Goal: Task Accomplishment & Management: Complete application form

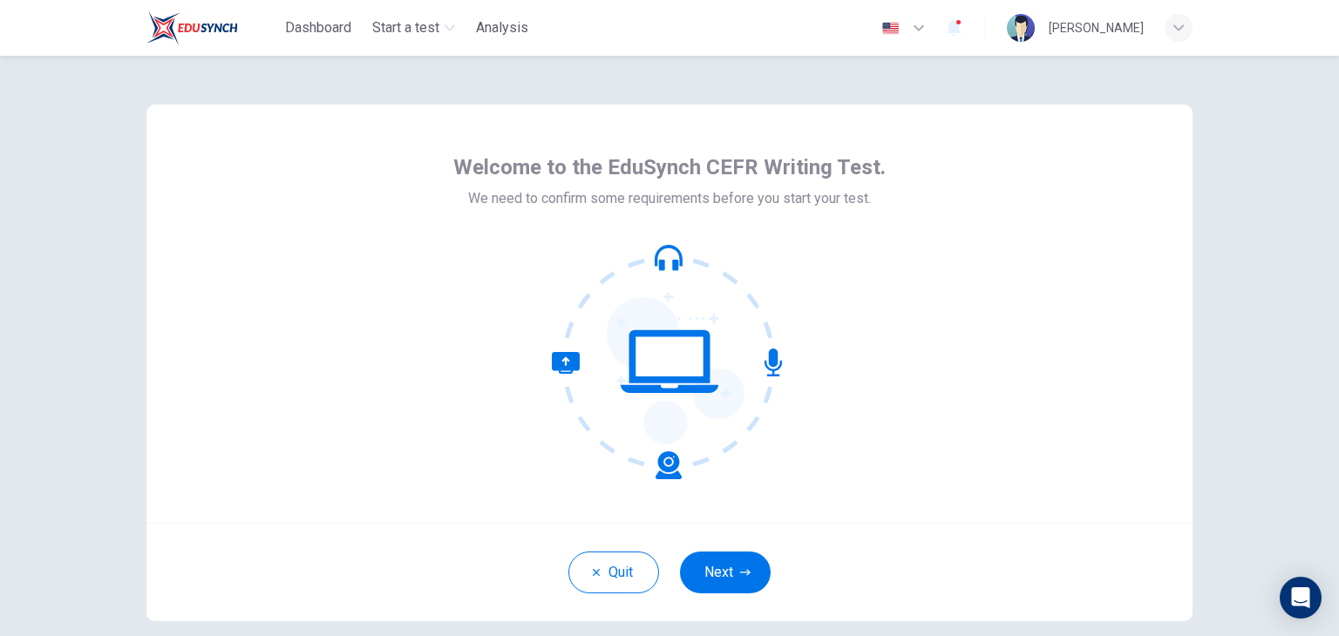
click at [770, 552] on div "Quit Next" at bounding box center [669, 572] width 1046 height 98
click at [741, 576] on icon "button" at bounding box center [745, 572] width 10 height 10
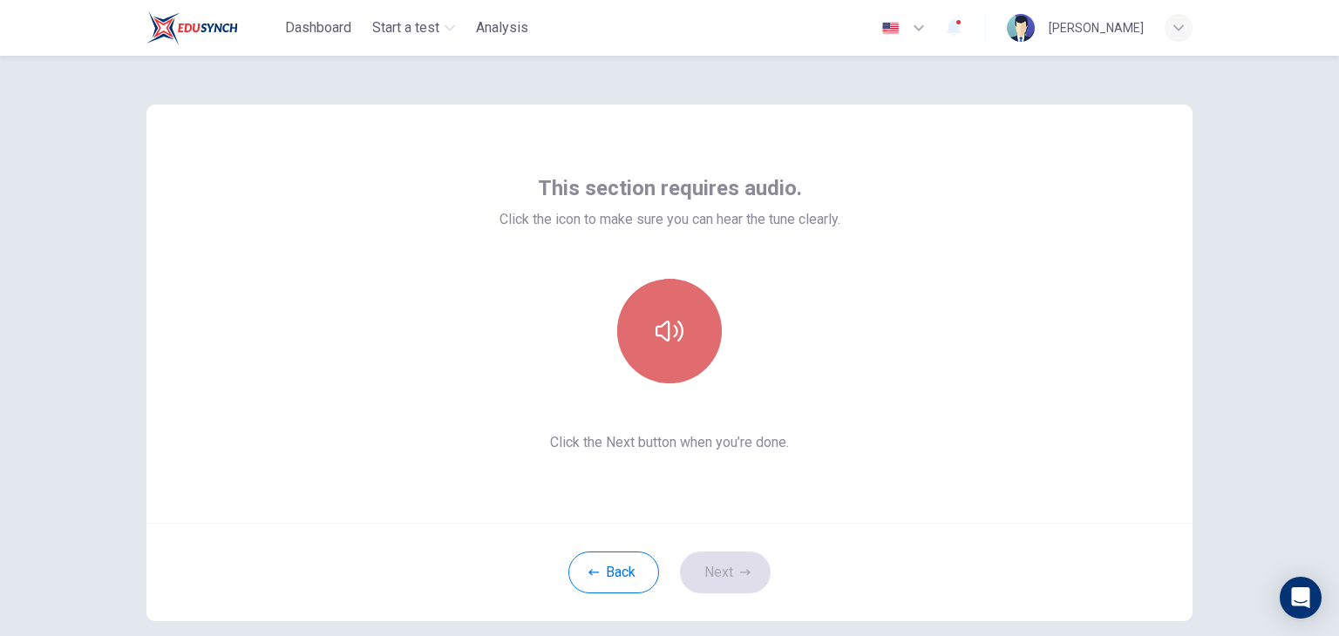
click at [655, 377] on button "button" at bounding box center [669, 331] width 105 height 105
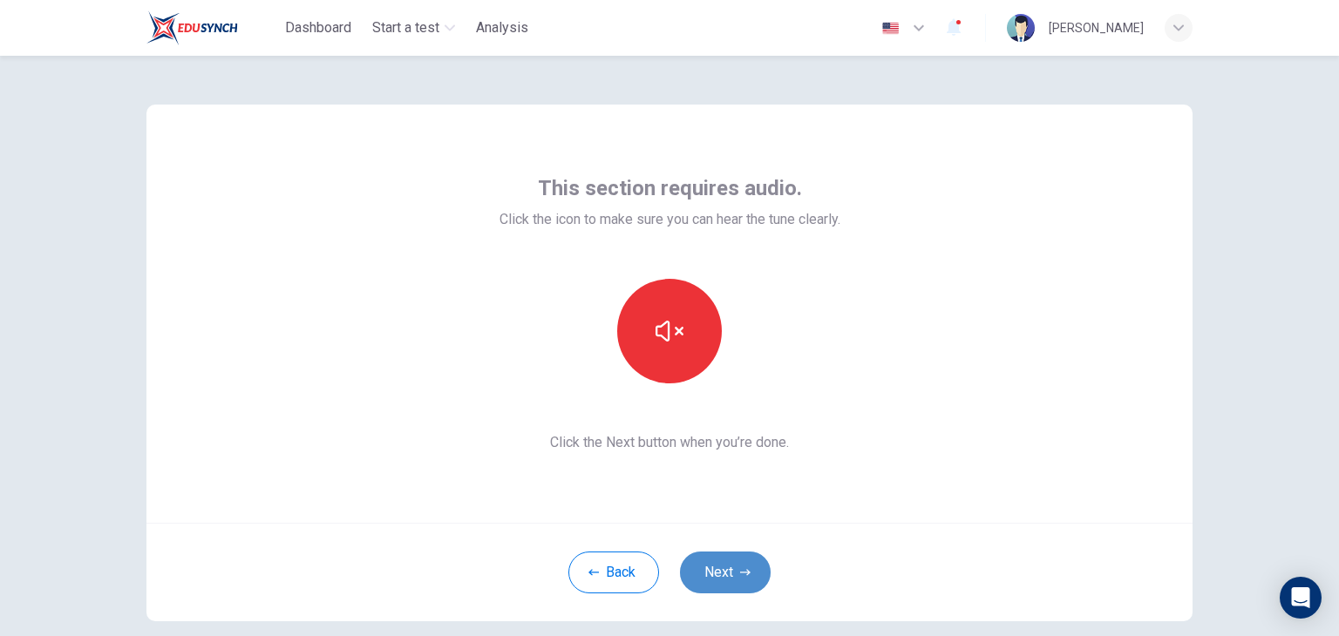
click at [743, 587] on button "Next" at bounding box center [725, 573] width 91 height 42
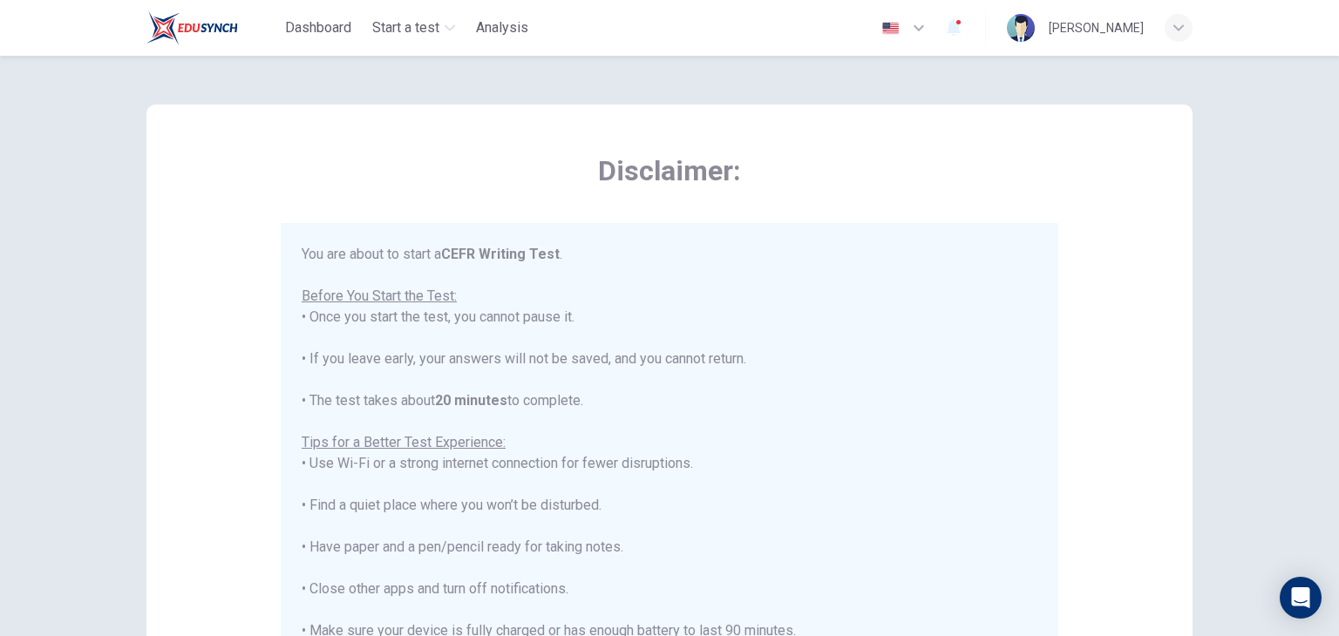
scroll to position [20, 0]
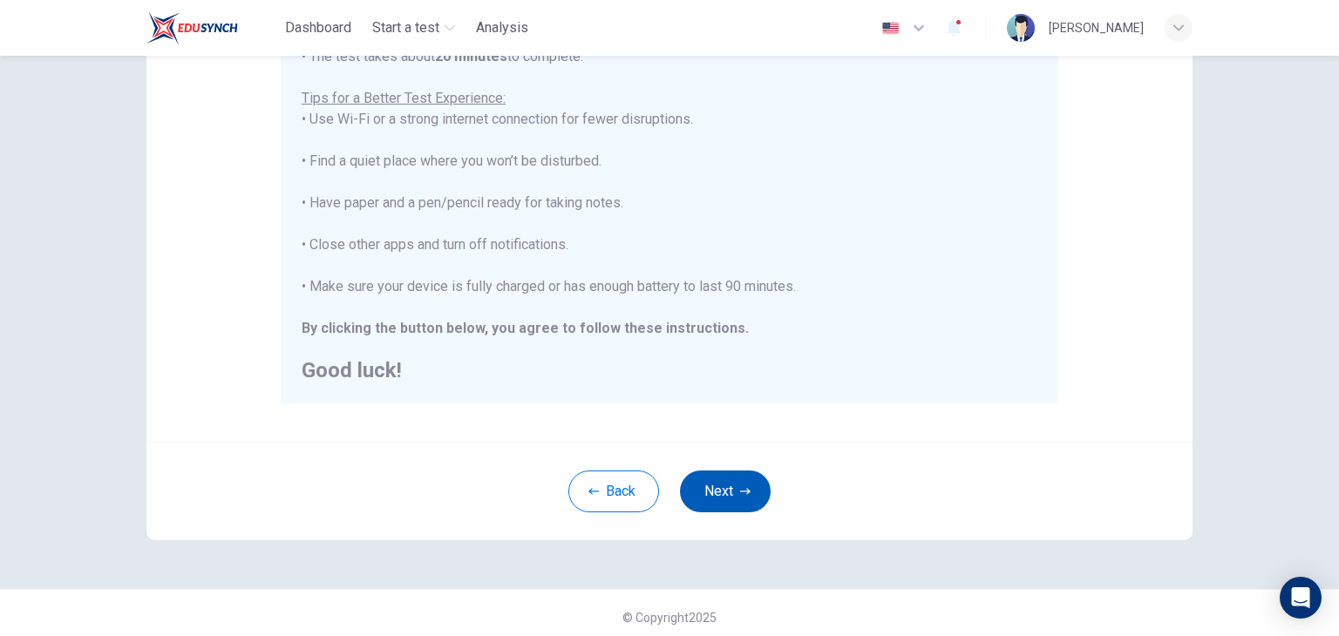
click at [743, 491] on icon "button" at bounding box center [745, 491] width 10 height 6
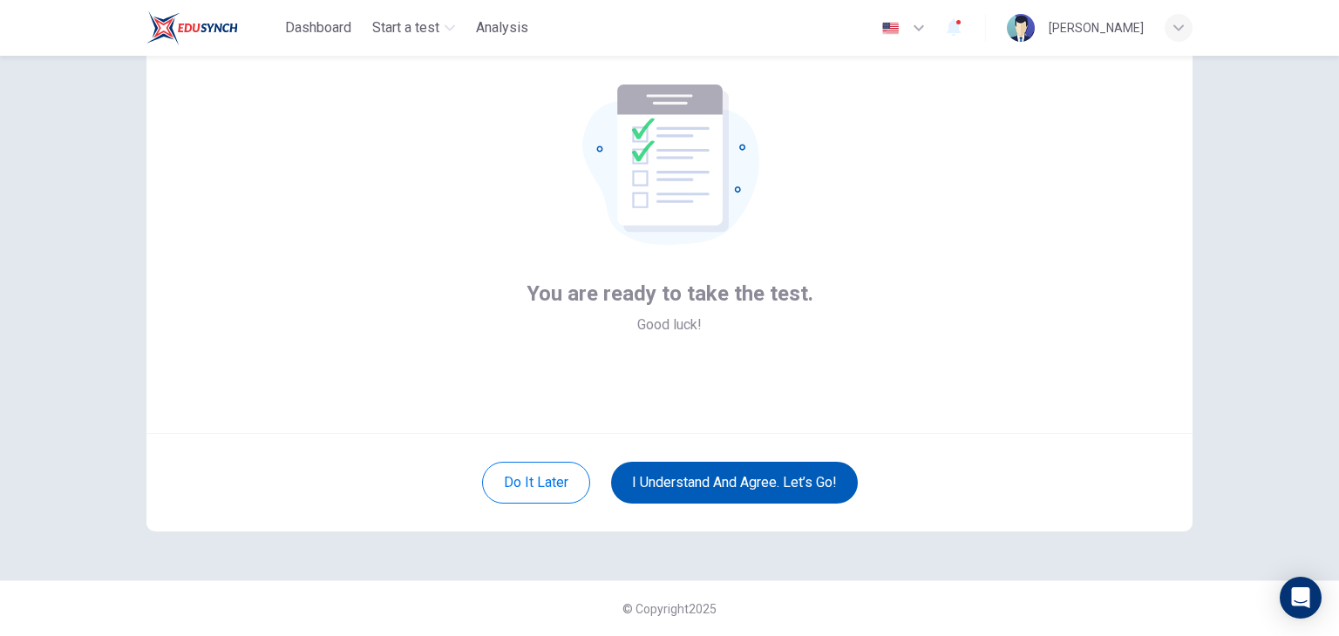
scroll to position [90, 0]
click at [743, 492] on button "I understand and agree. Let’s go!" at bounding box center [734, 483] width 247 height 42
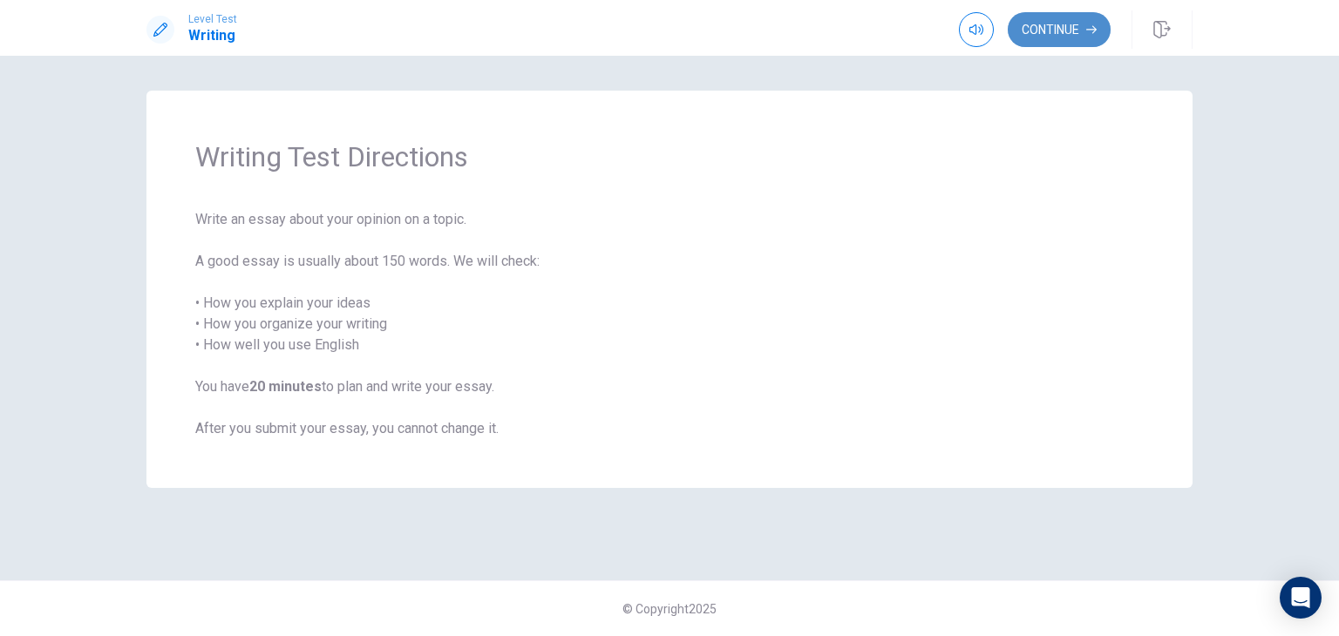
click at [1077, 29] on button "Continue" at bounding box center [1059, 29] width 103 height 35
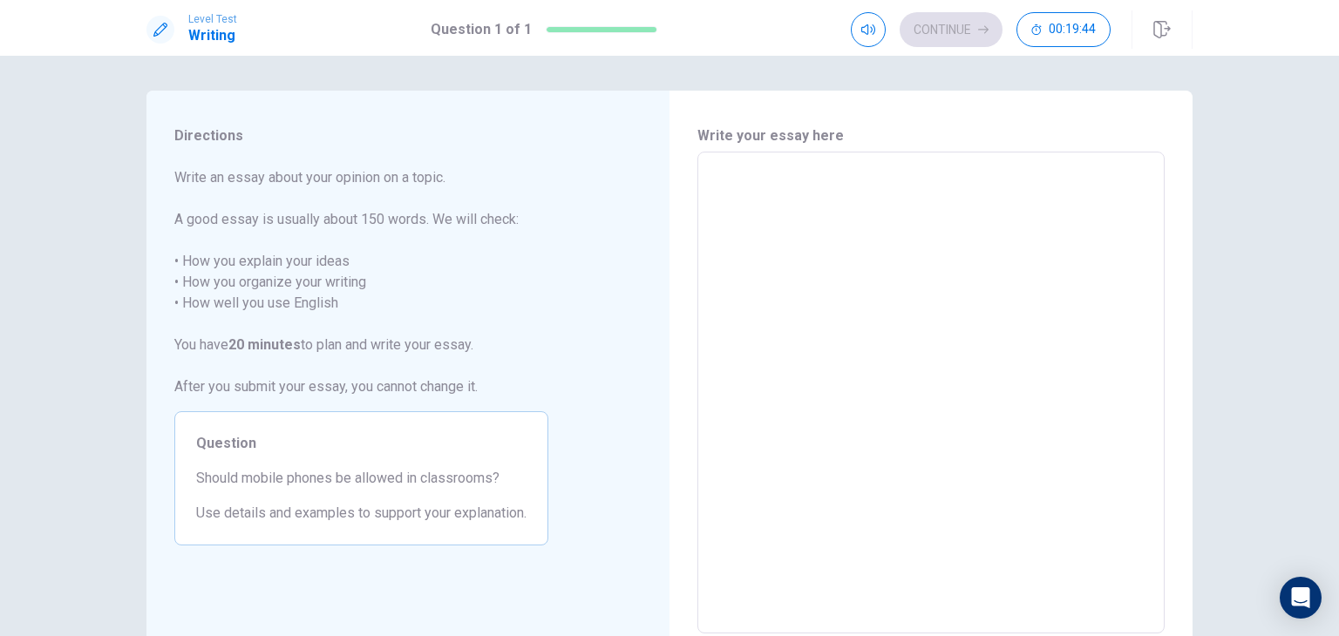
click at [710, 173] on textarea at bounding box center [931, 392] width 443 height 453
type textarea "m"
type textarea "x"
type textarea "my"
type textarea "x"
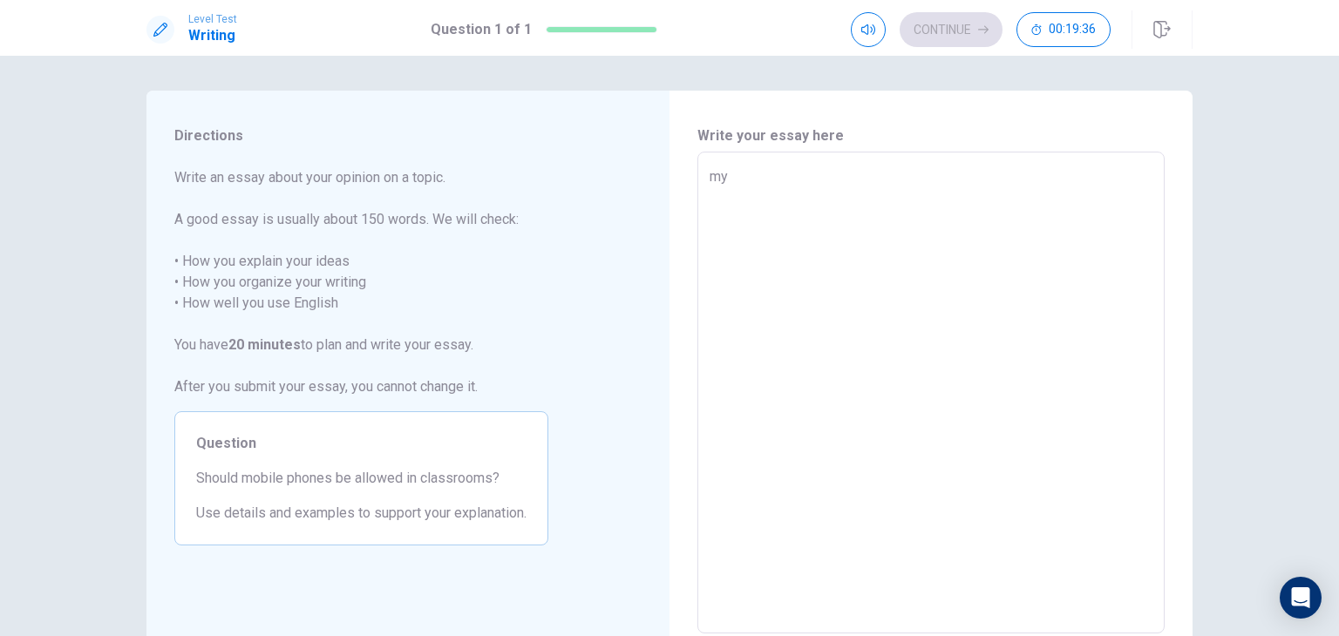
type textarea "my"
type textarea "x"
type textarea "my o"
type textarea "x"
type textarea "my op"
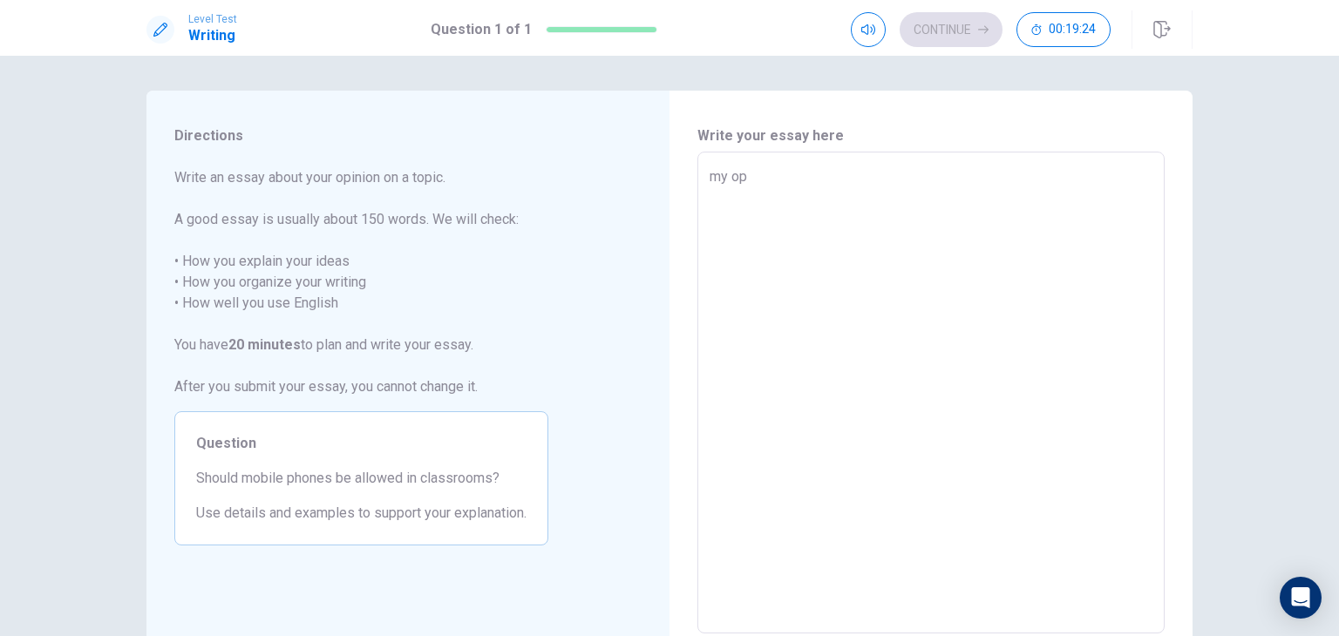
type textarea "x"
type textarea "my o"
type textarea "x"
type textarea "my"
type textarea "x"
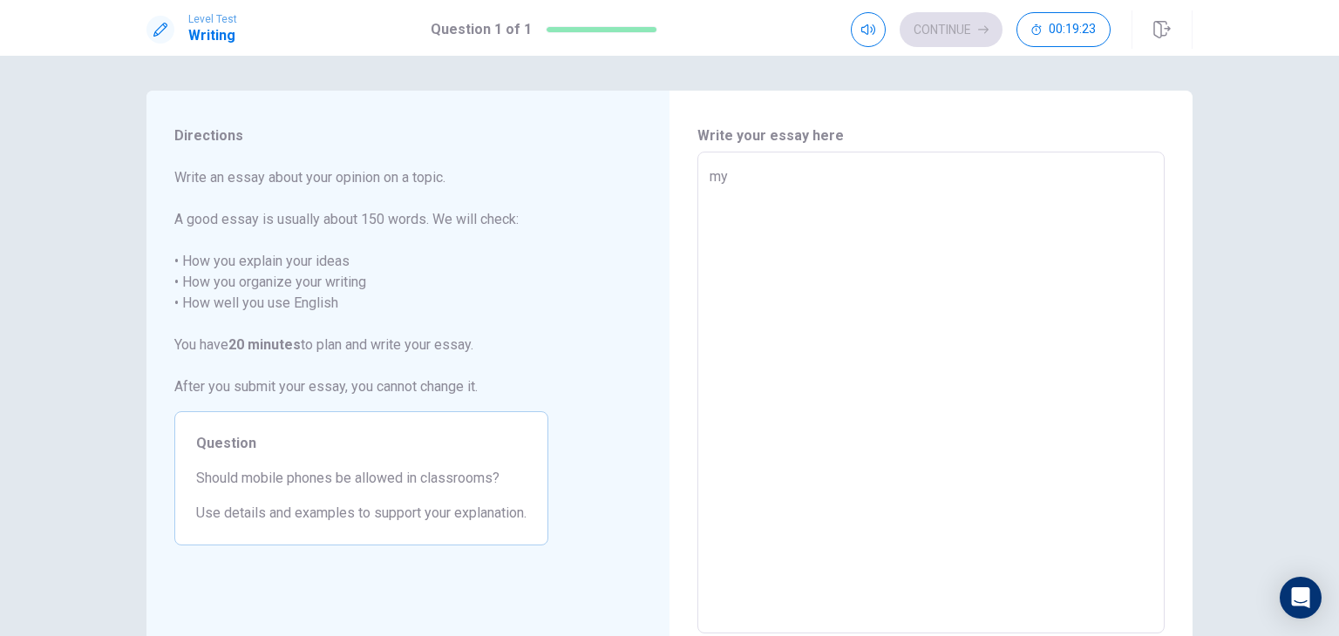
type textarea "my"
type textarea "x"
type textarea "m"
type textarea "x"
type textarea "M"
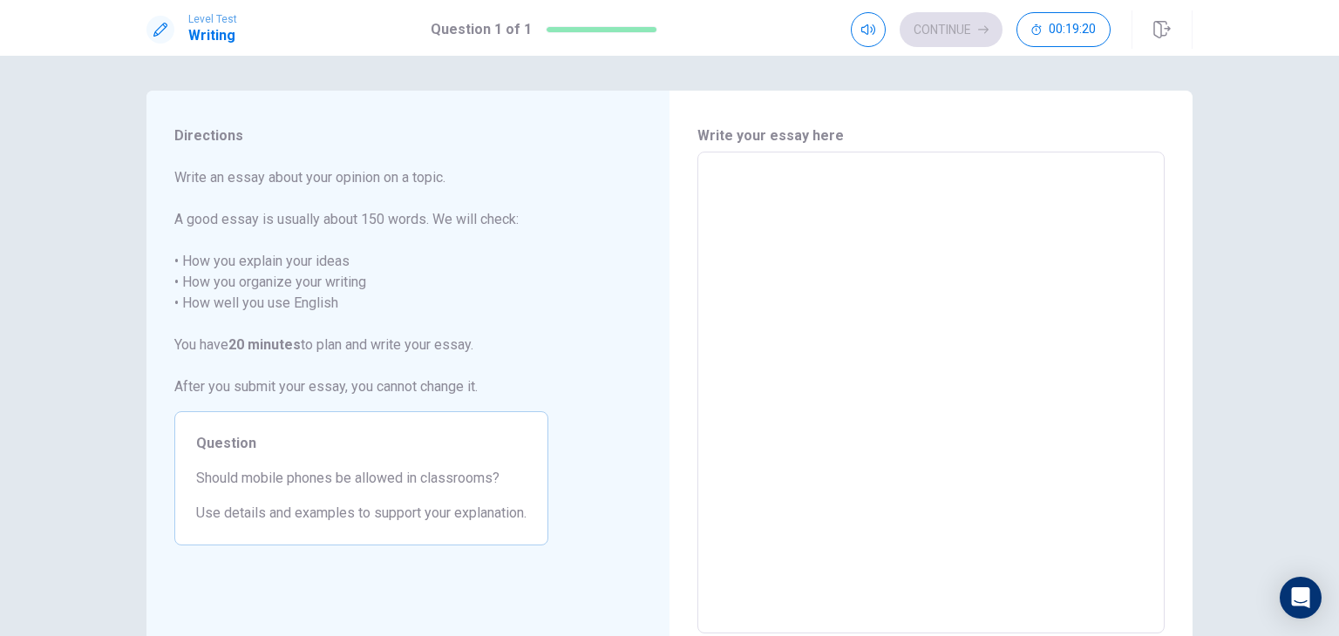
type textarea "x"
type textarea "My"
type textarea "x"
type textarea "My"
type textarea "x"
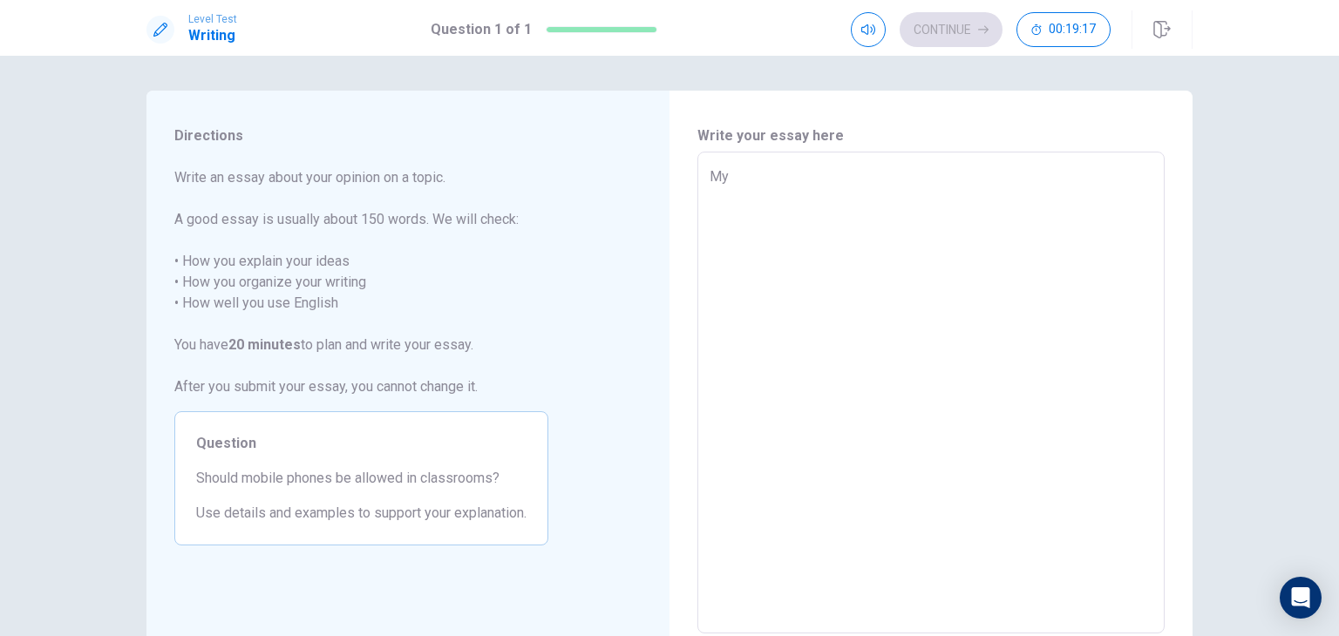
type textarea "My o"
type textarea "x"
type textarea "My op"
type textarea "x"
type textarea "My opi"
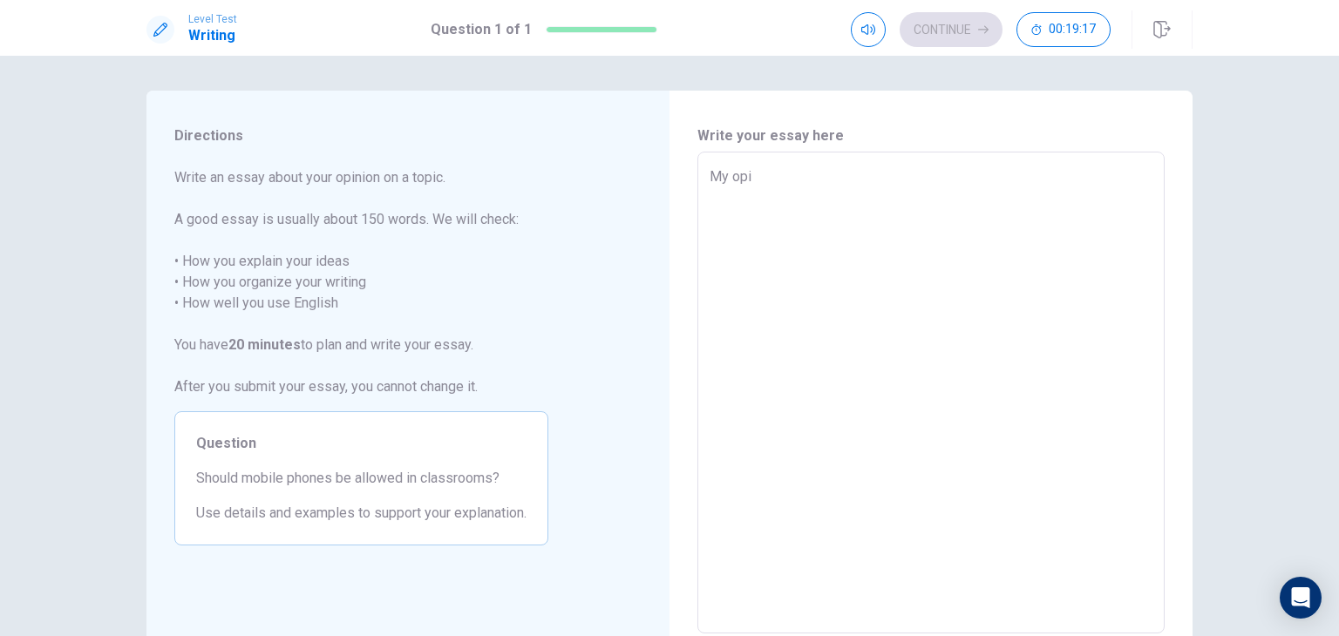
type textarea "x"
type textarea "My opin"
type textarea "x"
type textarea "My opino"
type textarea "x"
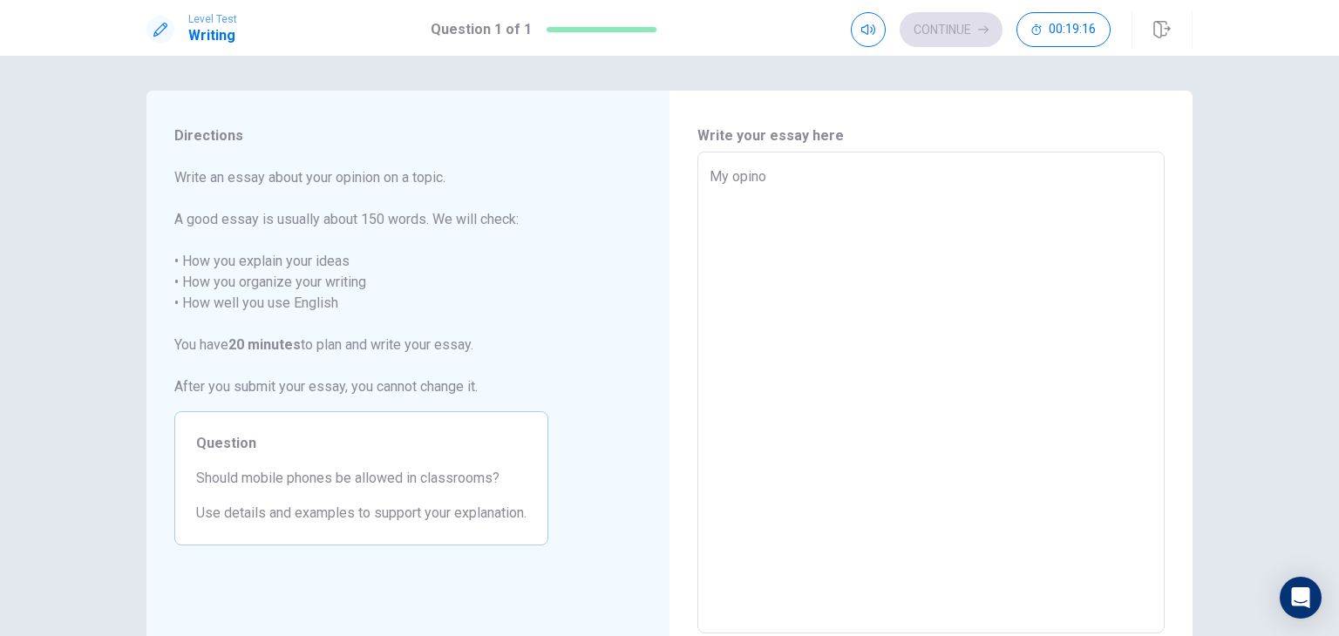
type textarea "My opinon"
type textarea "x"
type textarea "My opinon"
type textarea "x"
type textarea "My opinon i"
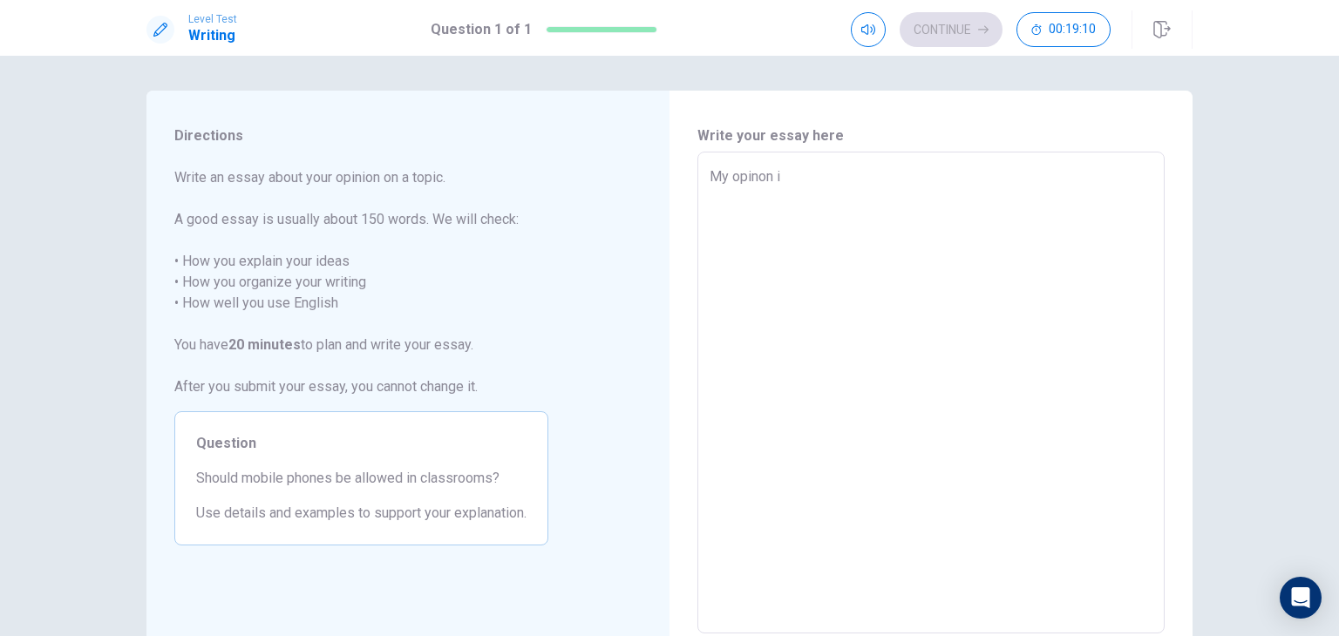
type textarea "x"
type textarea "My opinon is"
type textarea "x"
type textarea "My opinon is"
type textarea "x"
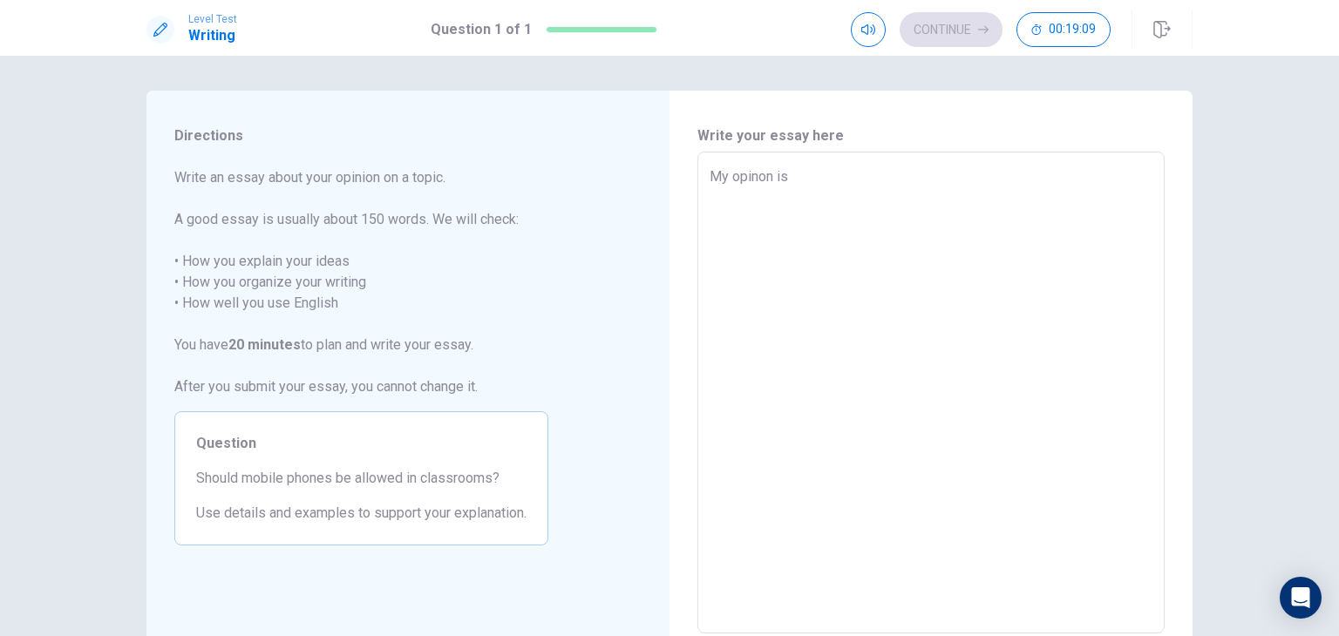
type textarea "My opinon is t"
type textarea "x"
type textarea "My opinon is th"
type textarea "x"
type textarea "My opinon is tha"
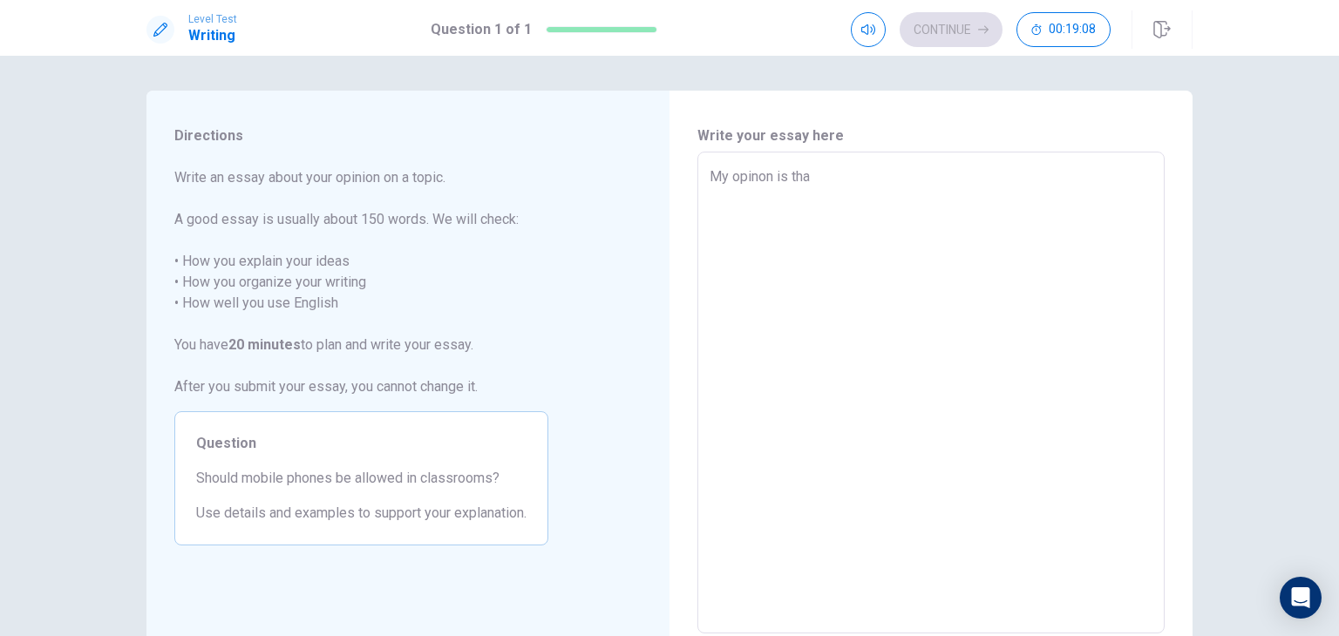
type textarea "x"
type textarea "My opinon is that"
type textarea "x"
type textarea "My opinon is that"
type textarea "x"
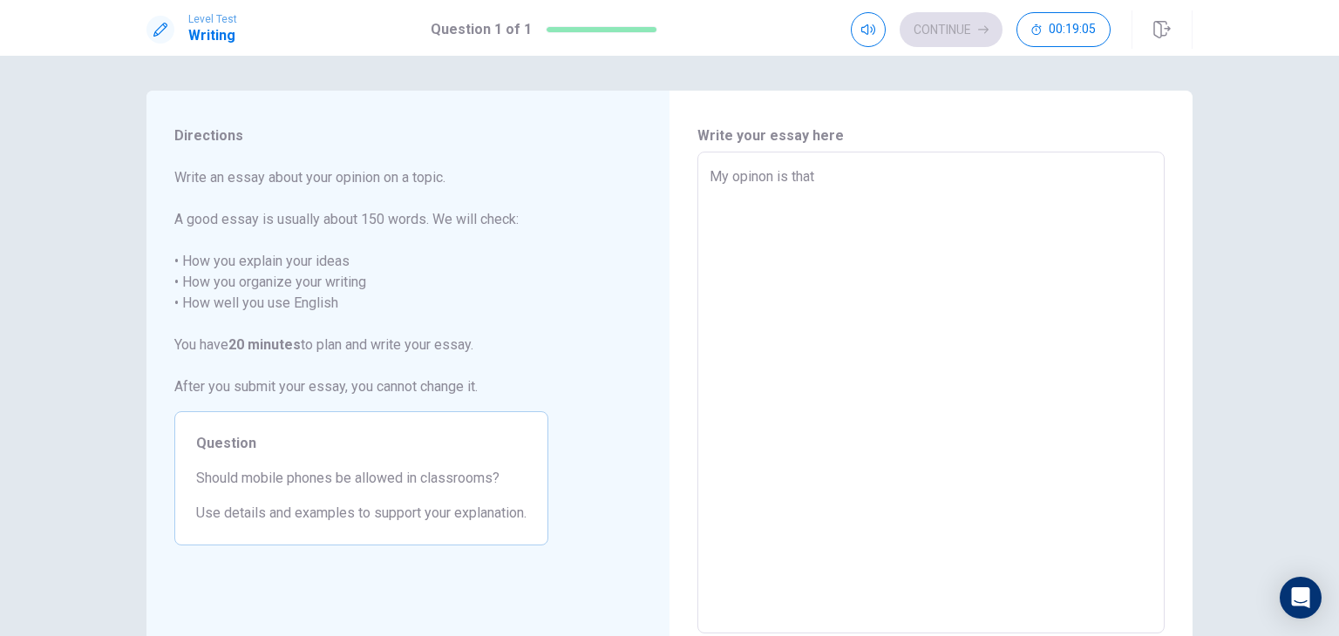
type textarea "My opinon is that w"
type textarea "x"
type textarea "My opinon is that we"
type textarea "x"
type textarea "My opinon is that we"
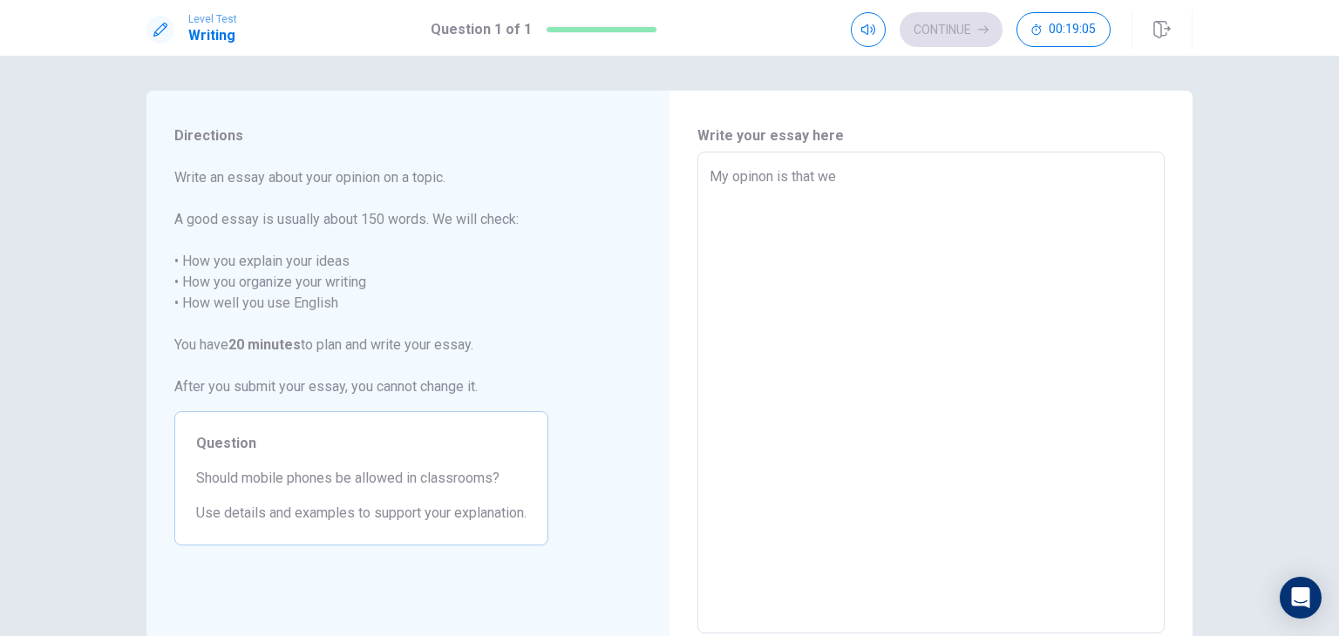
type textarea "x"
type textarea "My opinon is that we s"
type textarea "x"
type textarea "My opinon is that we sh"
type textarea "x"
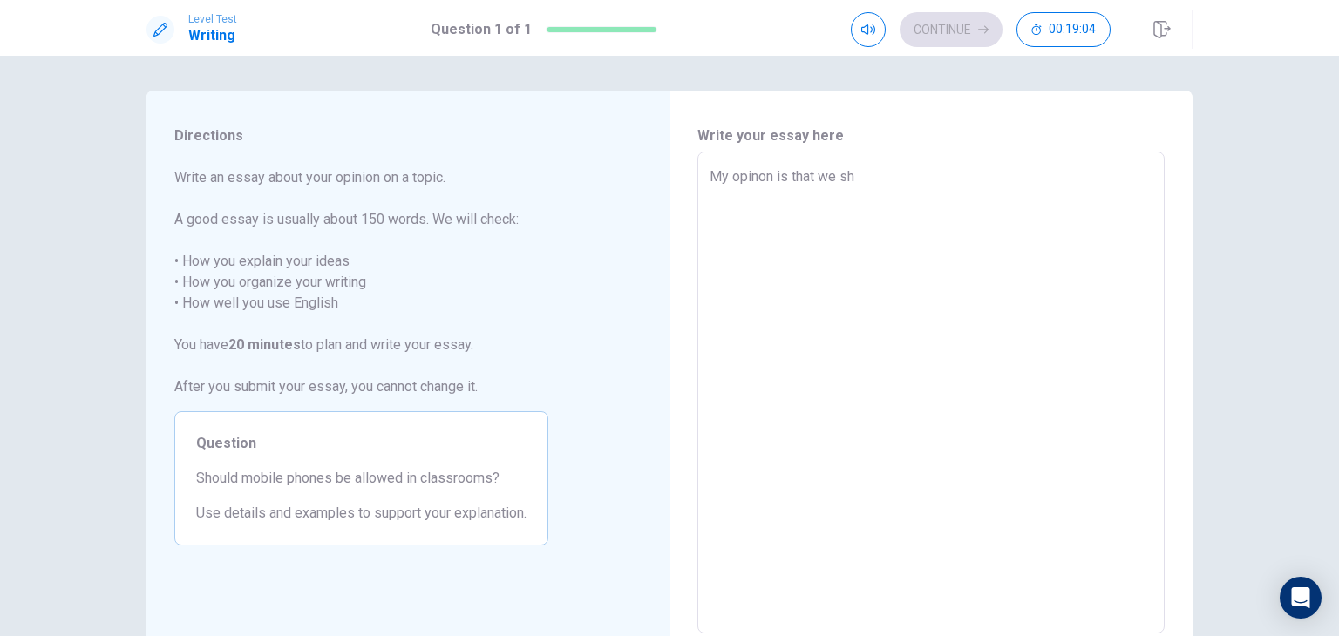
type textarea "My opinon is that we sho"
type textarea "x"
type textarea "My opinon is that we shou"
type textarea "x"
type textarea "My opinon is that we shoul"
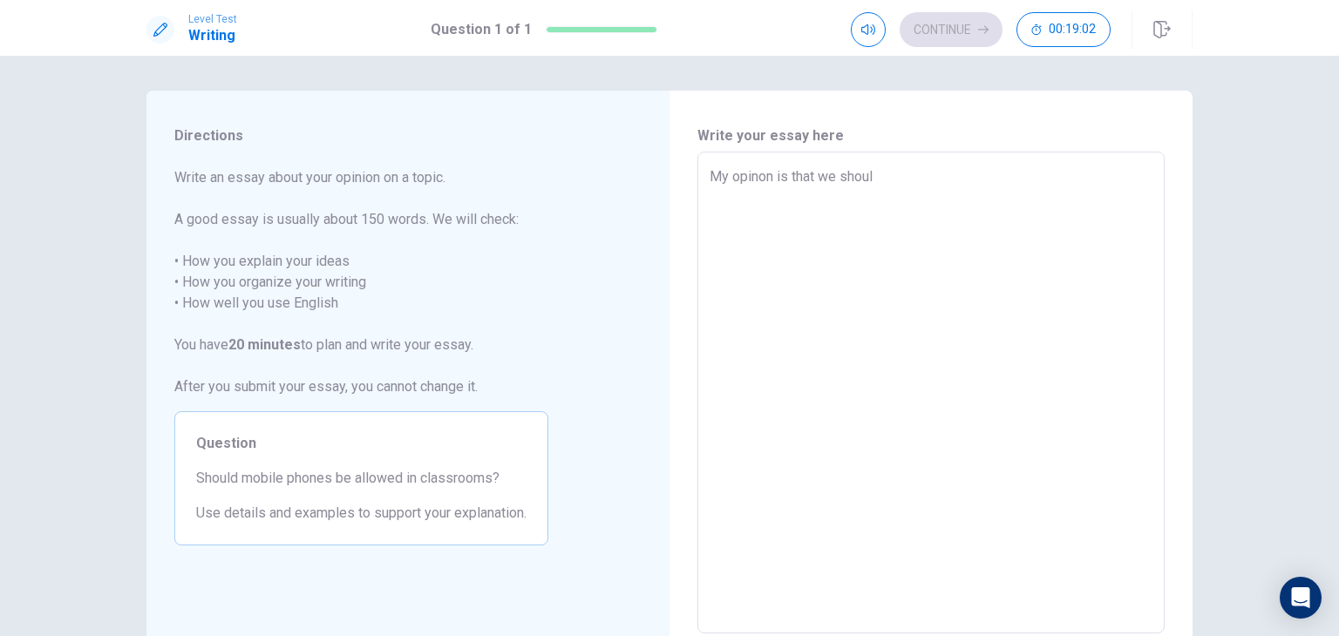
type textarea "x"
type textarea "My opinon is that we should"
type textarea "x"
type textarea "My opinon is that we should"
type textarea "x"
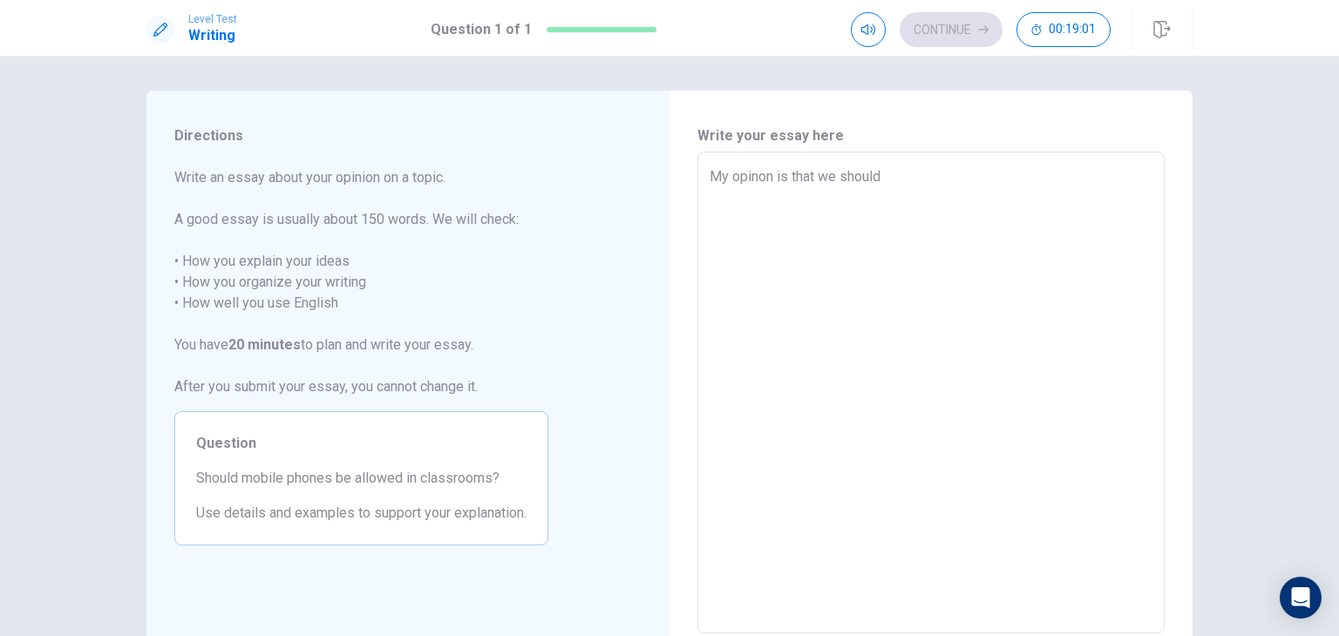
type textarea "My opinon is that we should n"
type textarea "x"
type textarea "My opinon is that we should no"
type textarea "x"
type textarea "My opinon is that we should not"
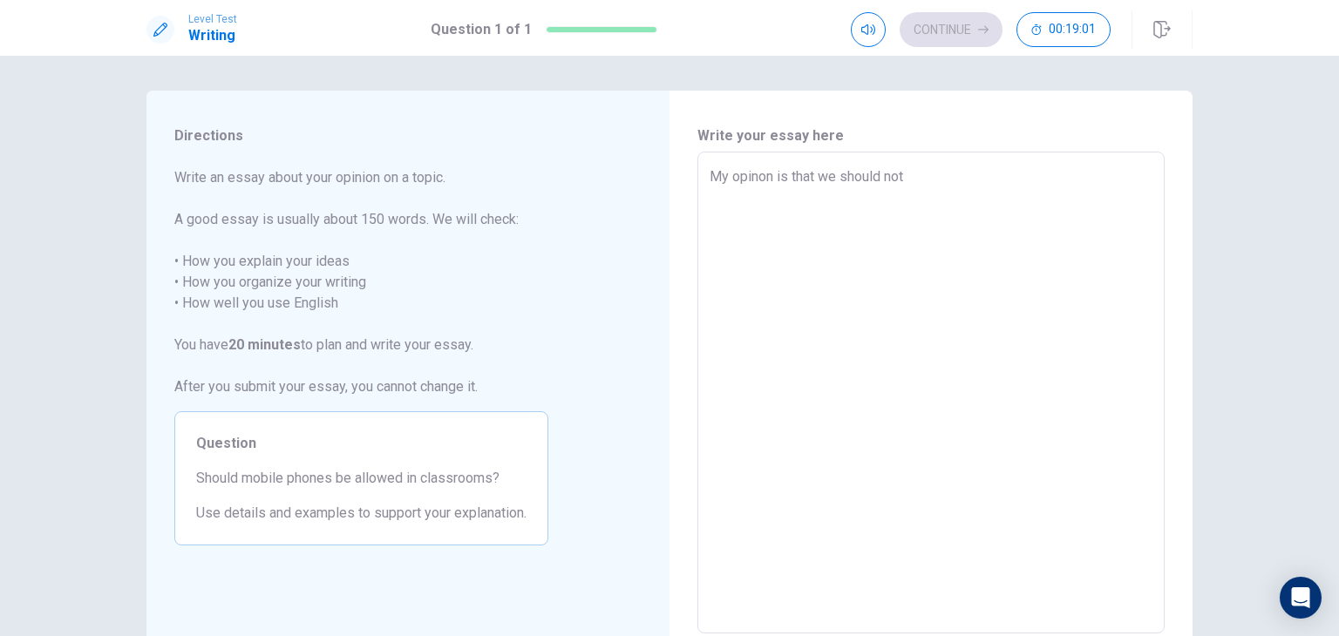
type textarea "x"
type textarea "My opinon is that we should not"
type textarea "x"
type textarea "My opinon is that we should not l"
type textarea "x"
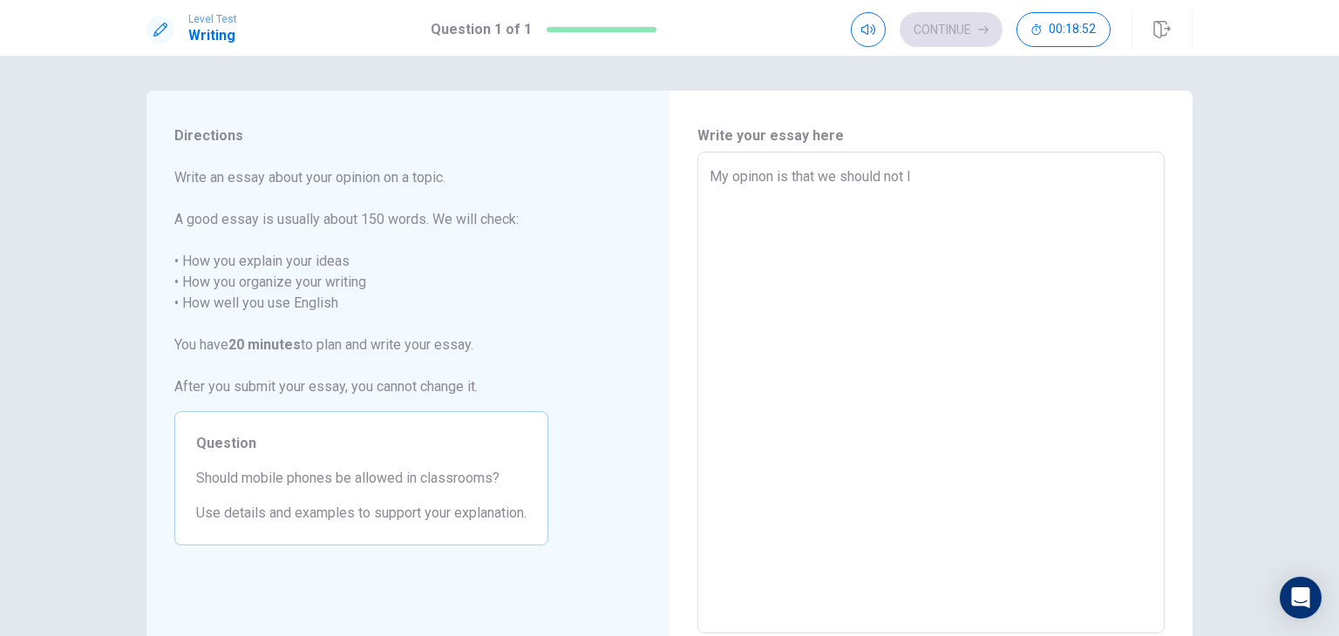
type textarea "My opinon is that we should not lz"
type textarea "x"
type textarea "My opinon is that we should not l"
type textarea "x"
type textarea "My opinon is that we should not le"
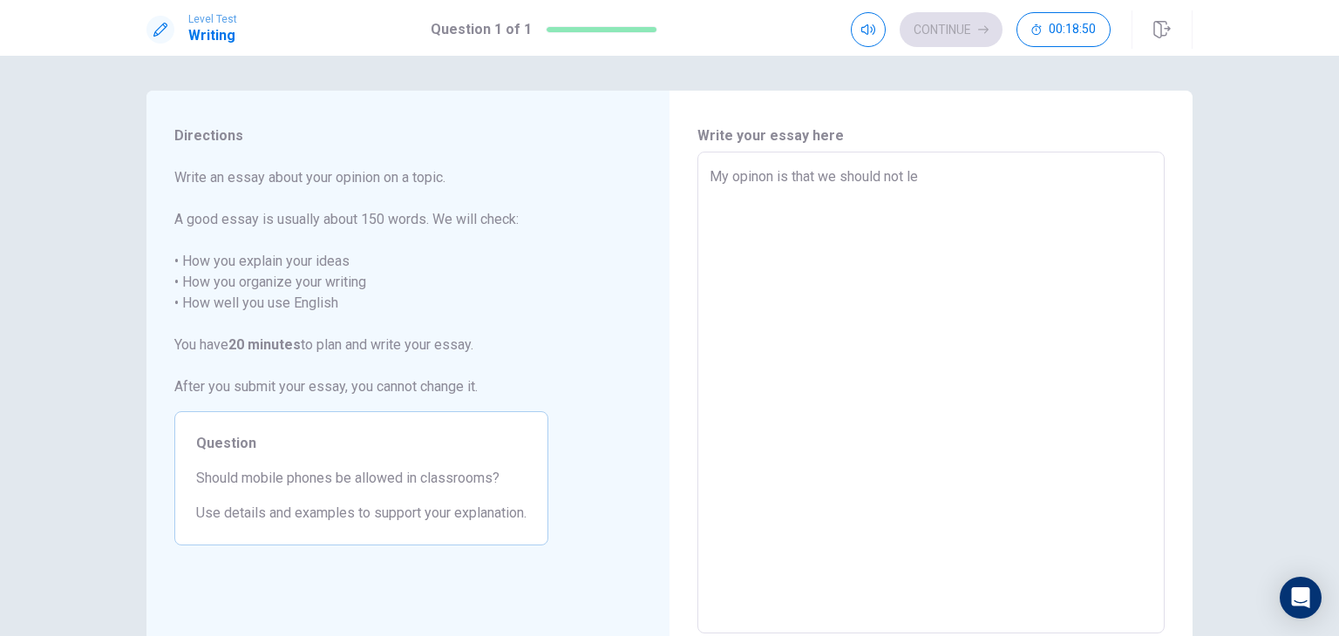
type textarea "x"
type textarea "My opinon is that we should not let"
type textarea "x"
type textarea "My opinon is that we should not let"
type textarea "x"
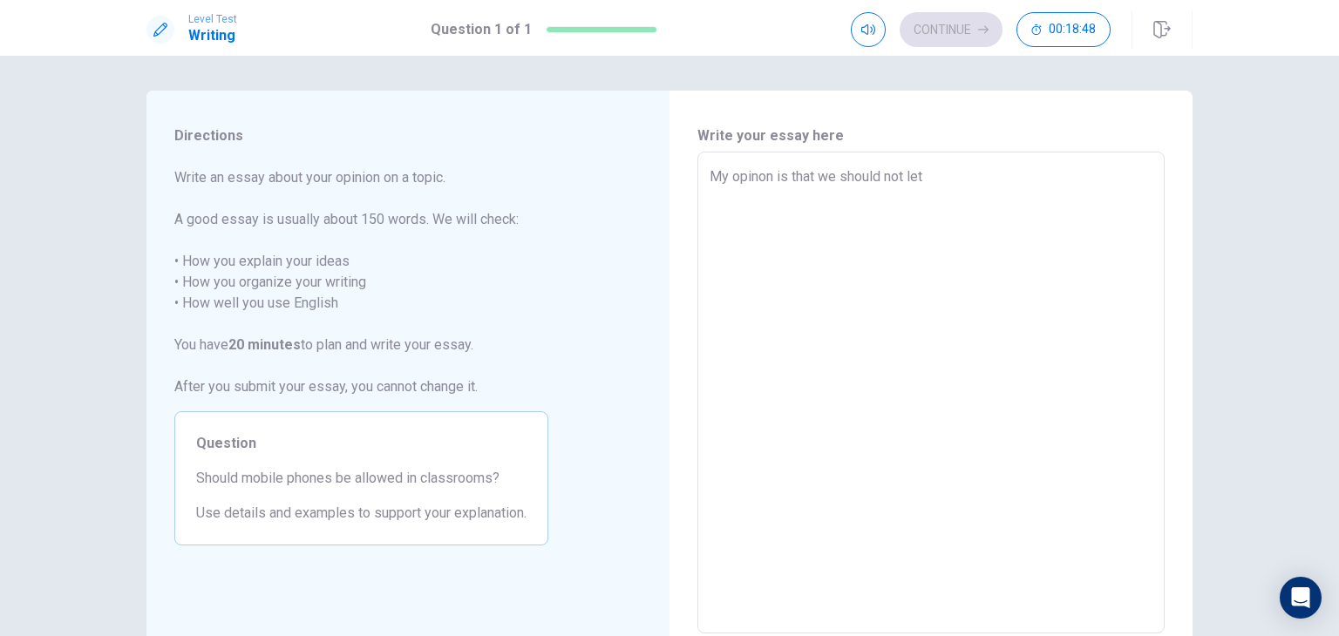
type textarea "My opinon is that we should not let s"
type textarea "x"
type textarea "My opinon is that we should not let st"
type textarea "x"
type textarea "My opinon is that we should not let stu"
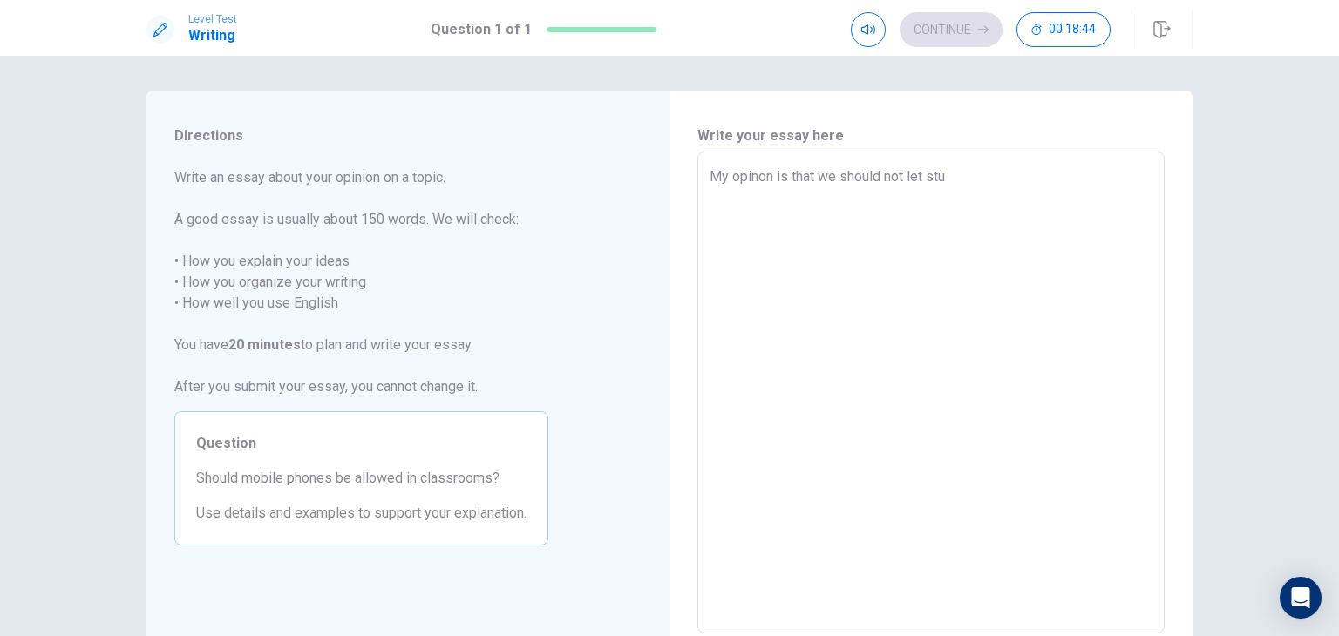
type textarea "x"
type textarea "My opinon is that we should not let stud"
type textarea "x"
type textarea "My opinon is that we should not let stude"
type textarea "x"
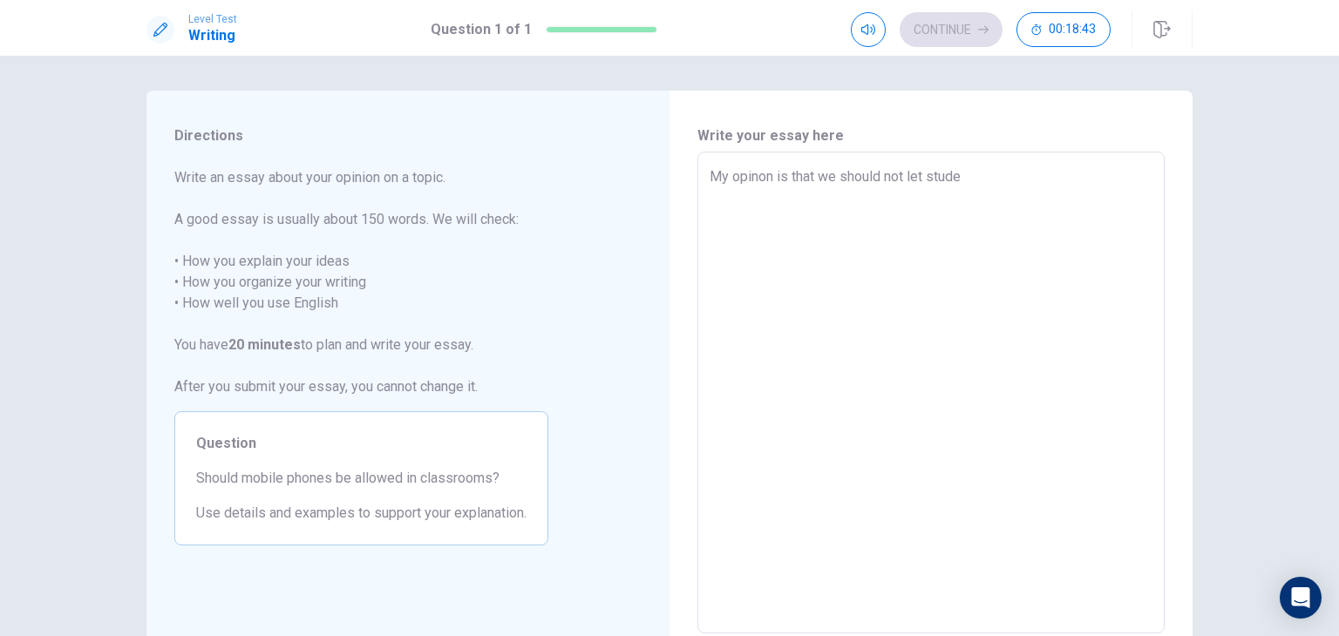
type textarea "My opinon is that we should not let studen"
type textarea "x"
type textarea "My opinon is that we should not let student"
type textarea "x"
type textarea "My opinon is that we should not let student"
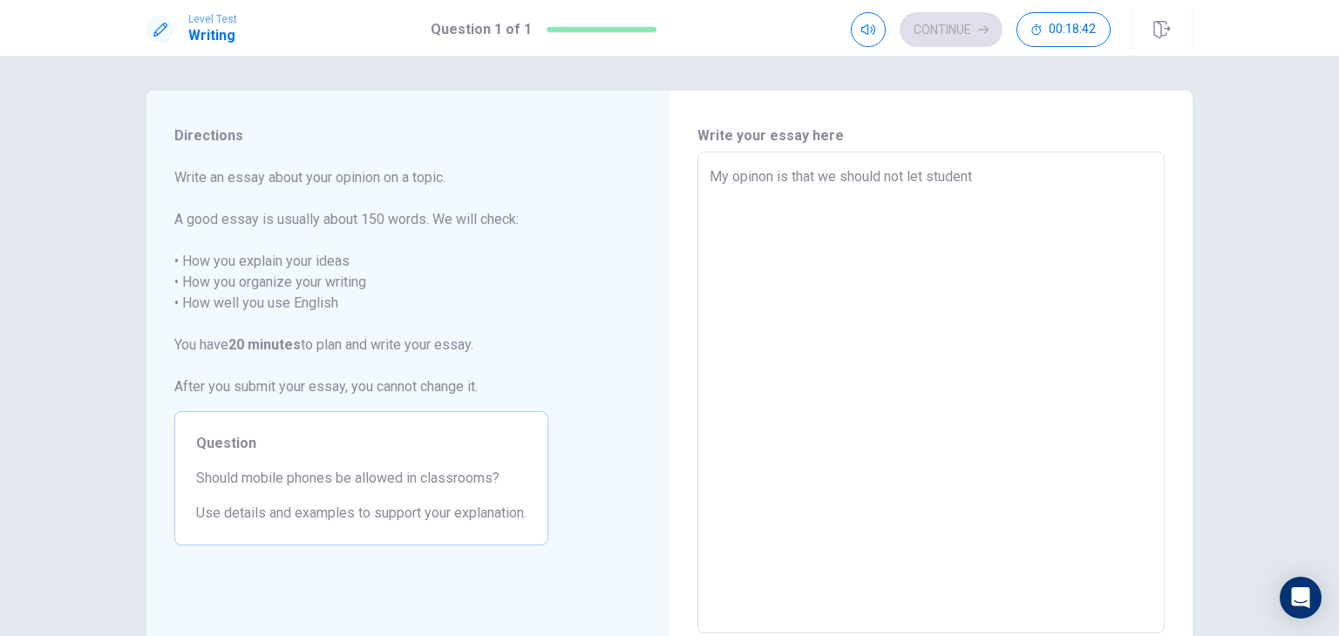
type textarea "x"
type textarea "My opinon is that we should not let student u"
type textarea "x"
type textarea "My opinon is that we should not let student us"
type textarea "x"
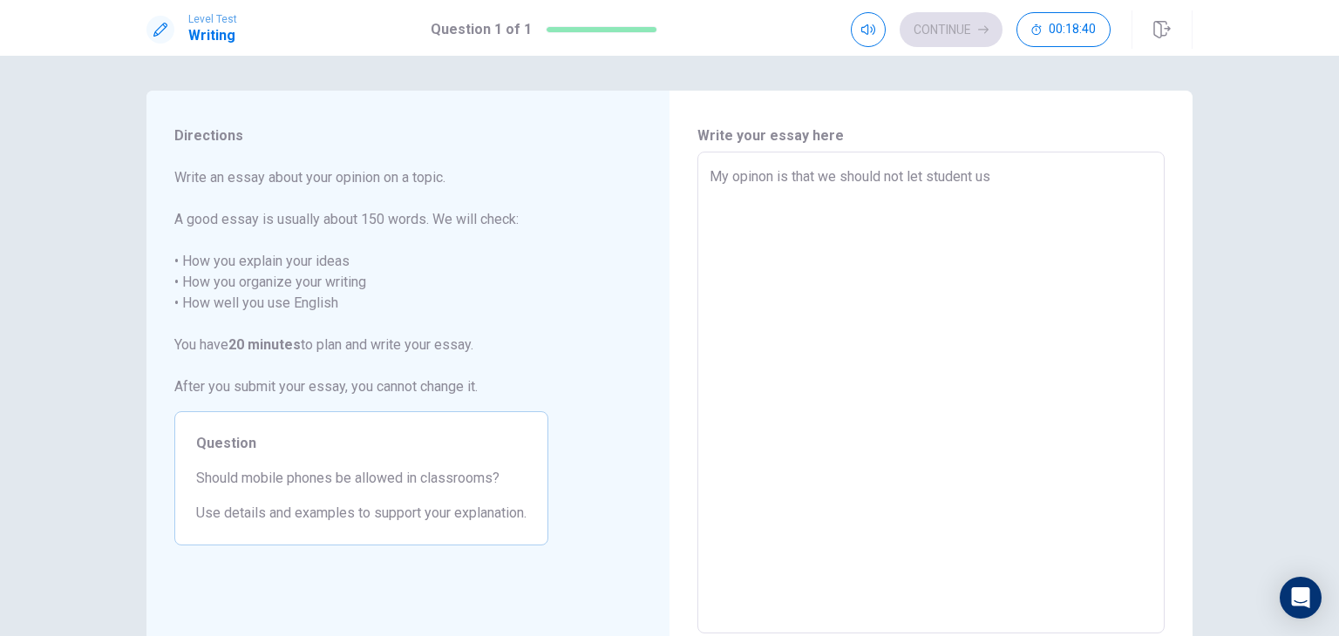
type textarea "My opinon is that we should not let student use"
type textarea "x"
type textarea "My opinon is that we should not let student use"
type textarea "x"
type textarea "My opinon is that we should not let student use t"
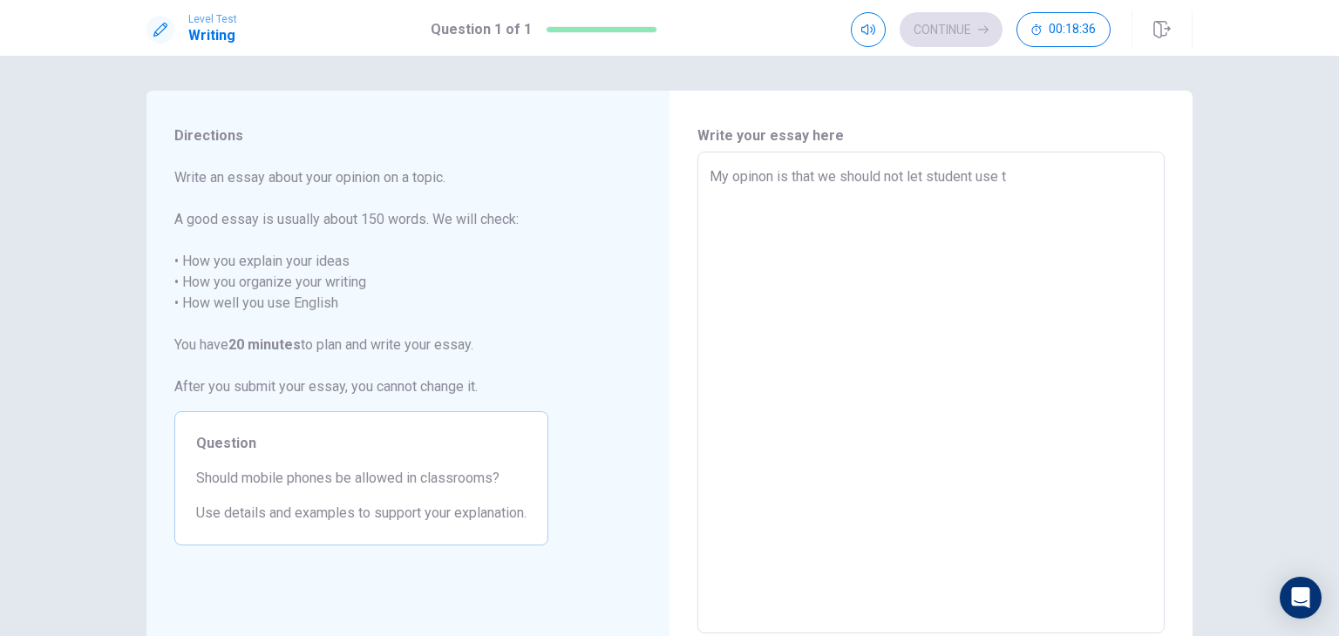
type textarea "x"
type textarea "My opinon is that we should not let student use"
type textarea "x"
type textarea "My opinon is that we should not let student use t"
type textarea "x"
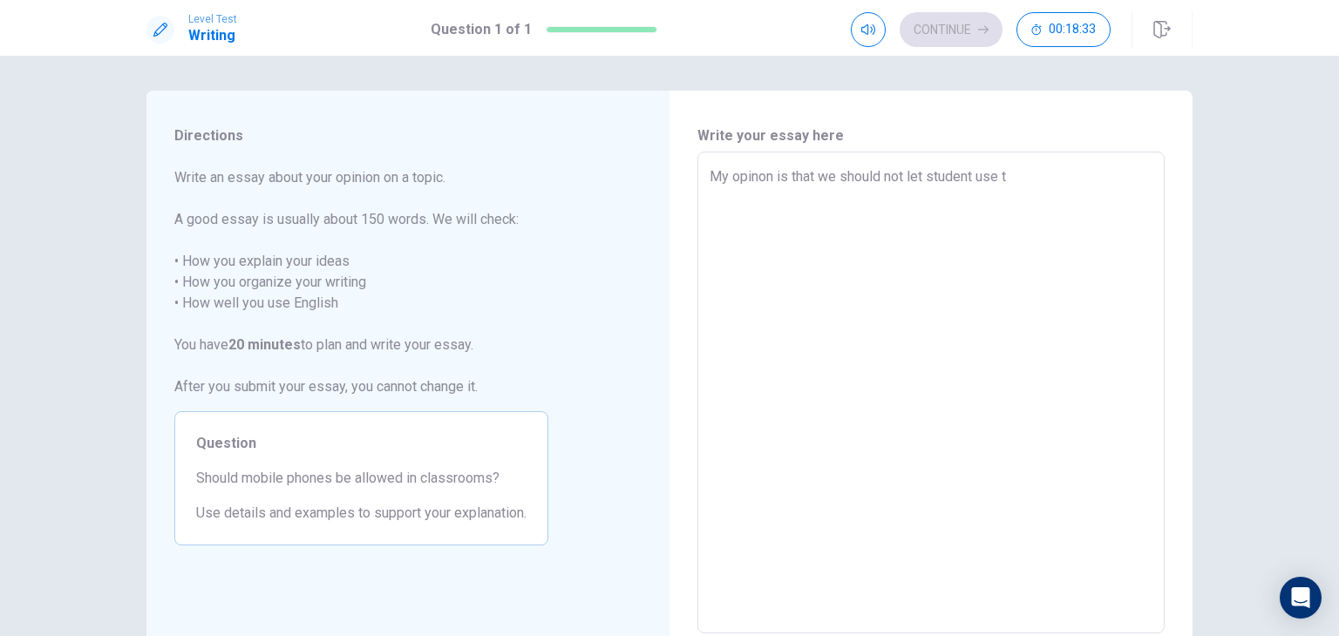
type textarea "My opinon is that we should not let student use te"
type textarea "x"
type textarea "My opinon is that we should not let student use ter"
type textarea "x"
type textarea "My opinon is that we should not let student use tere"
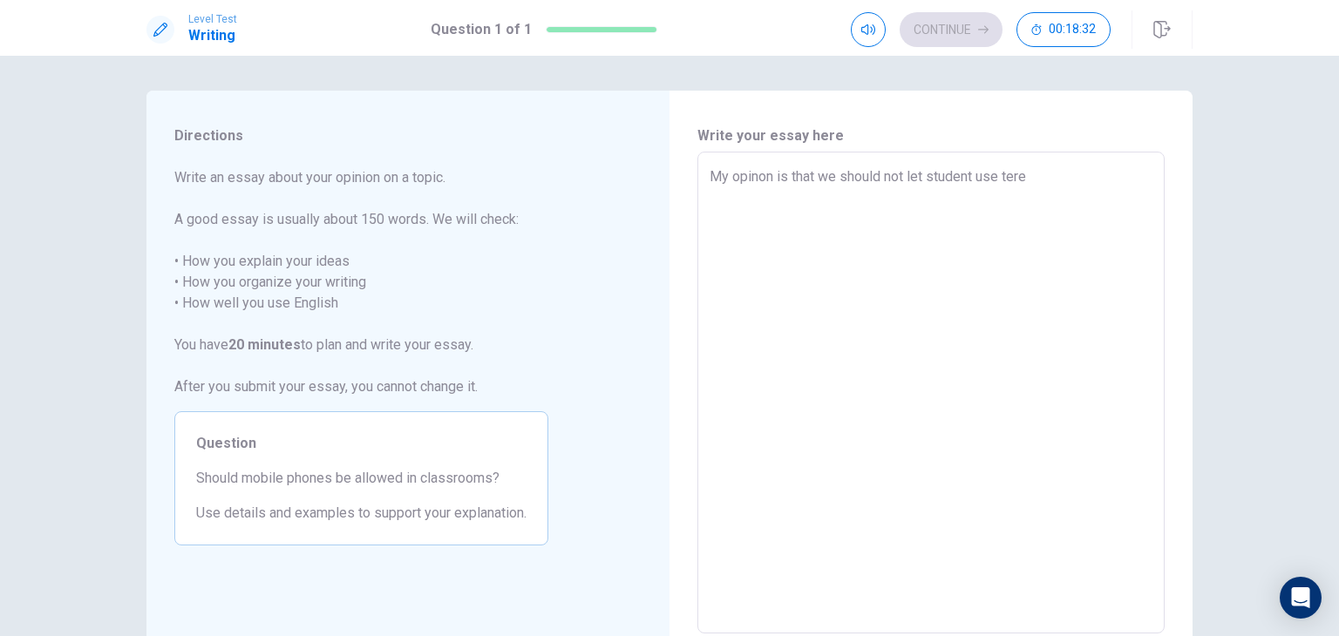
type textarea "x"
type textarea "My opinon is that we should not let student use tere"
type textarea "x"
type textarea "My opinon is that we should not let student use tere"
type textarea "x"
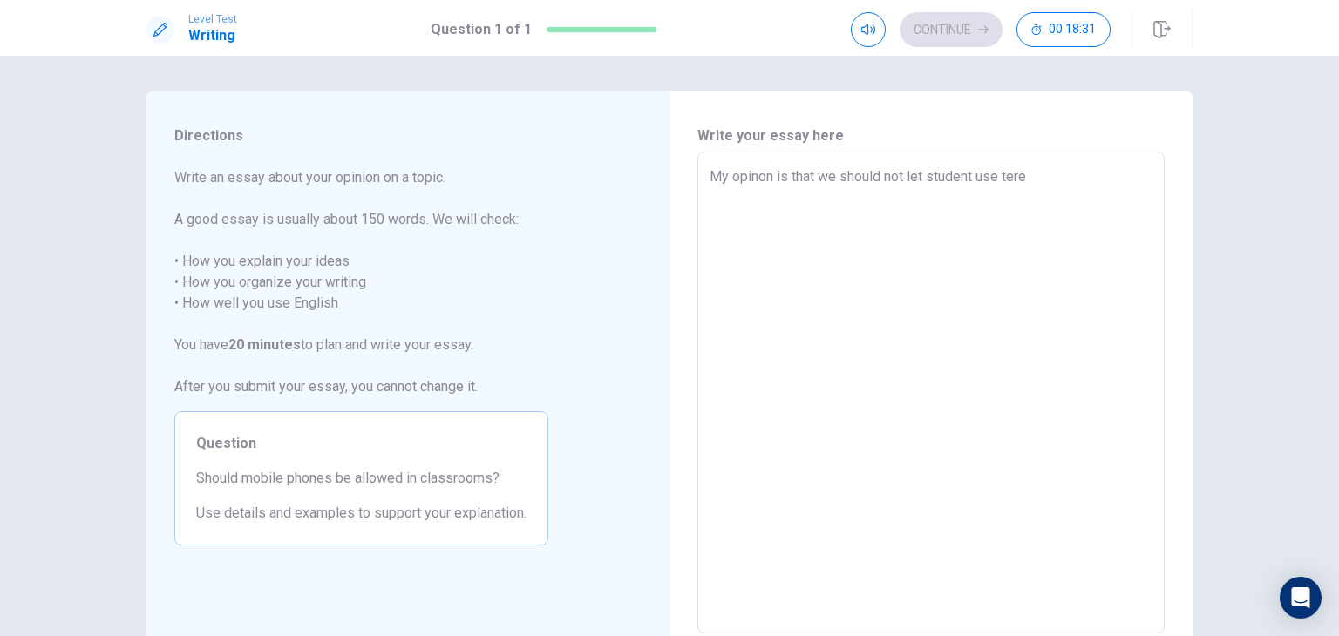
type textarea "My opinon is that we should not let student use ter"
type textarea "x"
type textarea "My opinon is that we should not let student use te"
type textarea "x"
type textarea "My opinon is that we should not let student use t"
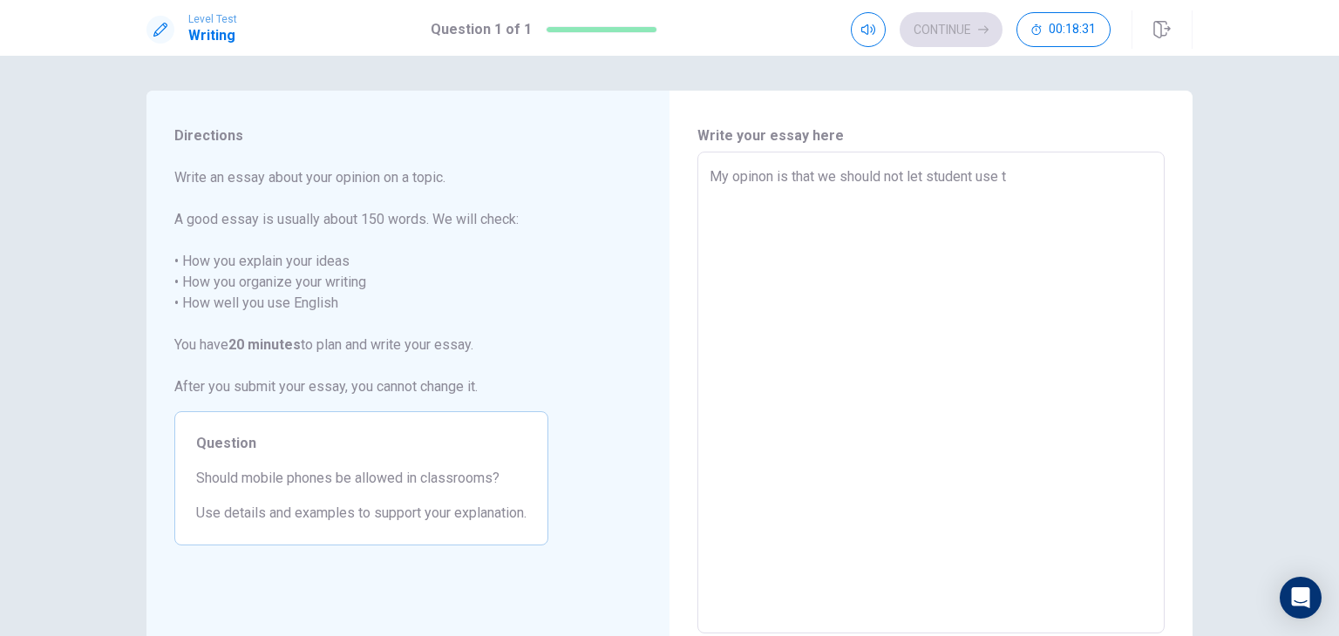
type textarea "x"
type textarea "My opinon is that we should not let student use th"
type textarea "x"
type textarea "My opinon is that we should not let student use the"
type textarea "x"
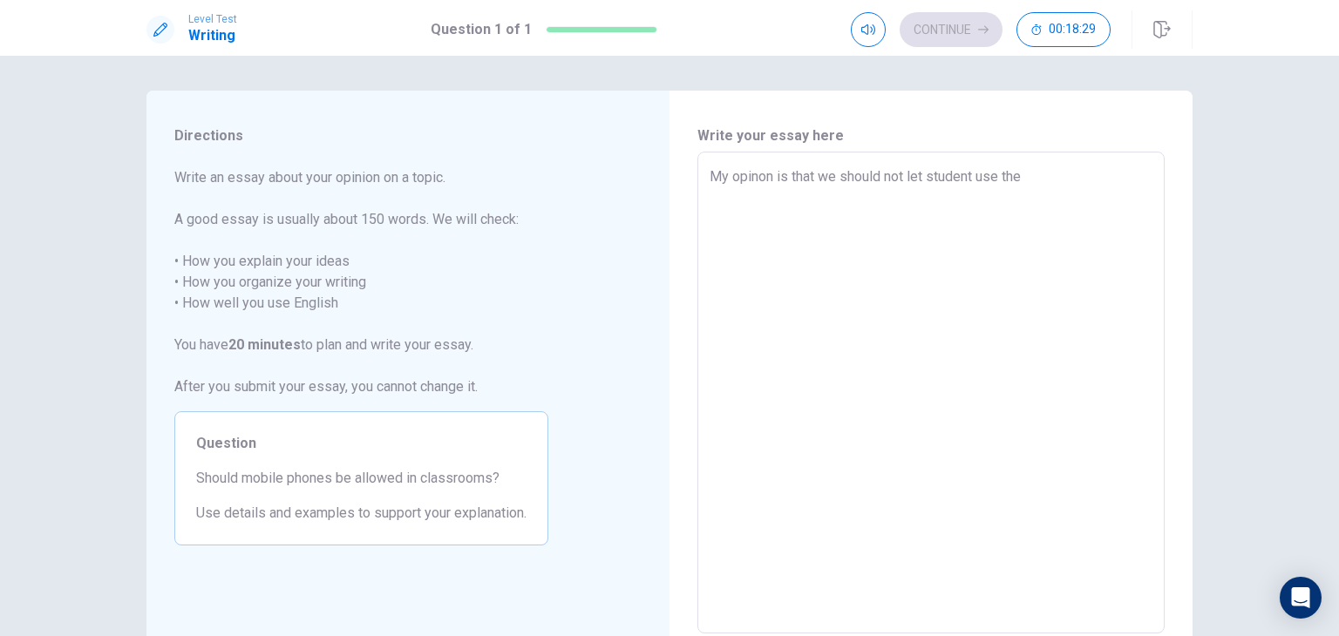
type textarea "My opinon is that we should not let student use ther"
type textarea "x"
type textarea "My opinon is that we should not let student use there"
type textarea "x"
type textarea "My opinon is that we should not let student use there"
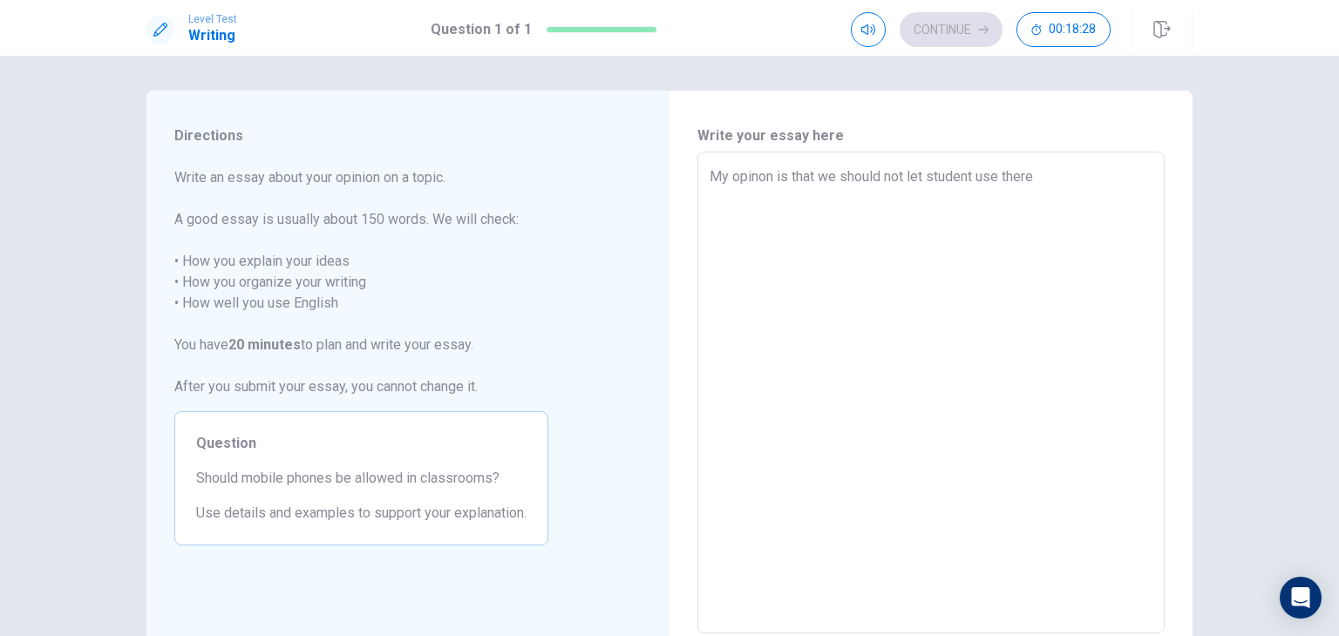
type textarea "x"
type textarea "My opinon is that we should not let student use there p"
type textarea "x"
type textarea "My opinon is that we should not let student use there ph"
type textarea "x"
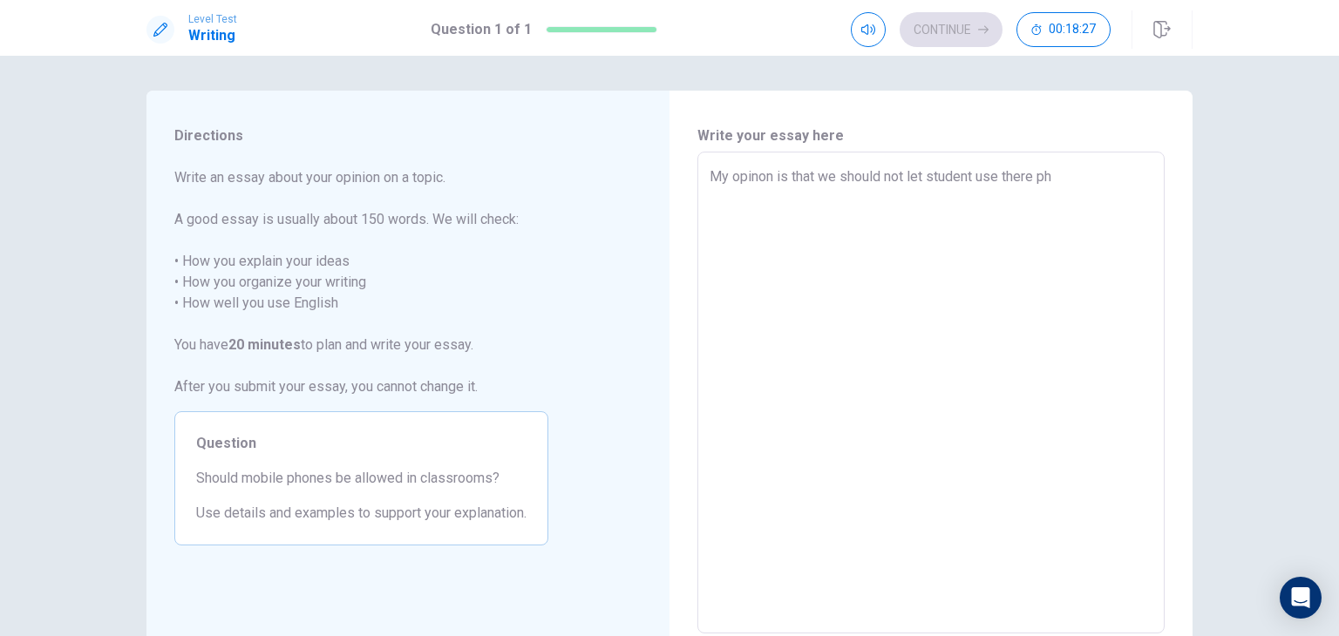
type textarea "My opinon is that we should not let student use there phn"
type textarea "x"
type textarea "My opinon is that we should not let student use there ph"
type textarea "x"
type textarea "My opinon is that we should not let student use there pho"
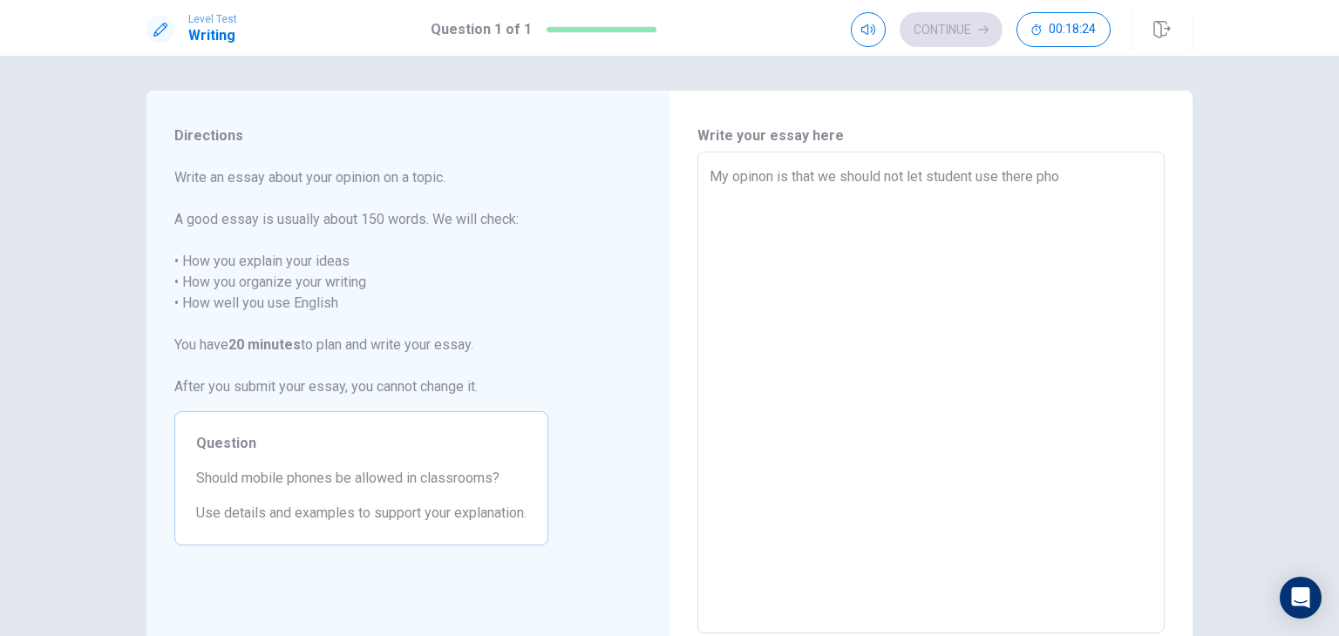
type textarea "x"
type textarea "My opinon is that we should not let student use there phon"
type textarea "x"
type textarea "My opinon is that we should not let student use there phone"
type textarea "x"
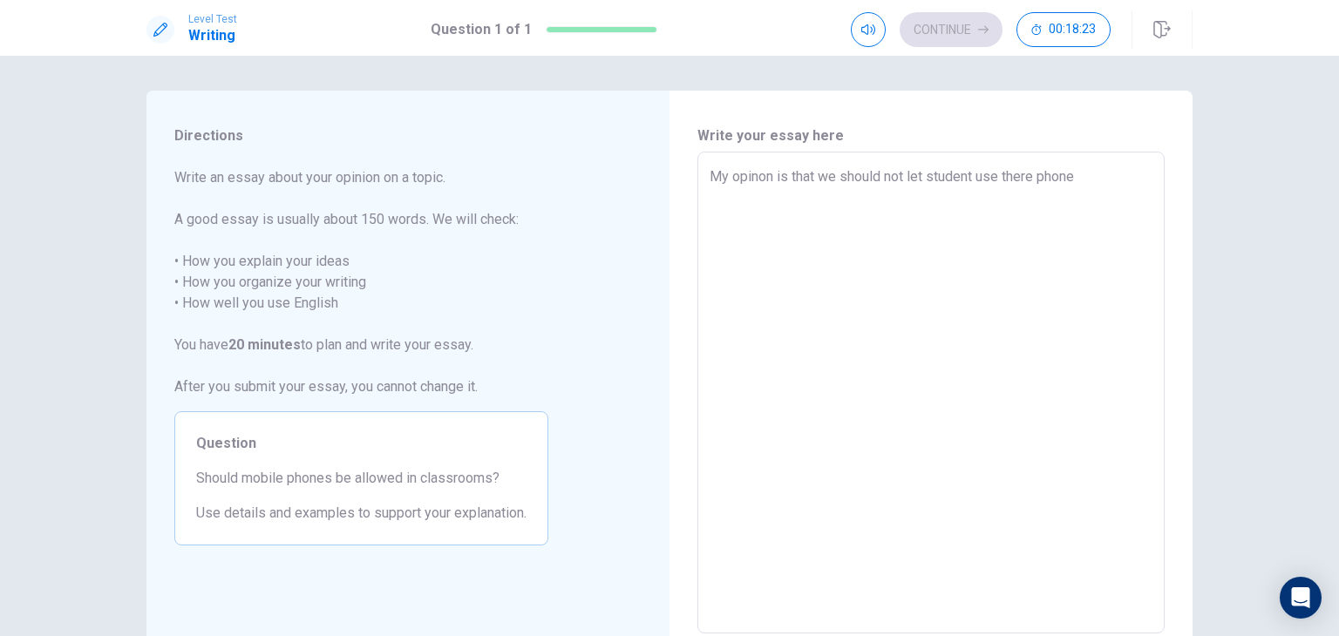
type textarea "My opinon is that we should not let student use there phones"
type textarea "x"
type textarea "My opinon is that we should not let student use there phones"
type textarea "x"
type textarea "My opinon is that we should not let student use there phones i"
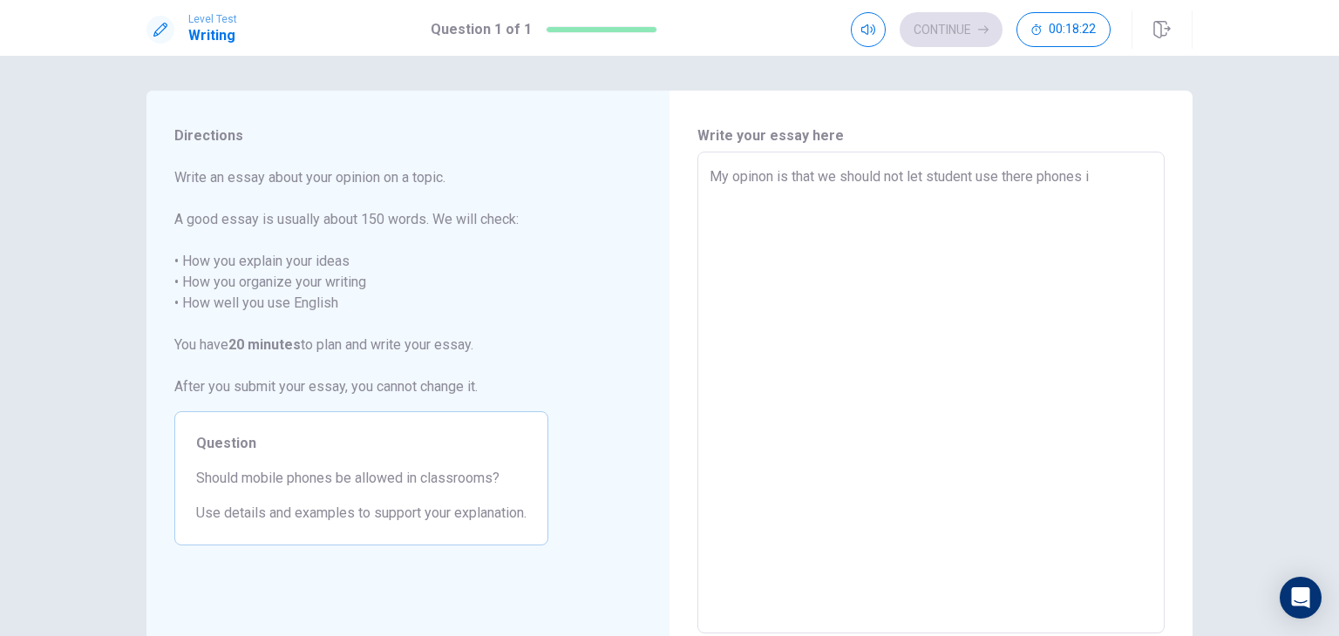
type textarea "x"
type textarea "My opinon is that we should not let student use there phones in"
type textarea "x"
type textarea "My opinon is that we should not let student use there phones in"
type textarea "x"
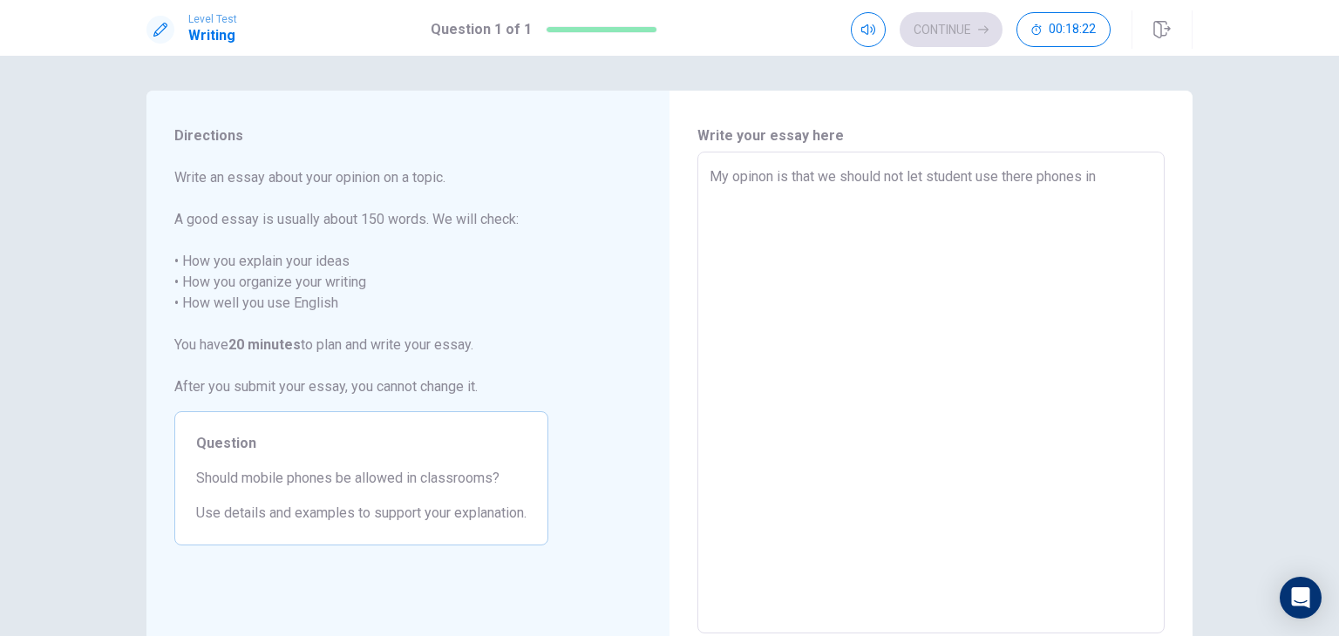
type textarea "My opinon is that we should not let student use there phones in c"
type textarea "x"
type textarea "My opinon is that we should not let student use there phones in cl"
type textarea "x"
type textarea "My opinon is that we should not let student use there phones in cla"
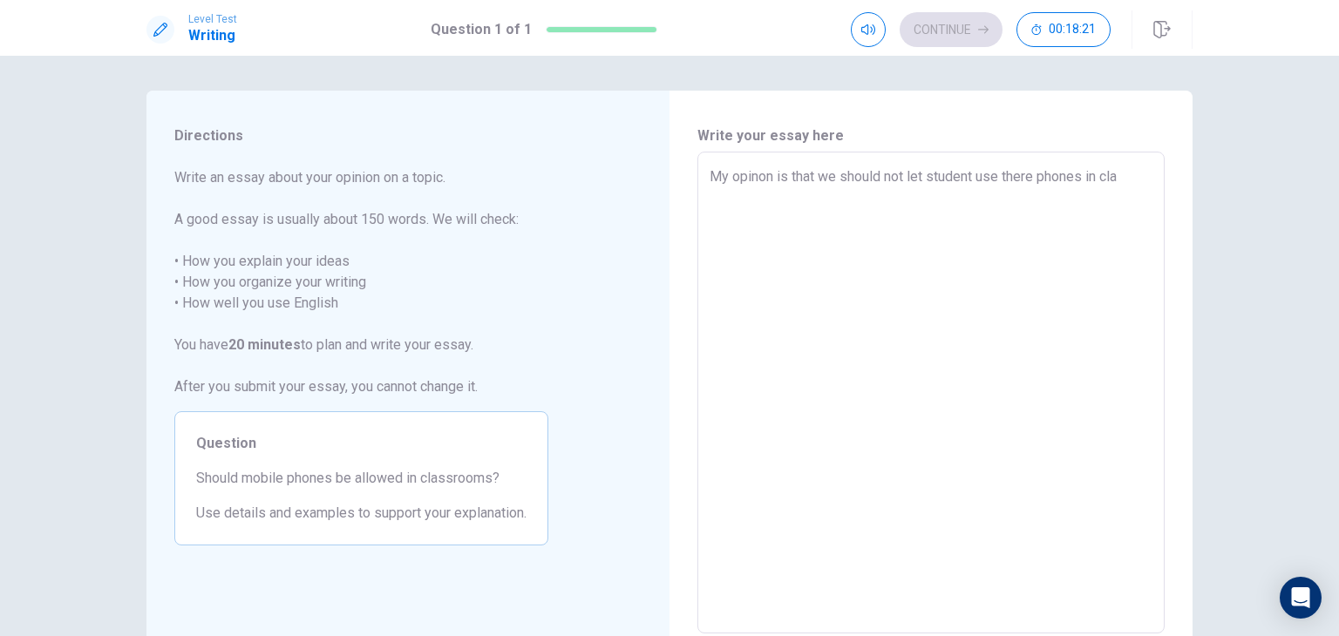
type textarea "x"
type textarea "My opinon is that we should not let student use there phones in clas"
type textarea "x"
type textarea "My opinon is that we should not let student use there phones in class"
type textarea "x"
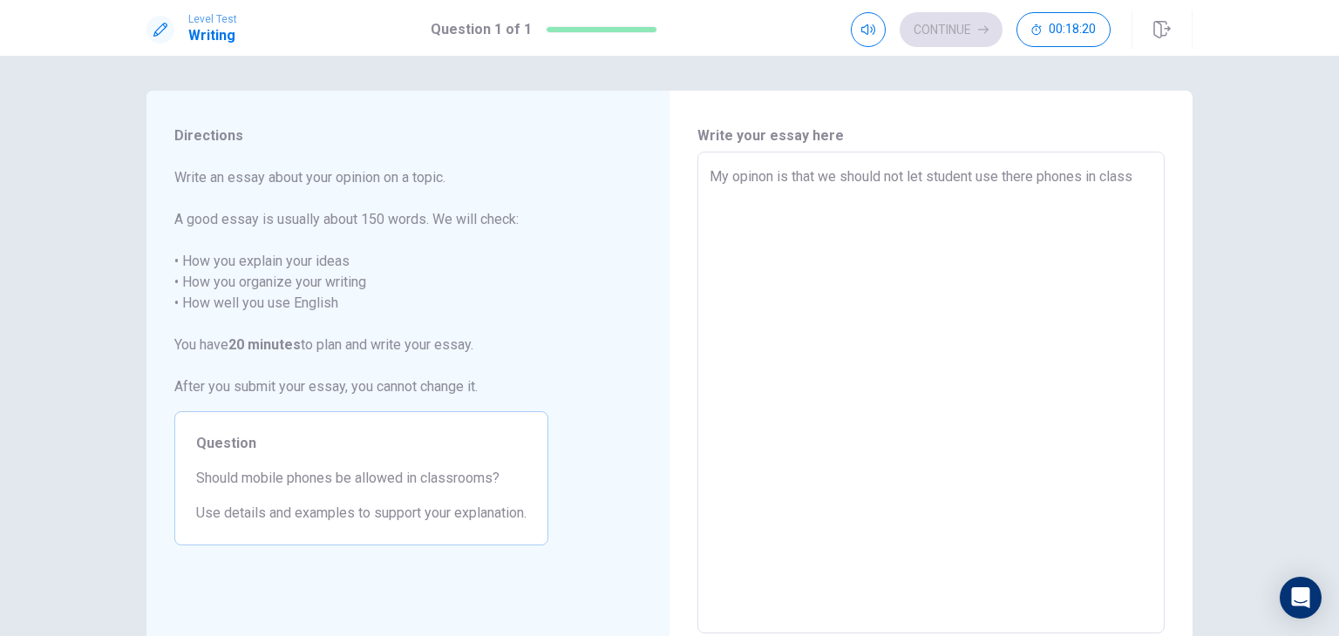
type textarea "My opinon is that we should not let student use there phones in classe"
type textarea "x"
type textarea "My opinon is that we should not let student use there phones in classe"
type textarea "x"
type textarea "My opinon is that we should not let student use there phones in classe r"
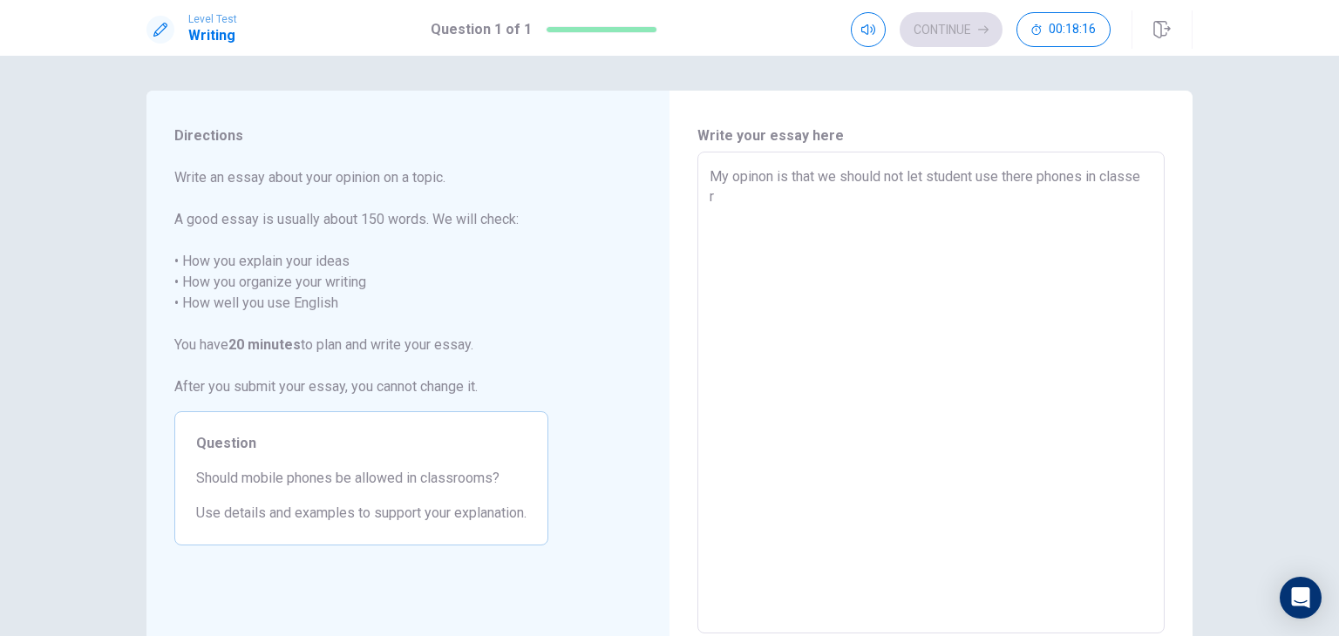
type textarea "x"
type textarea "My opinon is that we should not let student use there phones in classe"
type textarea "x"
type textarea "My opinon is that we should not let student use there phones in classe"
type textarea "x"
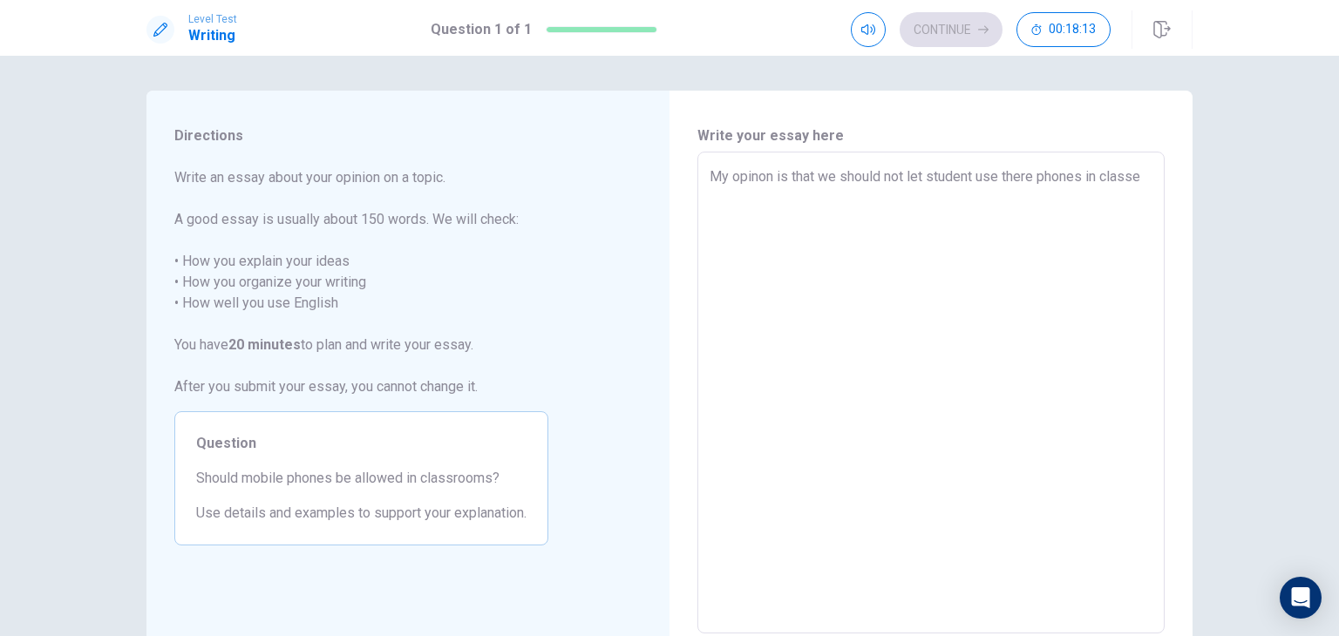
type textarea "My opinon is that we should not let student use there phones in classer"
type textarea "x"
type textarea "My opinon is that we should not let student use there phones in classero"
type textarea "x"
type textarea "My opinon is that we should not let student use there phones in classeroo"
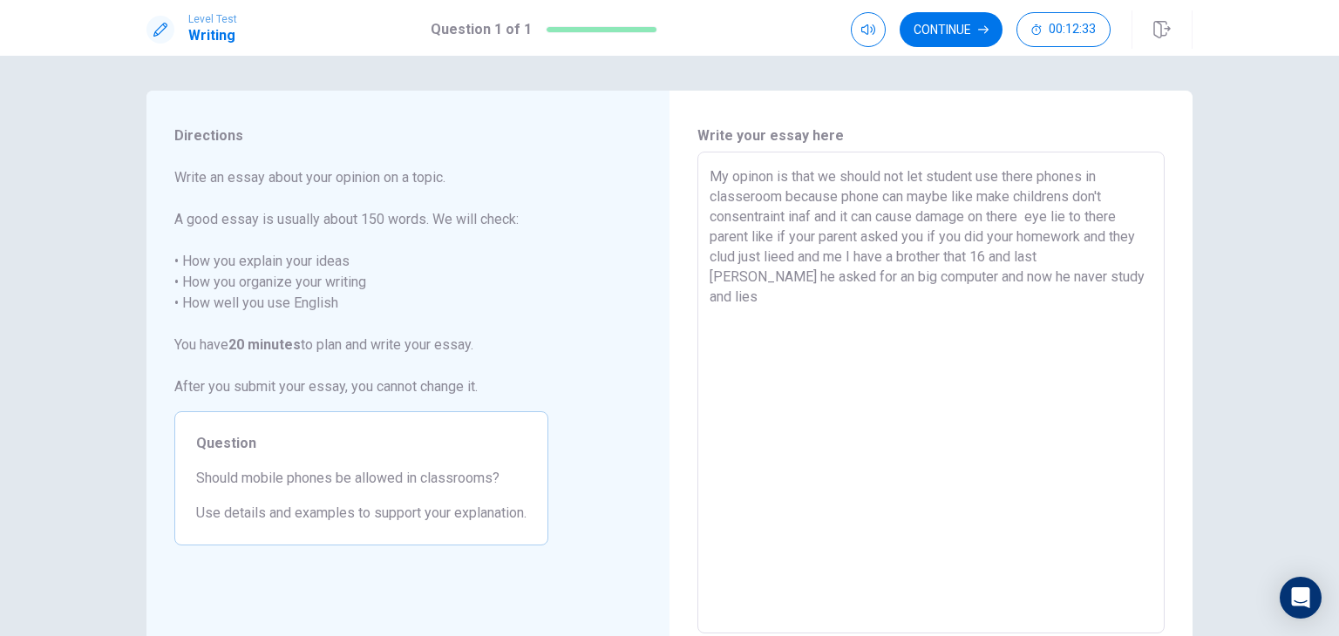
click at [976, 276] on textarea "My opinon is that we should not let student use there phones in classeroom beca…" at bounding box center [931, 392] width 443 height 453
click at [978, 274] on textarea "My opinon is that we should not let student use there phones in classeroom beca…" at bounding box center [931, 392] width 443 height 453
click at [1070, 266] on textarea "My opinon is that we should not let student use there phones in classeroom beca…" at bounding box center [931, 392] width 443 height 453
click at [1079, 279] on textarea "My opinon is that we should not let student use there phones in classeroom beca…" at bounding box center [931, 392] width 443 height 453
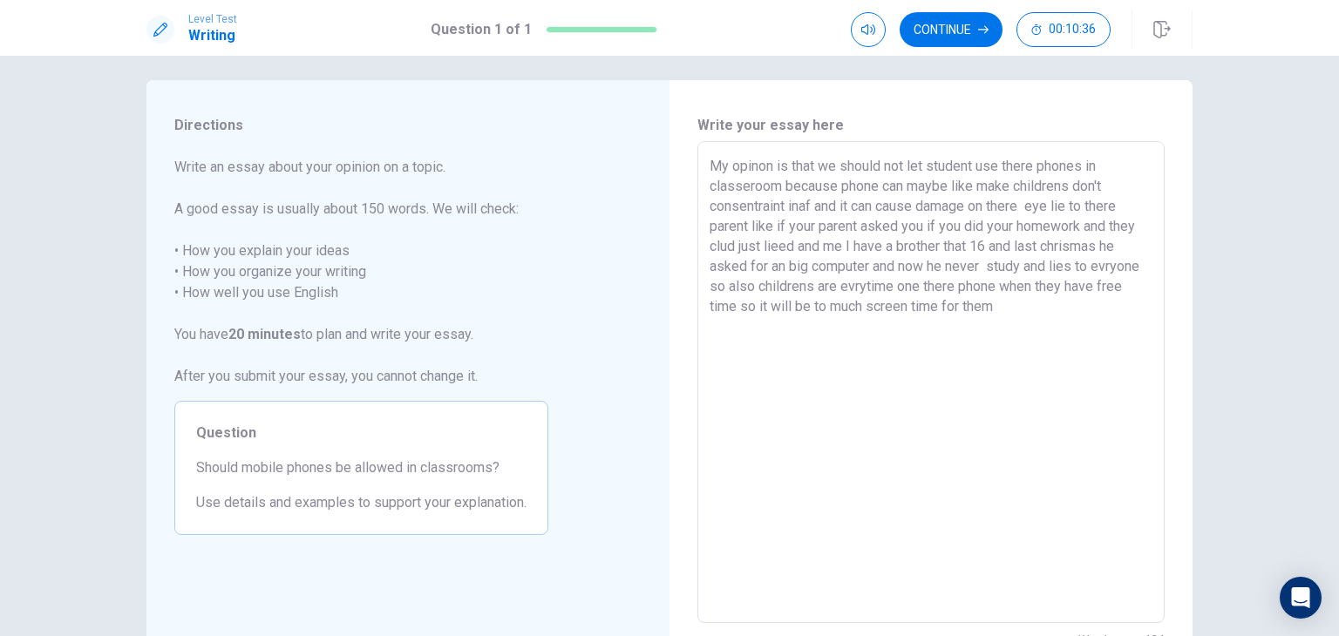
scroll to position [18, 0]
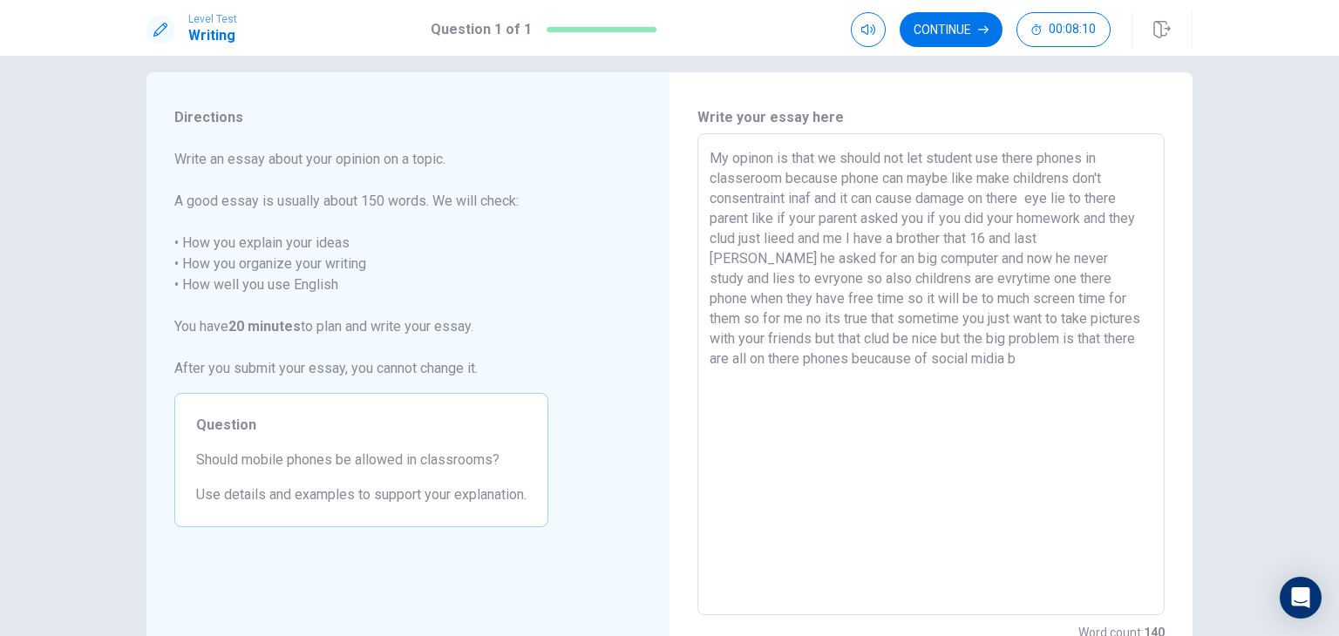
click at [723, 358] on textarea "My opinon is that we should not let student use there phones in classeroom beca…" at bounding box center [931, 374] width 443 height 453
click at [725, 360] on textarea "My opinon is that we should not let student use there phones in classeroom beca…" at bounding box center [931, 374] width 443 height 453
click at [868, 362] on textarea "My opinon is that we should not let student use there phones in classeroom beca…" at bounding box center [931, 374] width 443 height 453
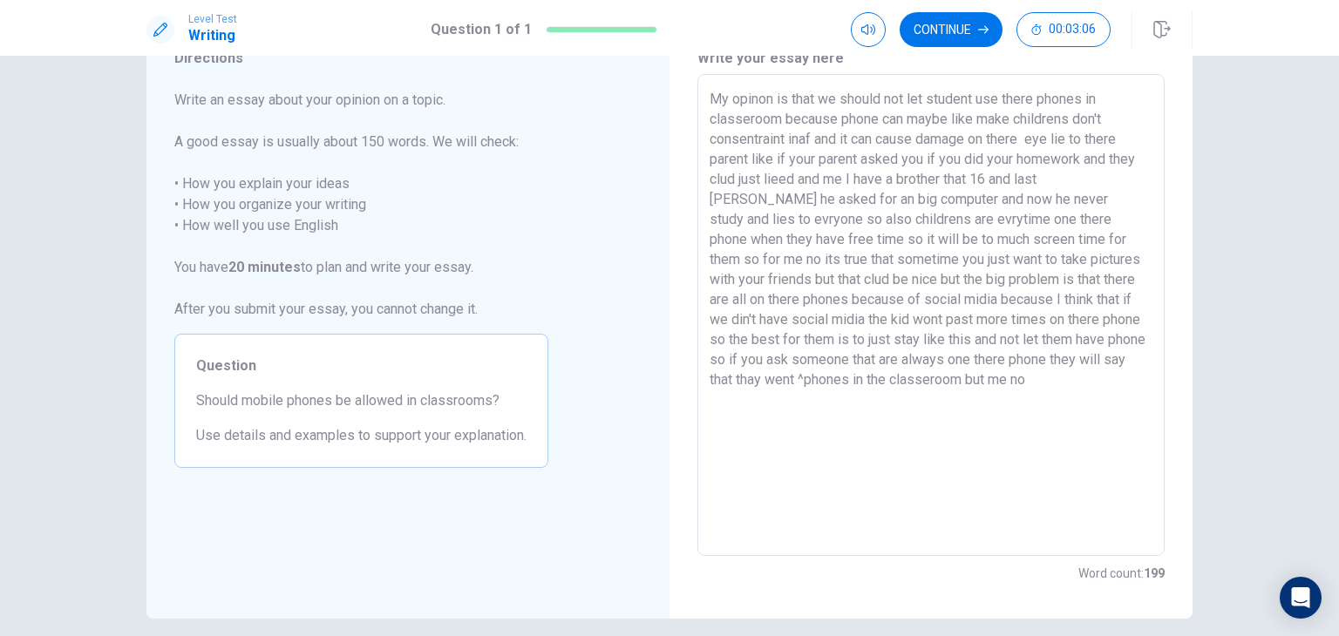
scroll to position [59, 0]
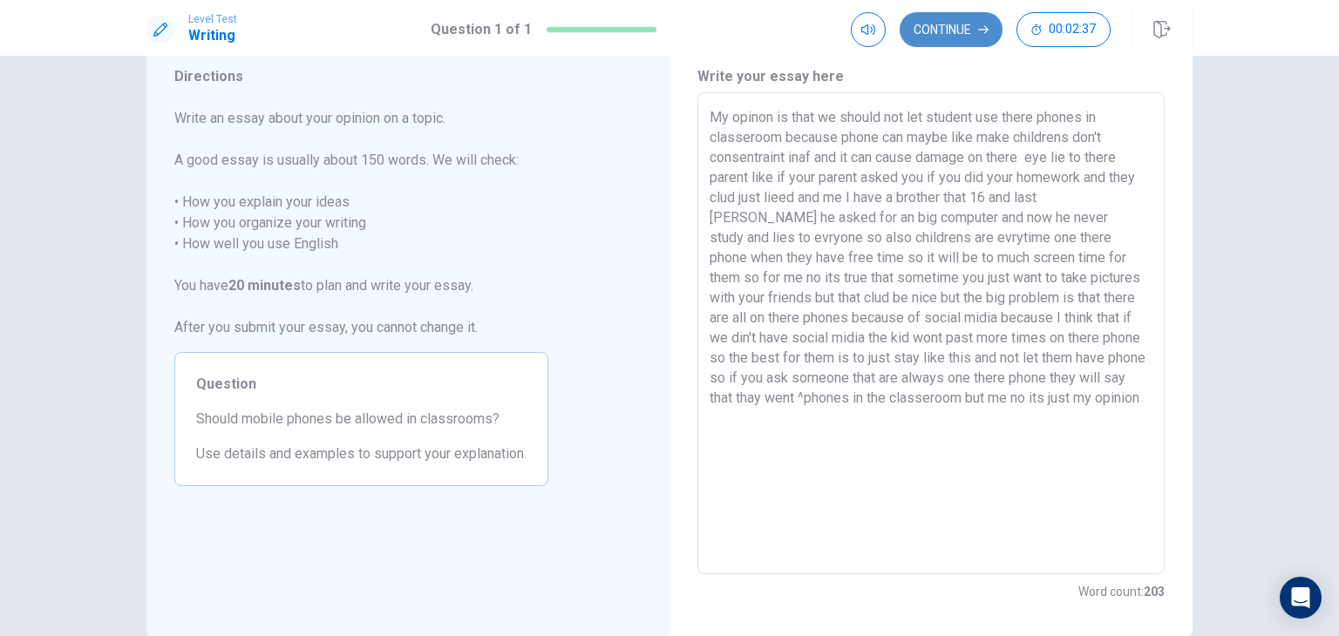
click at [954, 20] on button "Continue" at bounding box center [951, 29] width 103 height 35
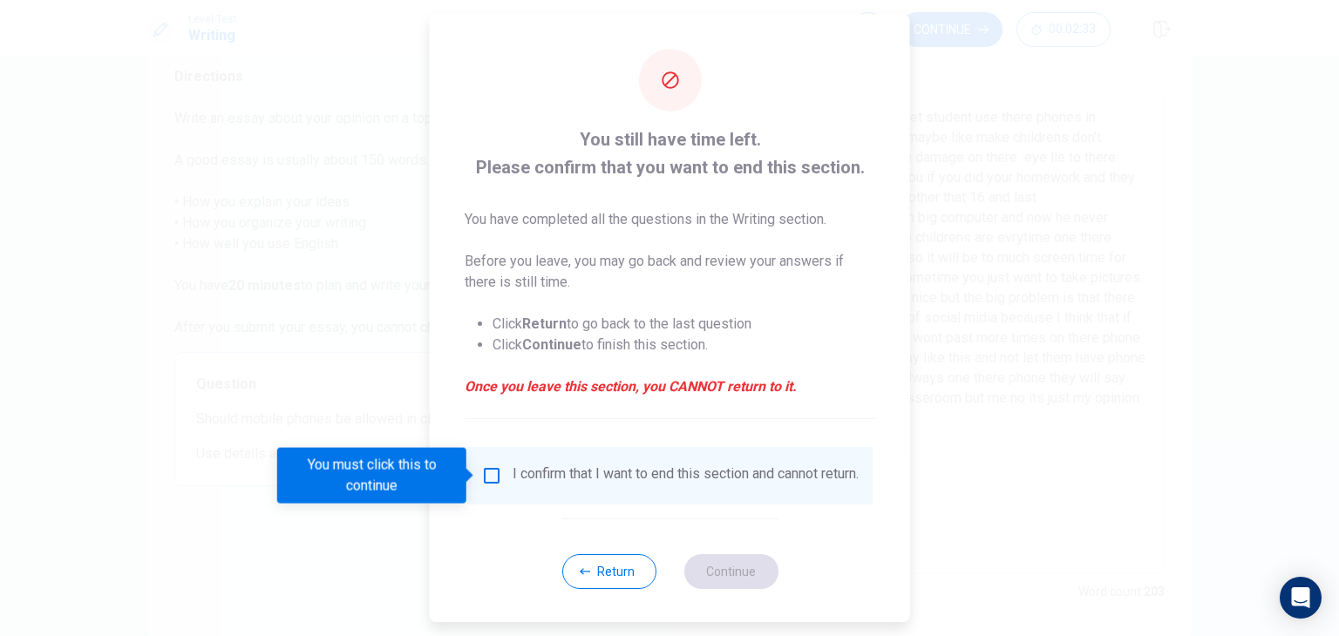
click at [557, 453] on div "I confirm that I want to end this section and cannot return." at bounding box center [669, 476] width 405 height 58
click at [490, 475] on input "You must click this to continue" at bounding box center [491, 475] width 21 height 21
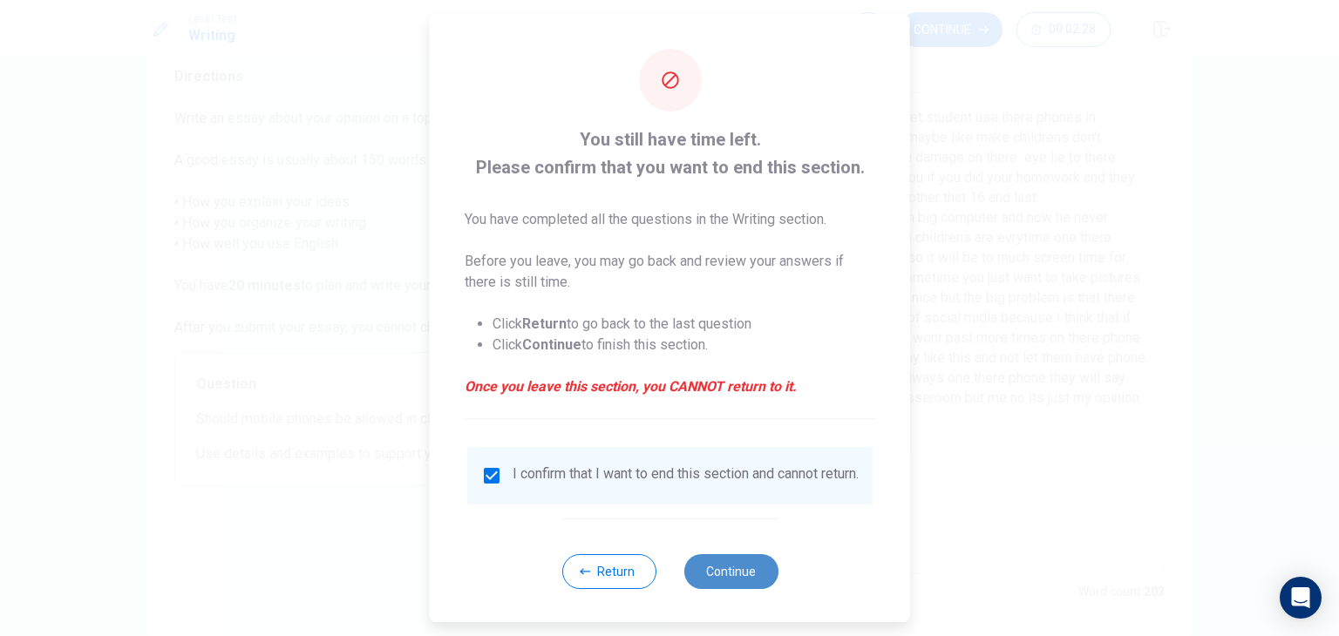
click at [743, 589] on button "Continue" at bounding box center [730, 571] width 94 height 35
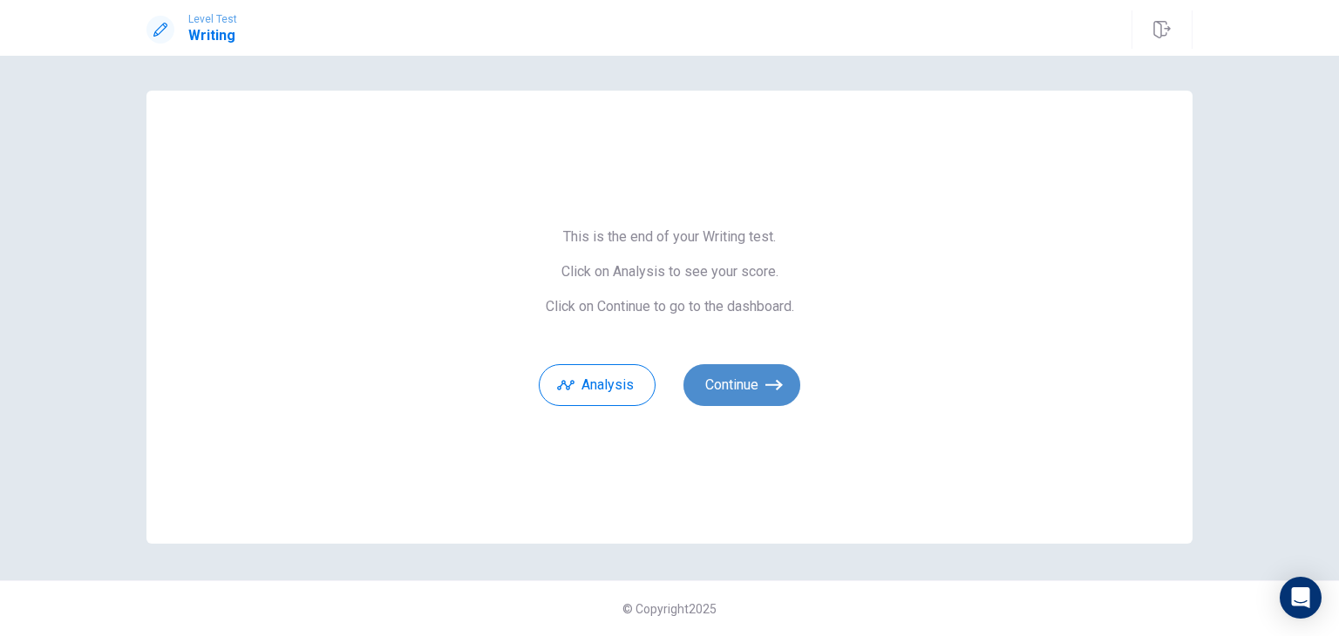
click at [772, 378] on icon "button" at bounding box center [773, 385] width 17 height 17
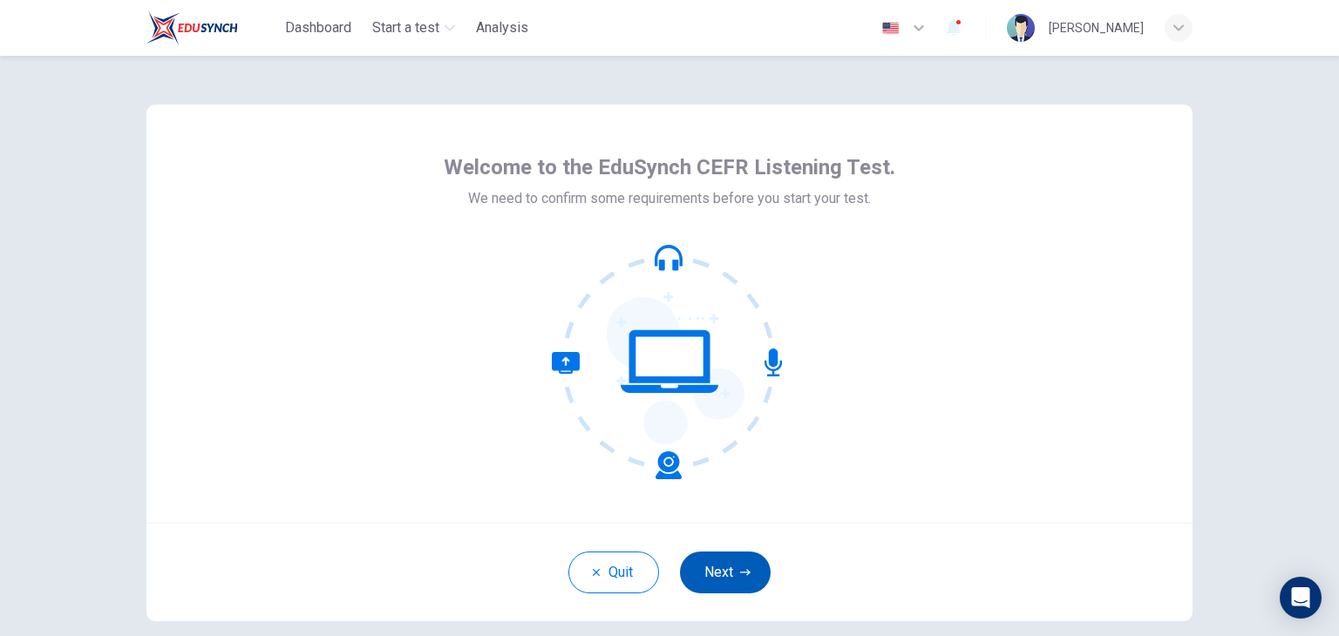
click at [752, 580] on button "Next" at bounding box center [725, 573] width 91 height 42
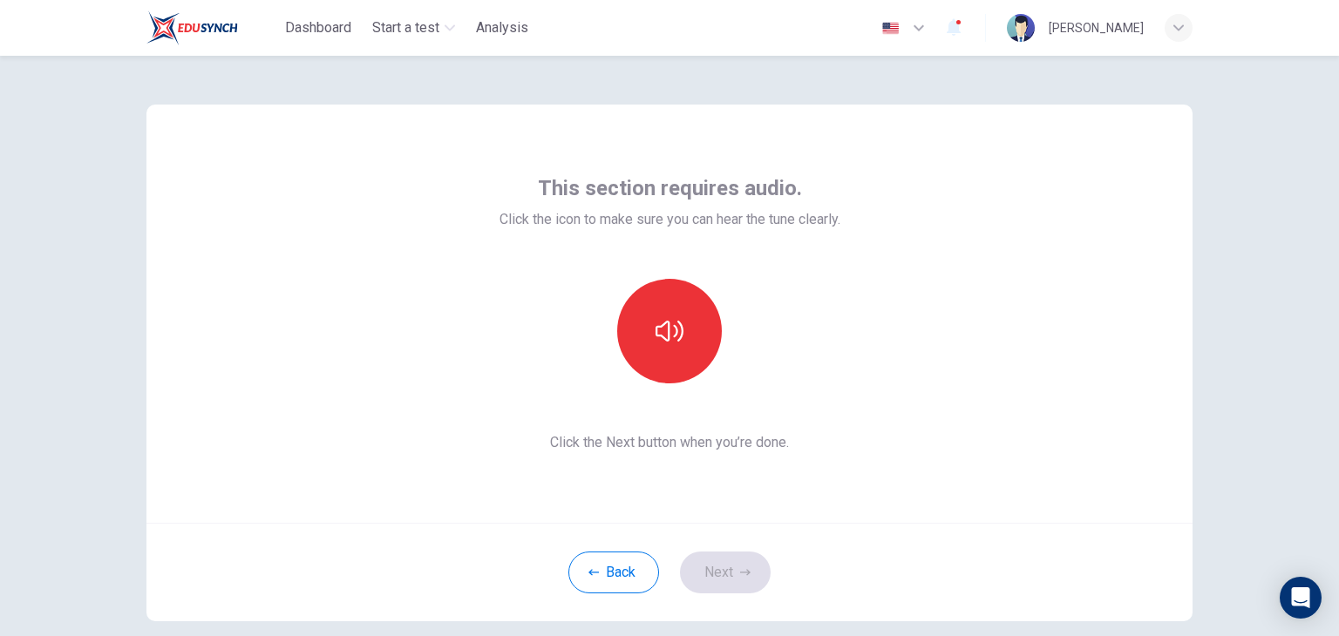
click at [655, 388] on div "This section requires audio. Click the icon to make sure you can hear the tune …" at bounding box center [669, 313] width 341 height 279
click at [676, 341] on icon "button" at bounding box center [669, 331] width 28 height 28
click at [730, 575] on button "Next" at bounding box center [725, 573] width 91 height 42
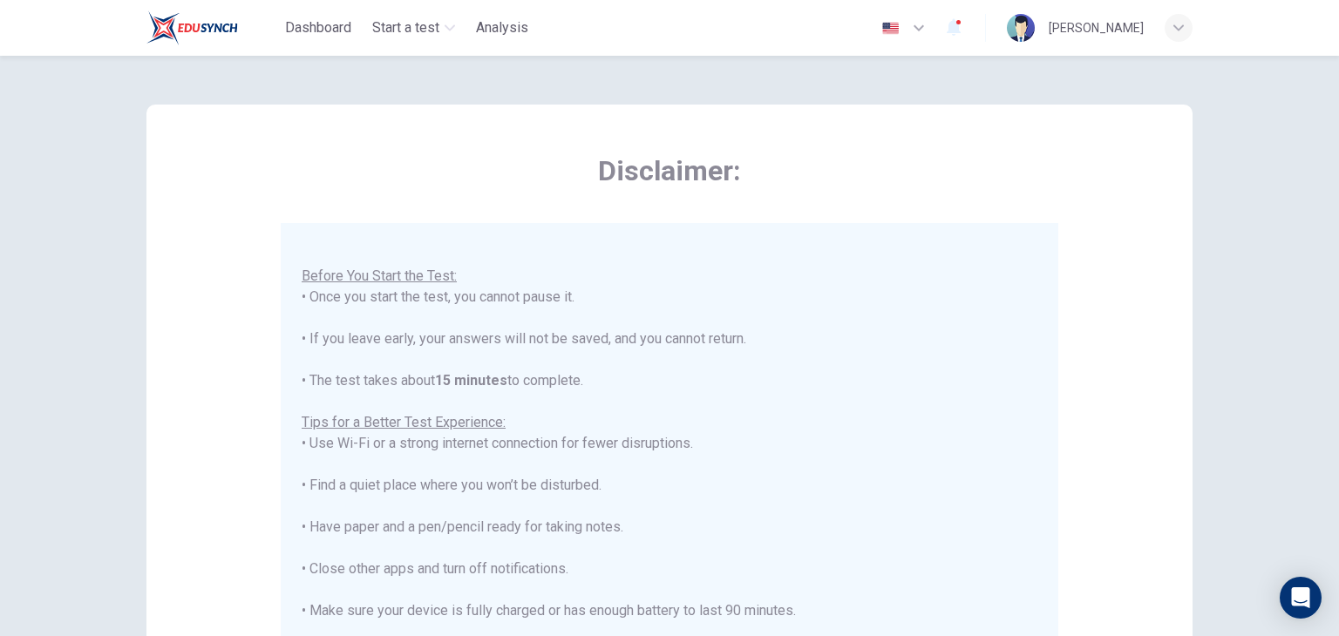
scroll to position [333, 0]
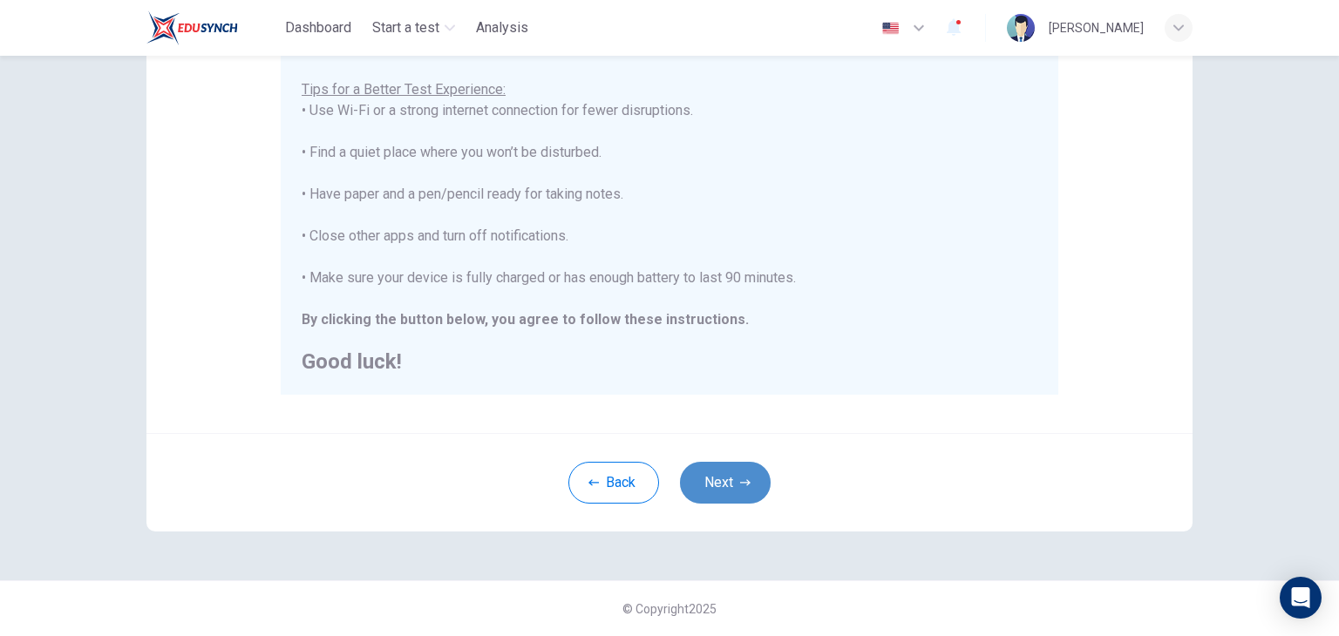
click at [722, 476] on button "Next" at bounding box center [725, 483] width 91 height 42
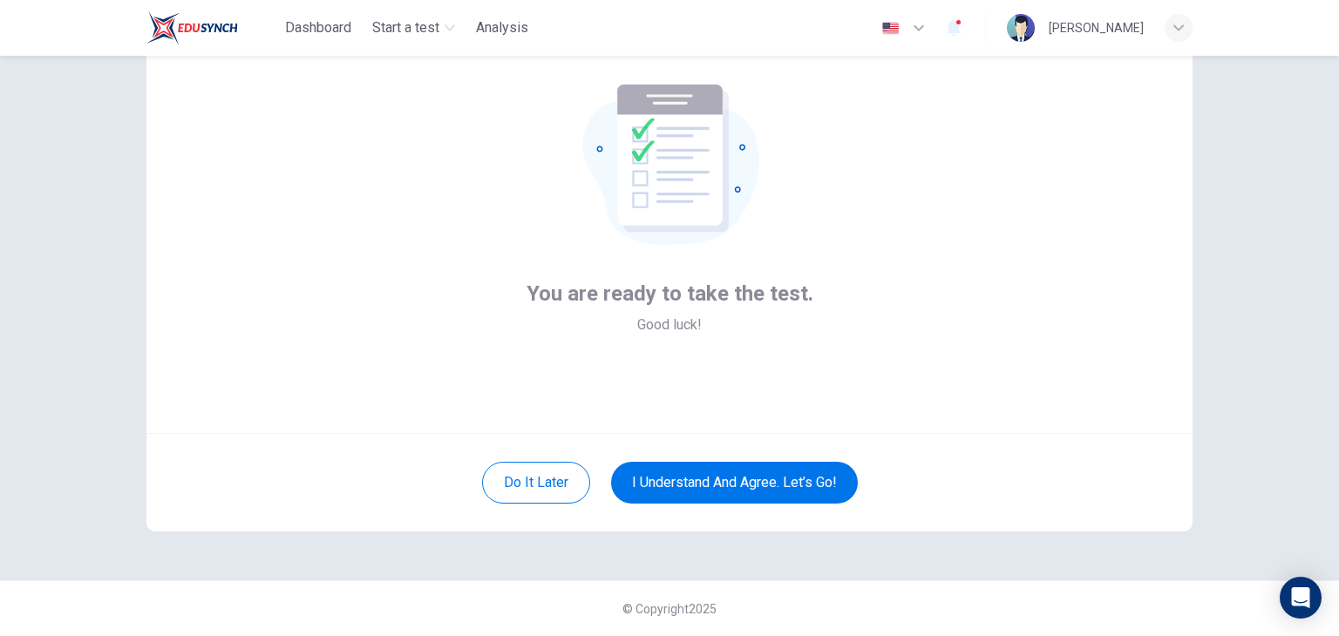
drag, startPoint x: 722, startPoint y: 476, endPoint x: 653, endPoint y: 363, distance: 132.6
click at [653, 363] on div "You are ready to take the test. Good luck!" at bounding box center [669, 224] width 1046 height 418
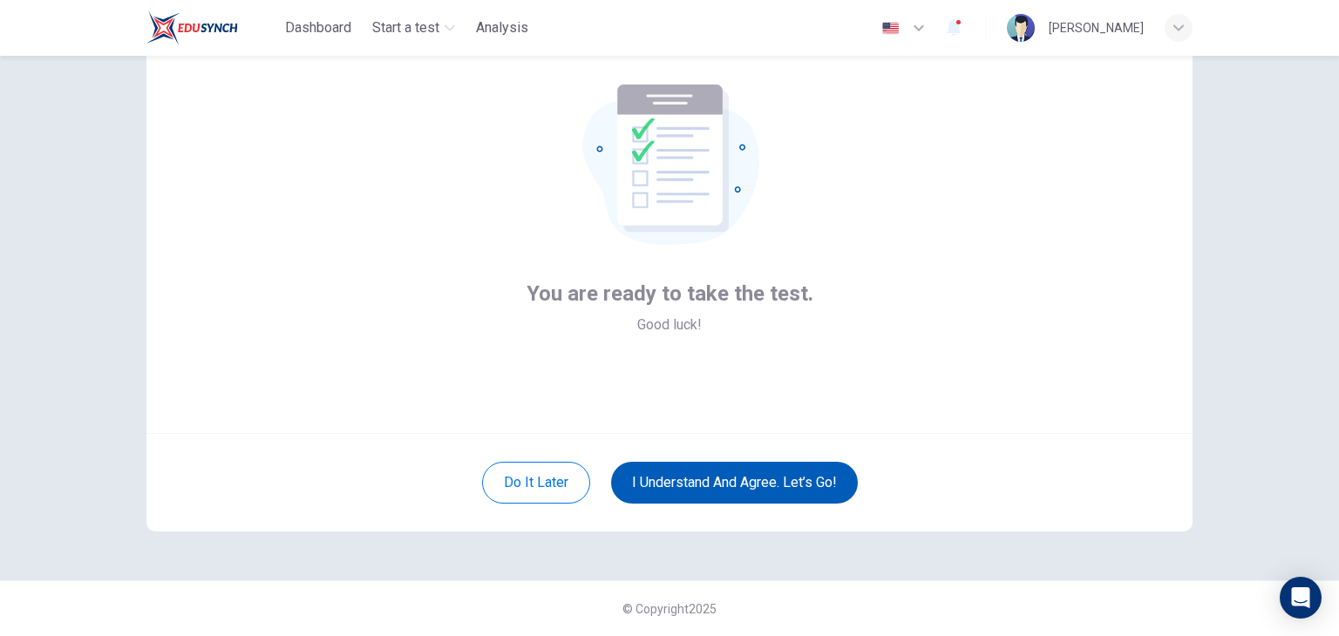
click at [669, 479] on button "I understand and agree. Let’s go!" at bounding box center [734, 483] width 247 height 42
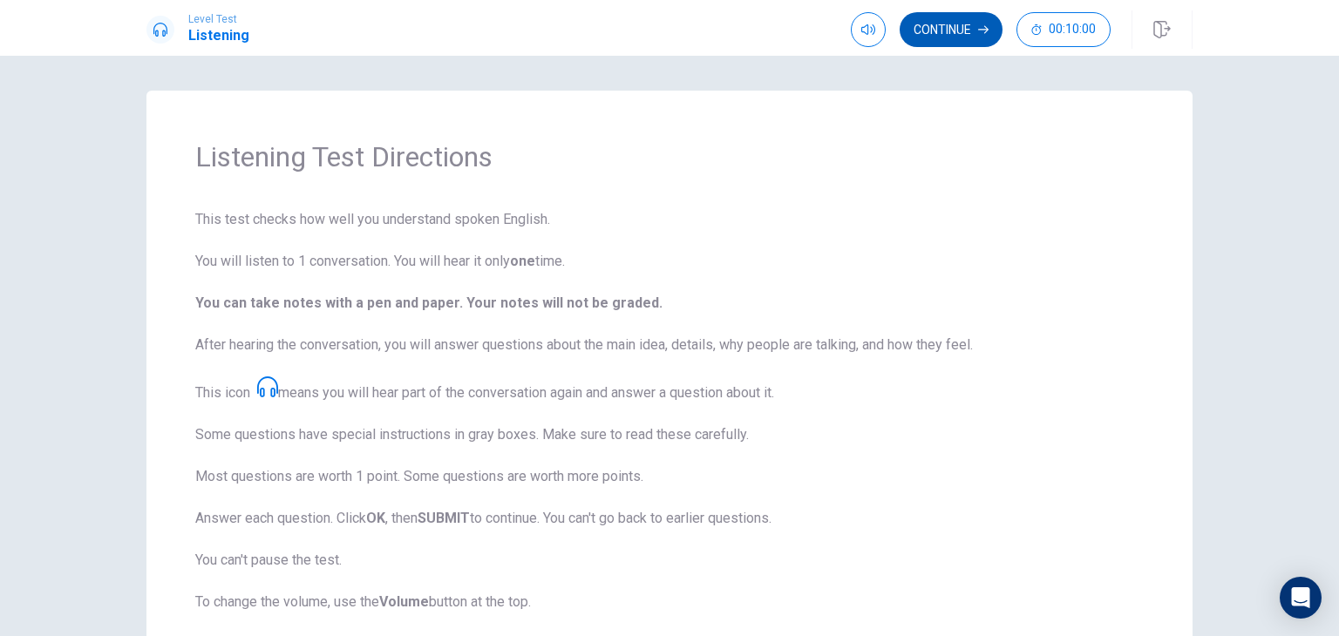
click at [952, 30] on button "Continue" at bounding box center [951, 29] width 103 height 35
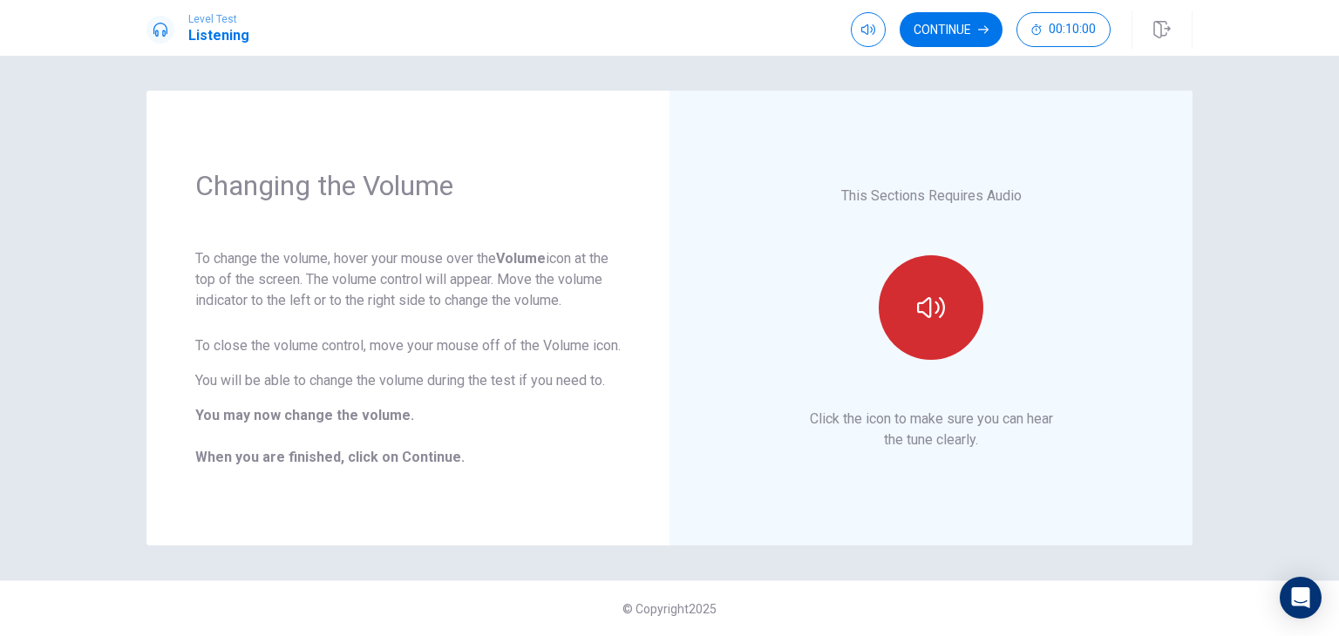
click at [933, 296] on icon "button" at bounding box center [931, 308] width 28 height 28
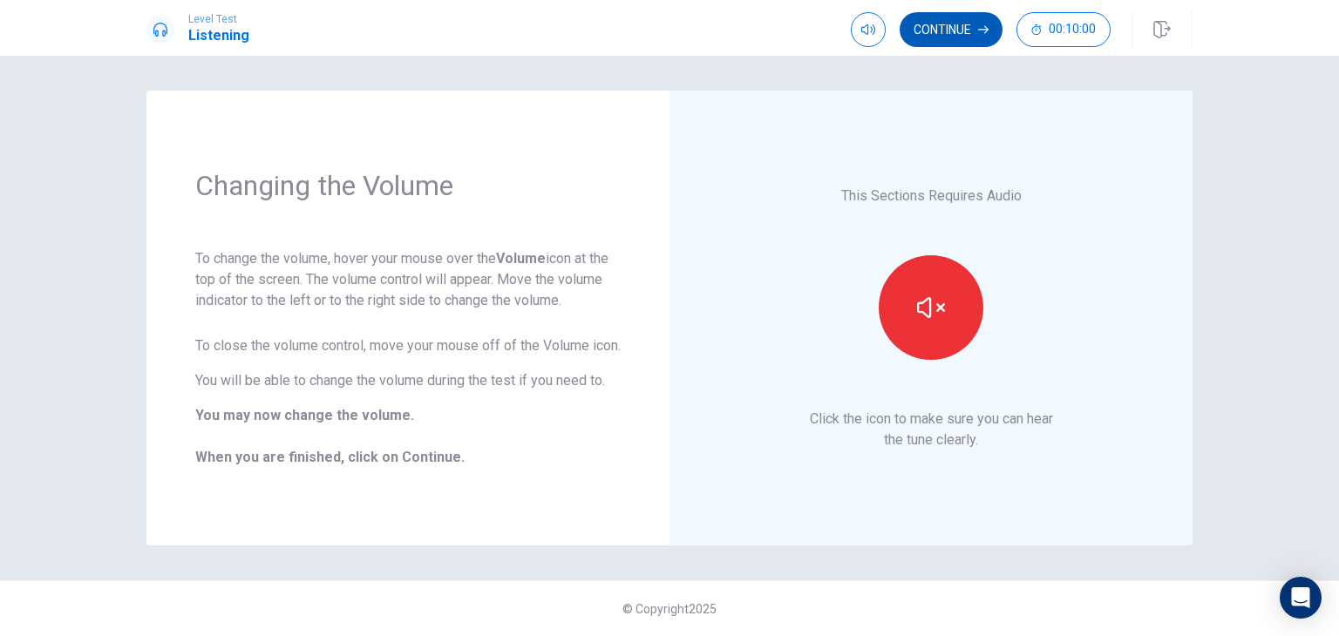
click at [955, 37] on button "Continue" at bounding box center [951, 29] width 103 height 35
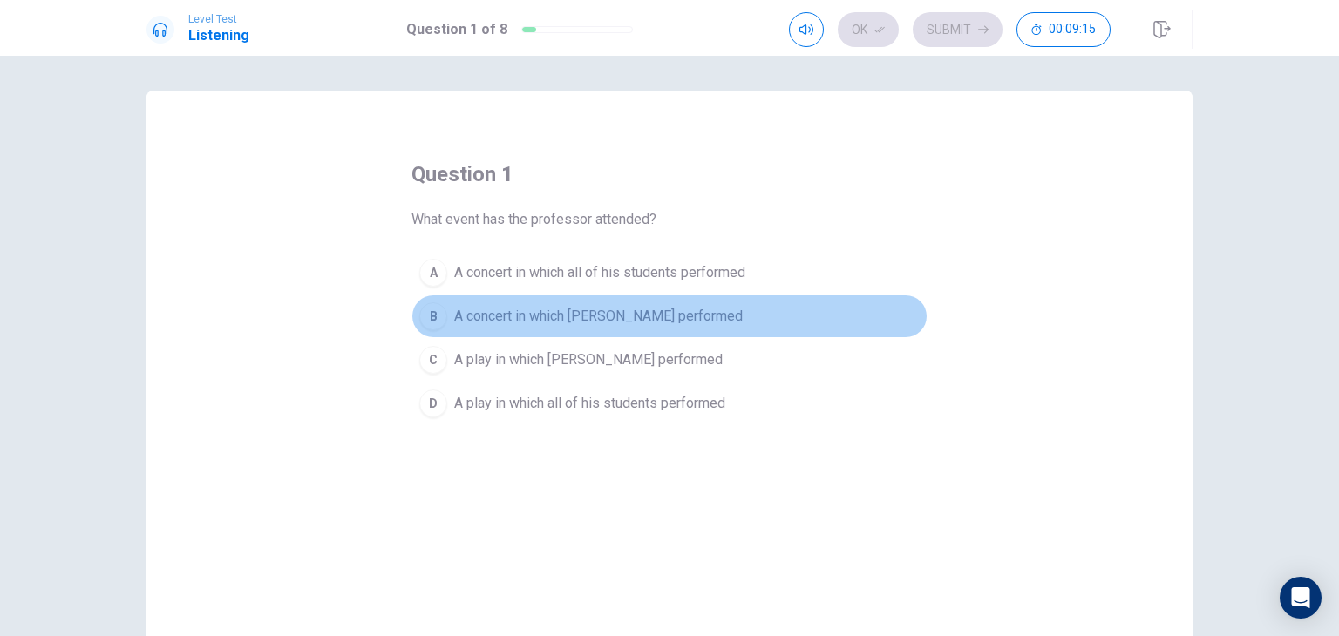
click at [426, 316] on div "B" at bounding box center [433, 316] width 28 height 28
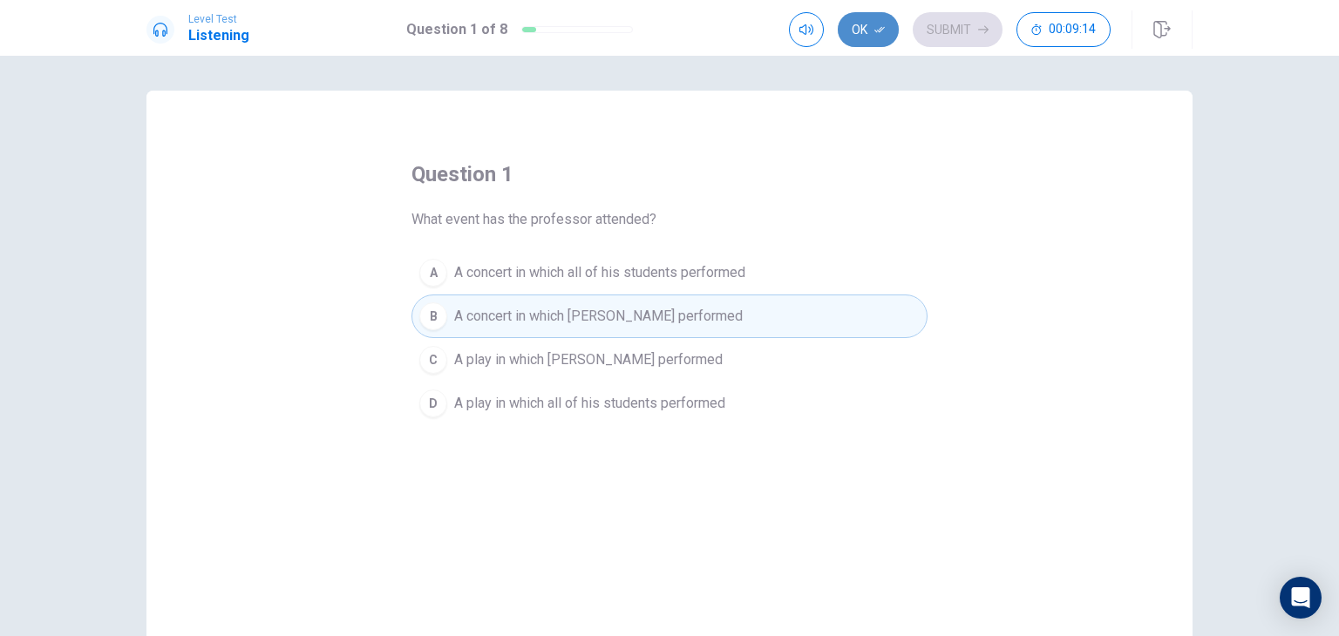
click at [869, 32] on button "Ok" at bounding box center [868, 29] width 61 height 35
click at [979, 37] on button "Submit" at bounding box center [958, 29] width 90 height 35
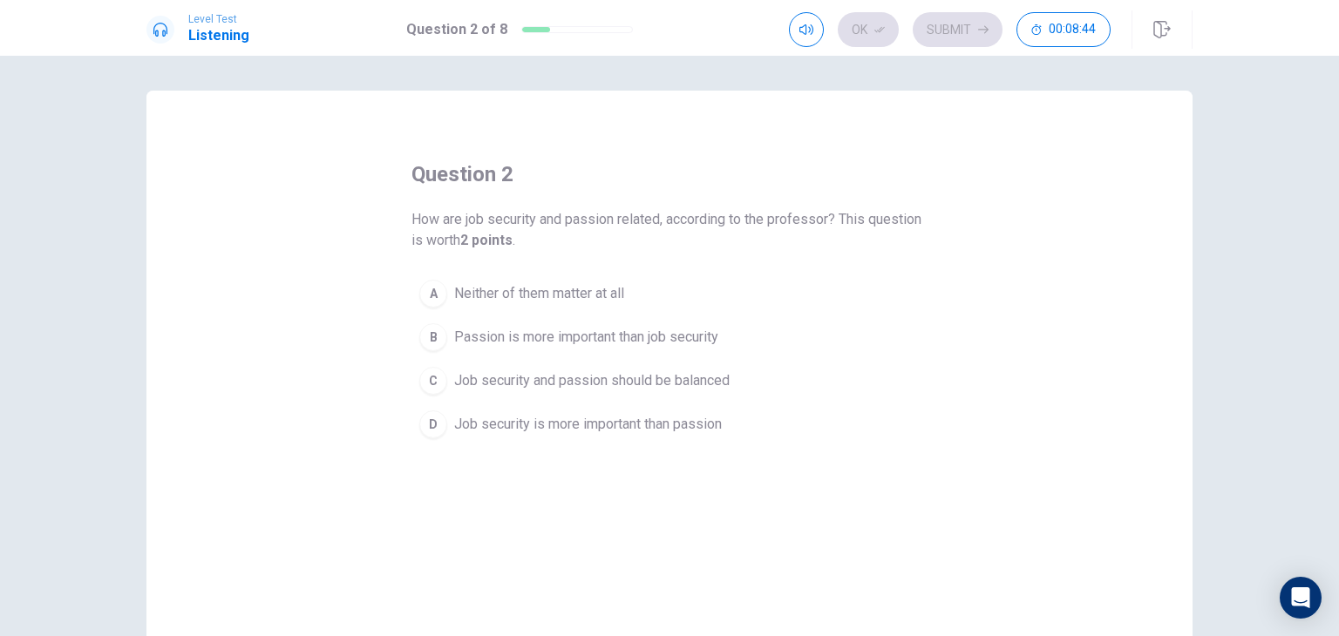
click at [425, 335] on div "B" at bounding box center [433, 337] width 28 height 28
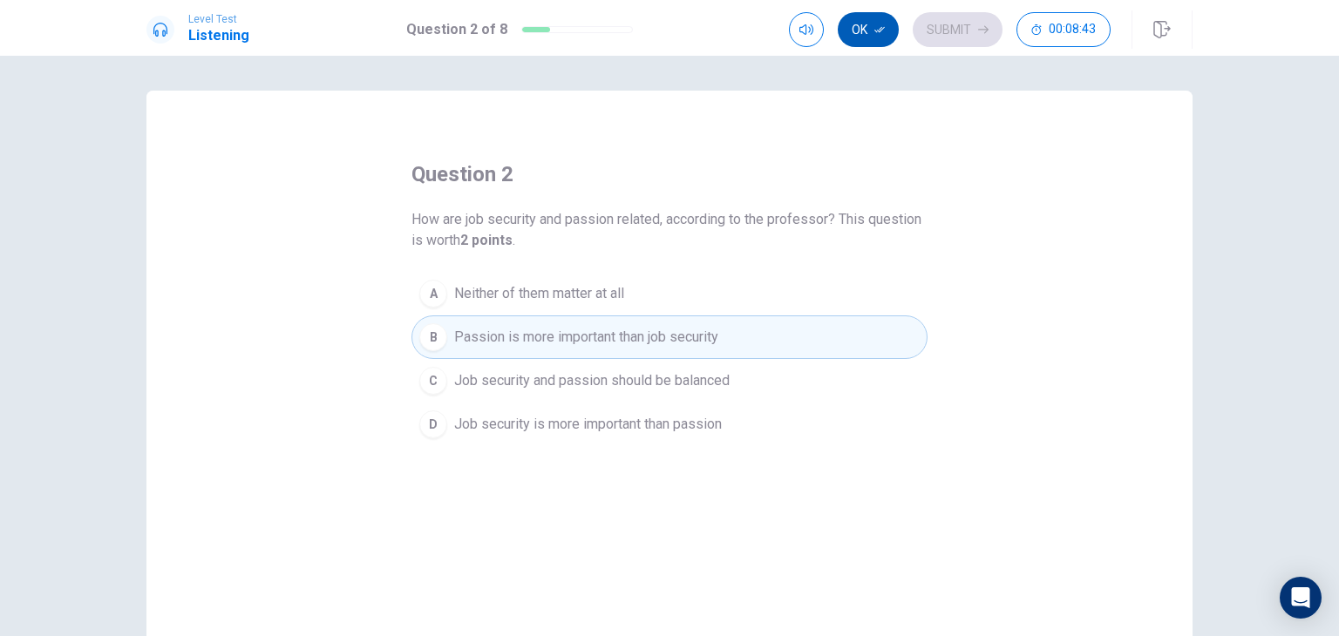
click at [880, 31] on icon "button" at bounding box center [879, 29] width 10 height 10
click at [941, 22] on button "Submit" at bounding box center [958, 29] width 90 height 35
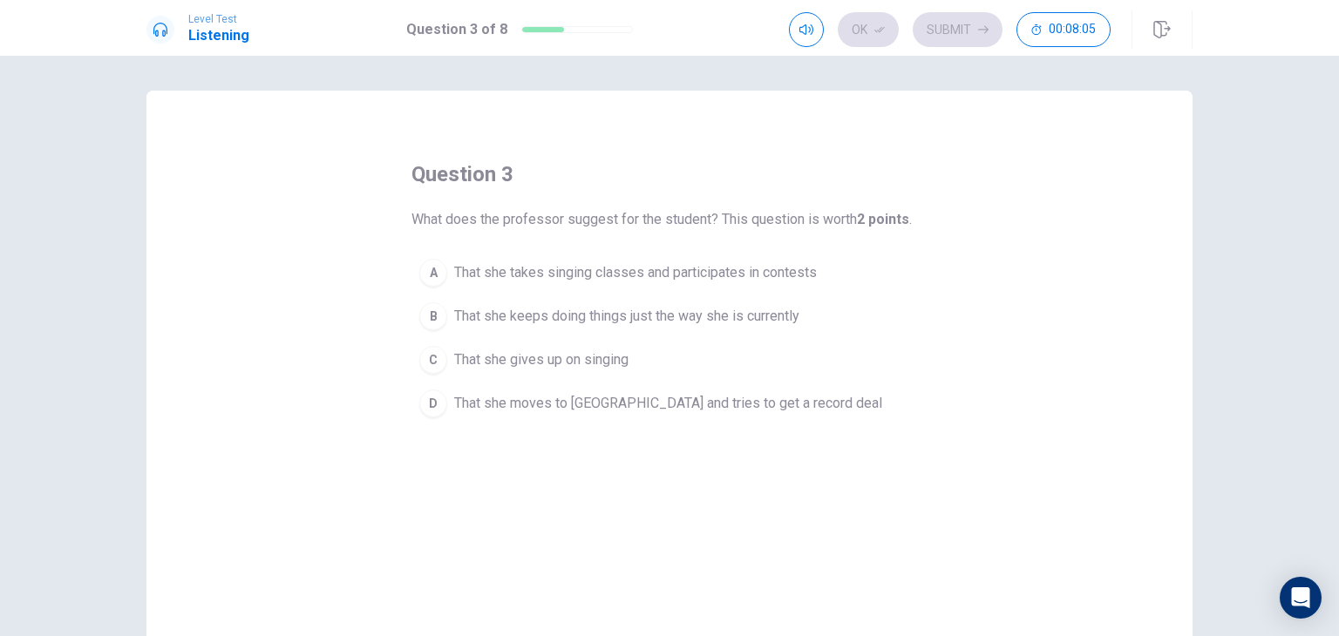
click at [436, 275] on div "A" at bounding box center [433, 273] width 28 height 28
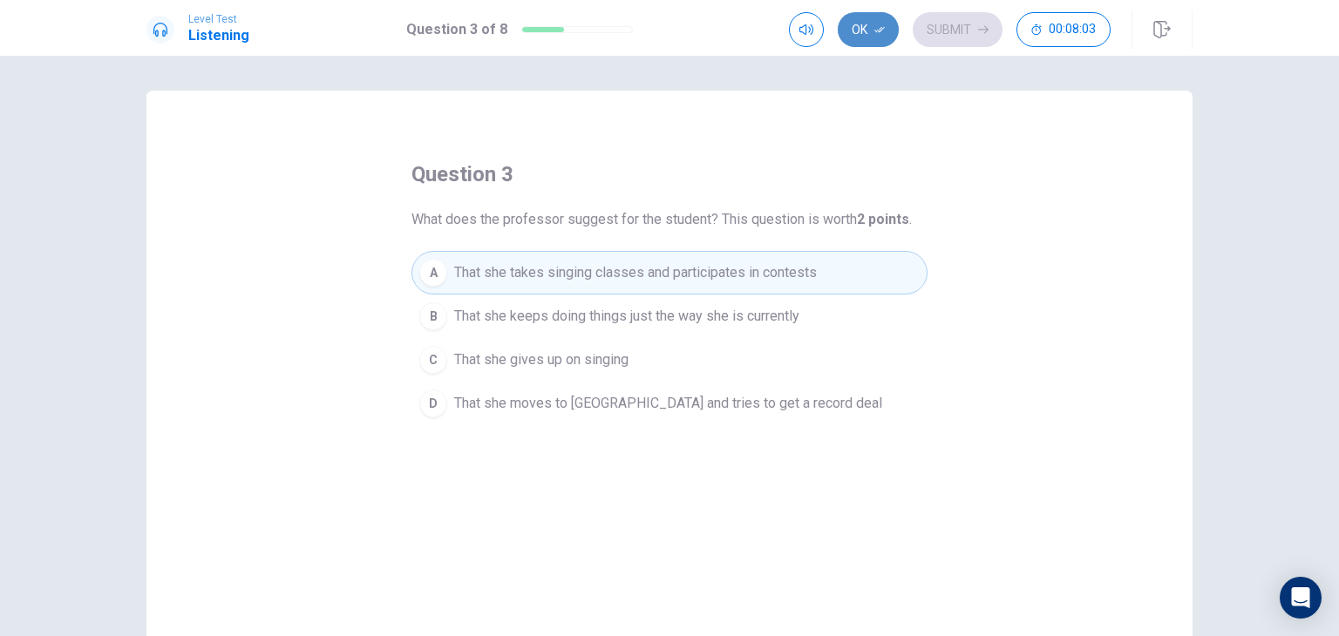
click at [861, 30] on button "Ok" at bounding box center [868, 29] width 61 height 35
click at [948, 27] on button "Submit" at bounding box center [958, 29] width 90 height 35
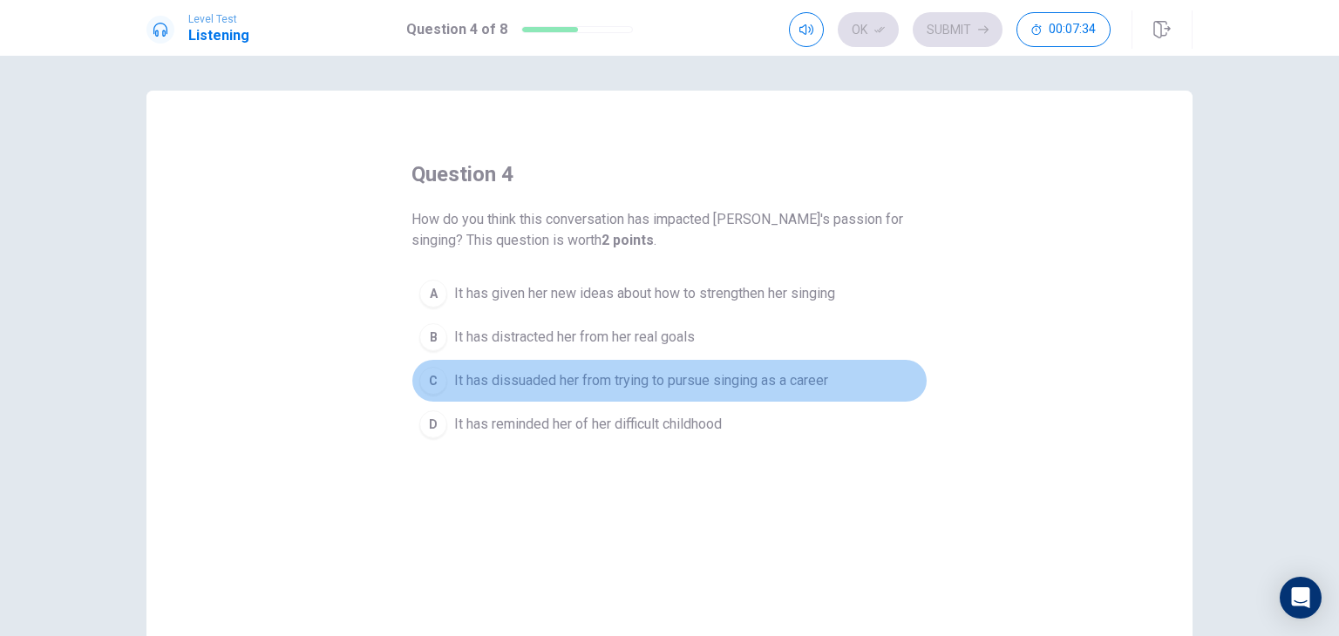
click at [417, 390] on button "C It has dissuaded her from trying to pursue singing as a career" at bounding box center [669, 381] width 516 height 44
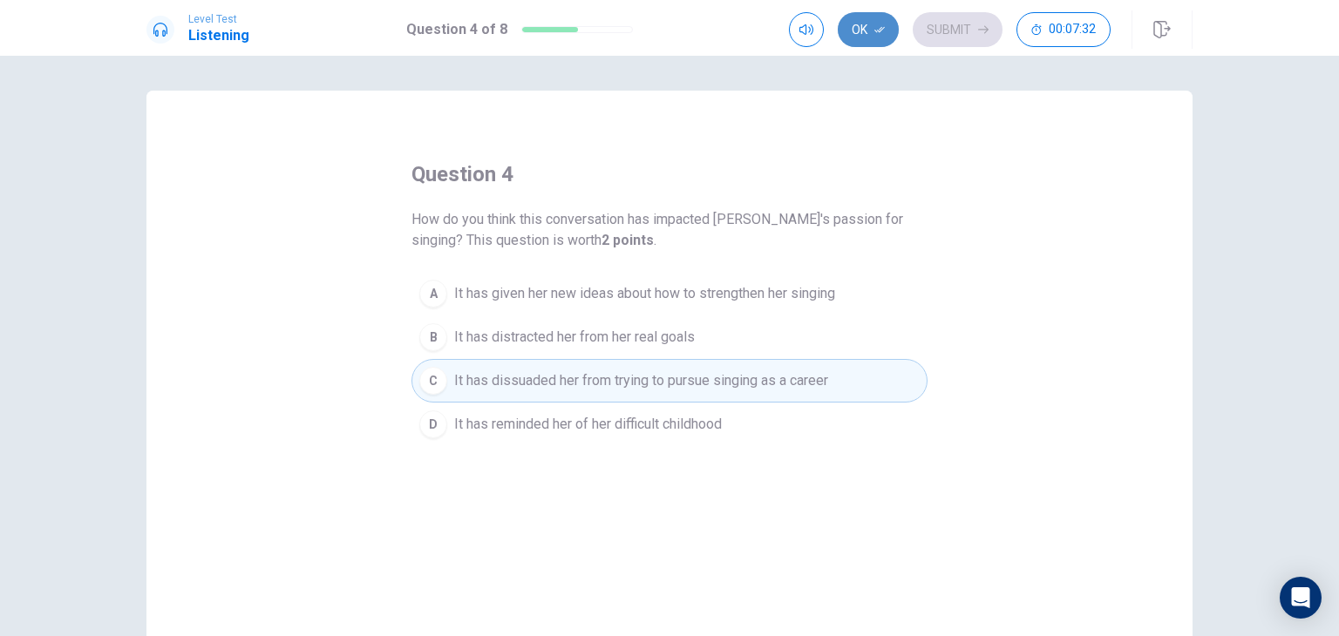
click at [868, 34] on button "Ok" at bounding box center [868, 29] width 61 height 35
click at [961, 32] on button "Submit" at bounding box center [958, 29] width 90 height 35
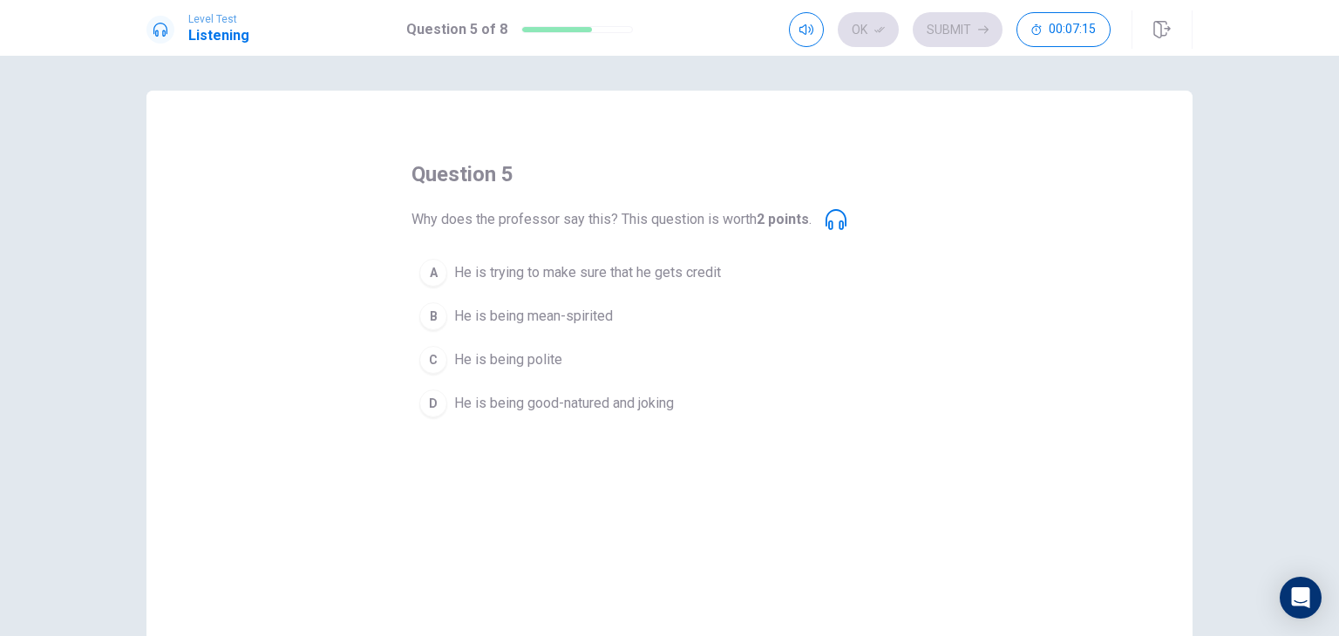
click at [426, 407] on div "D" at bounding box center [433, 404] width 28 height 28
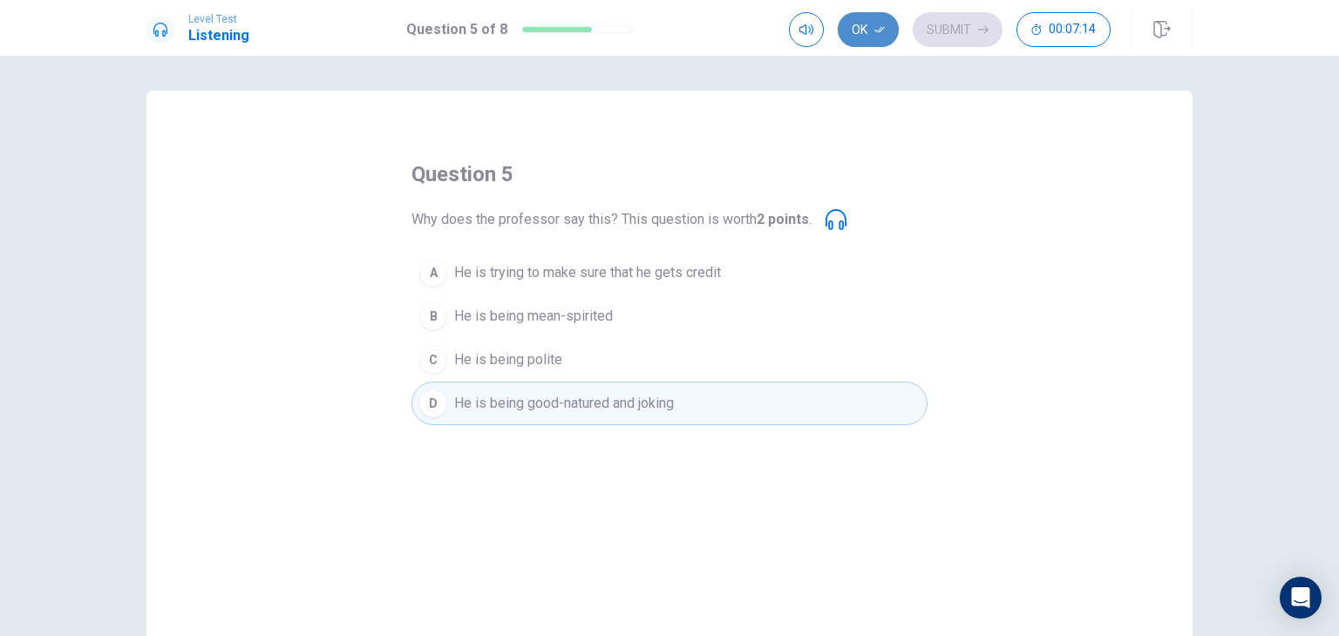
click at [886, 25] on button "Ok" at bounding box center [868, 29] width 61 height 35
click at [950, 36] on button "Submit" at bounding box center [958, 29] width 90 height 35
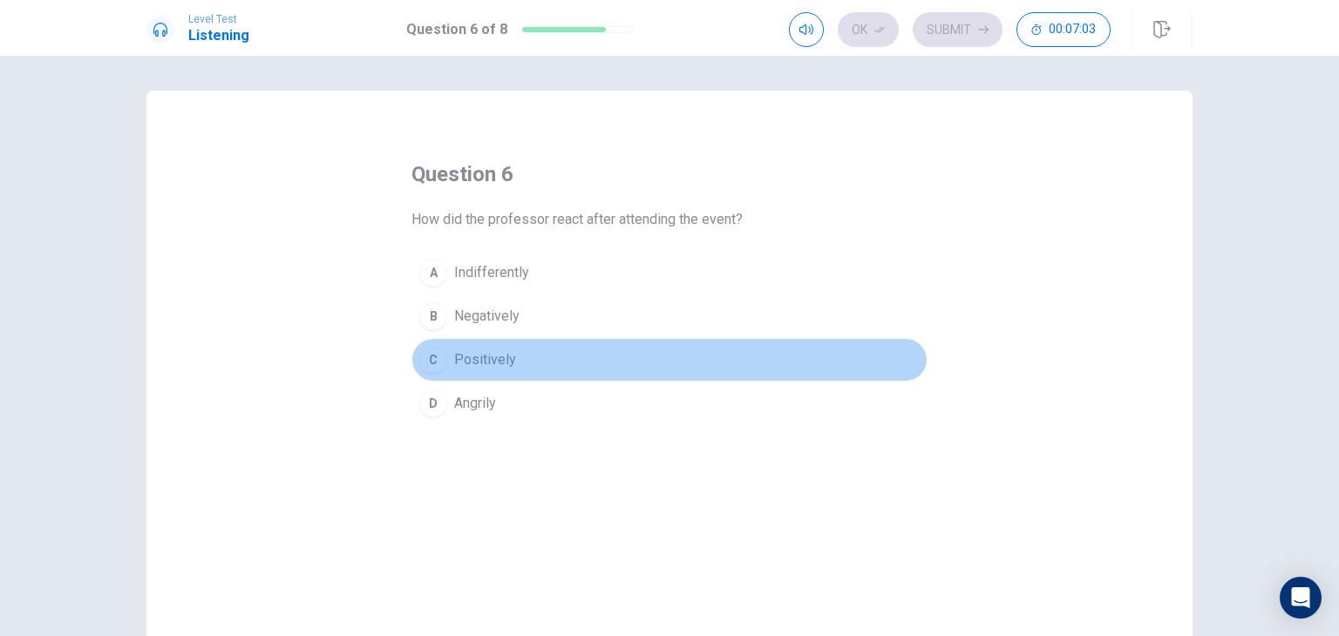
click at [431, 359] on div "C" at bounding box center [433, 360] width 28 height 28
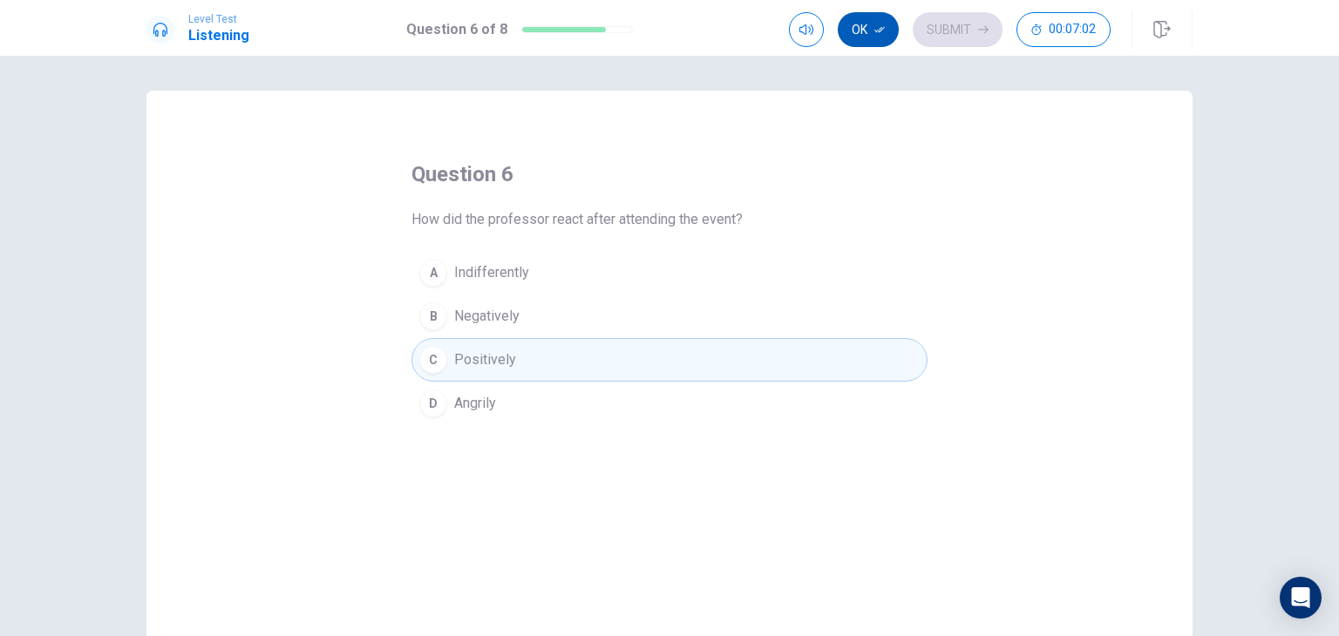
click at [860, 22] on button "Ok" at bounding box center [868, 29] width 61 height 35
click at [940, 33] on button "Submit" at bounding box center [958, 29] width 90 height 35
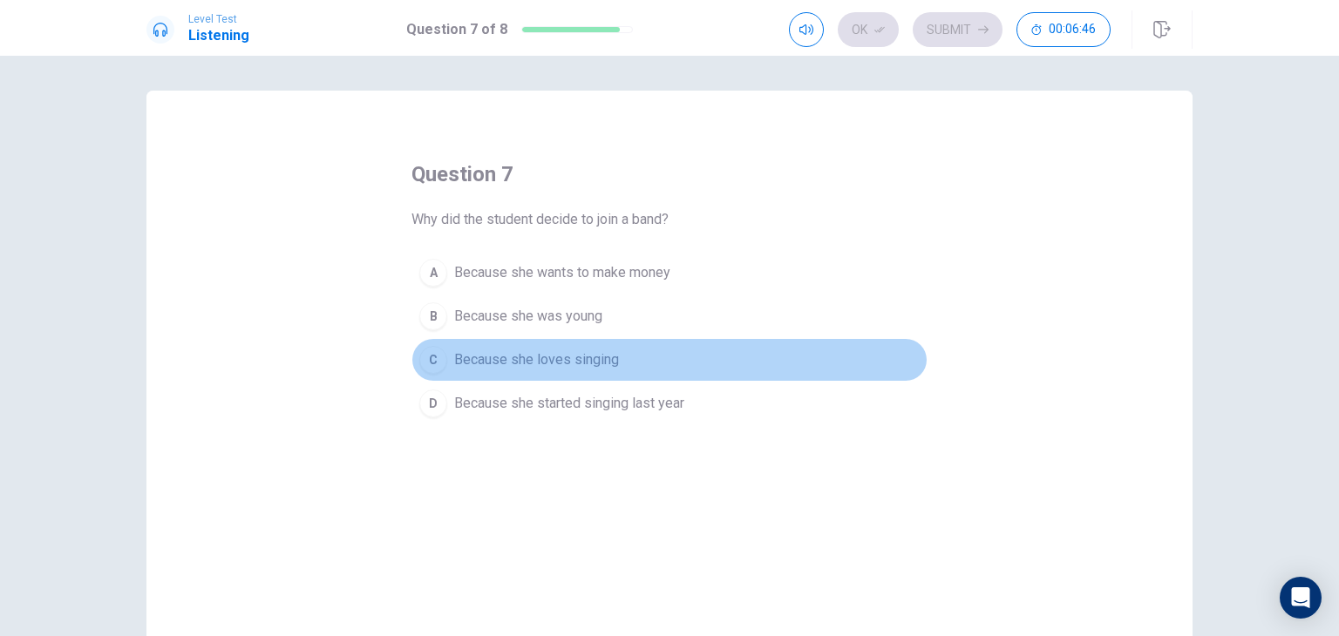
click at [435, 348] on div "C" at bounding box center [433, 360] width 28 height 28
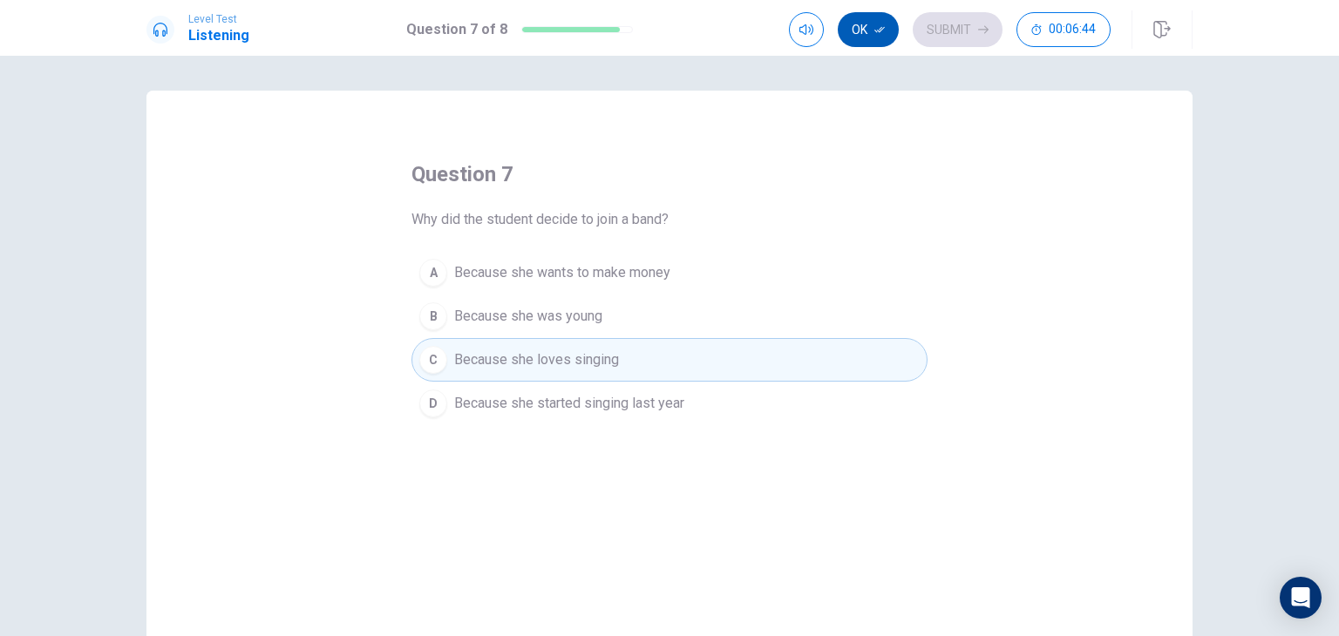
click at [879, 26] on icon "button" at bounding box center [879, 29] width 10 height 10
click at [940, 32] on button "Submit" at bounding box center [958, 29] width 90 height 35
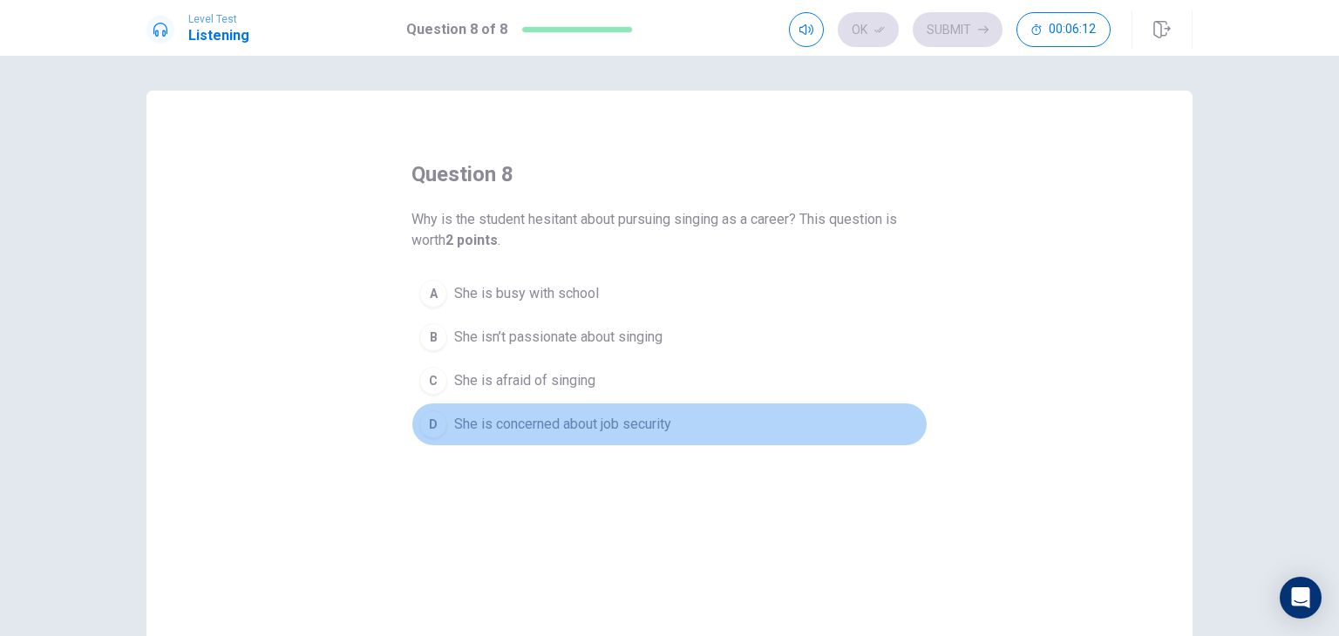
click at [479, 415] on span "She is concerned about job security" at bounding box center [562, 424] width 217 height 21
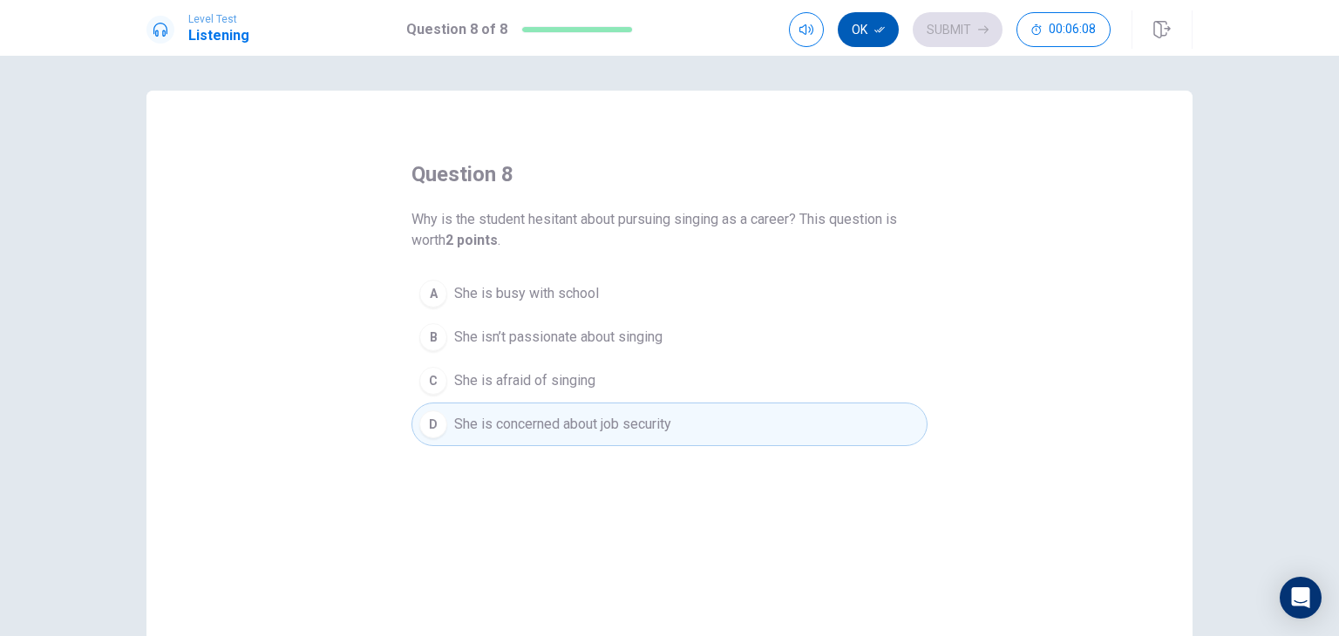
click at [858, 28] on button "Ok" at bounding box center [868, 29] width 61 height 35
click at [945, 32] on button "Submit" at bounding box center [958, 29] width 90 height 35
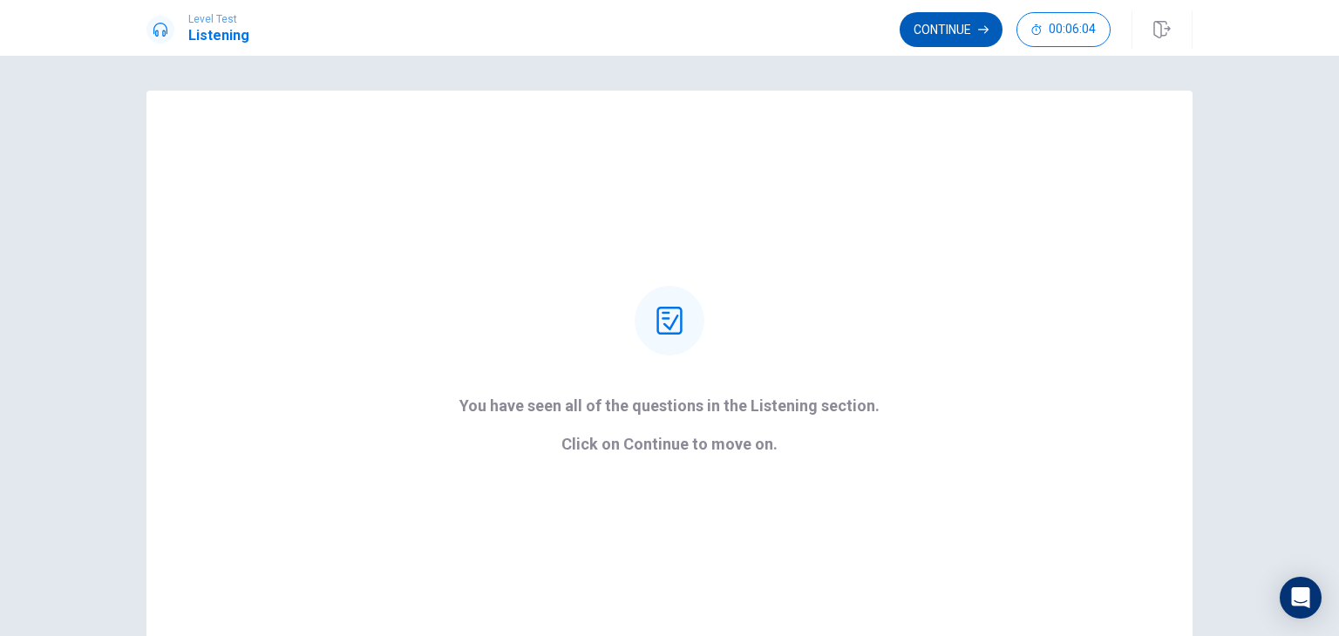
click at [974, 32] on button "Continue" at bounding box center [951, 29] width 103 height 35
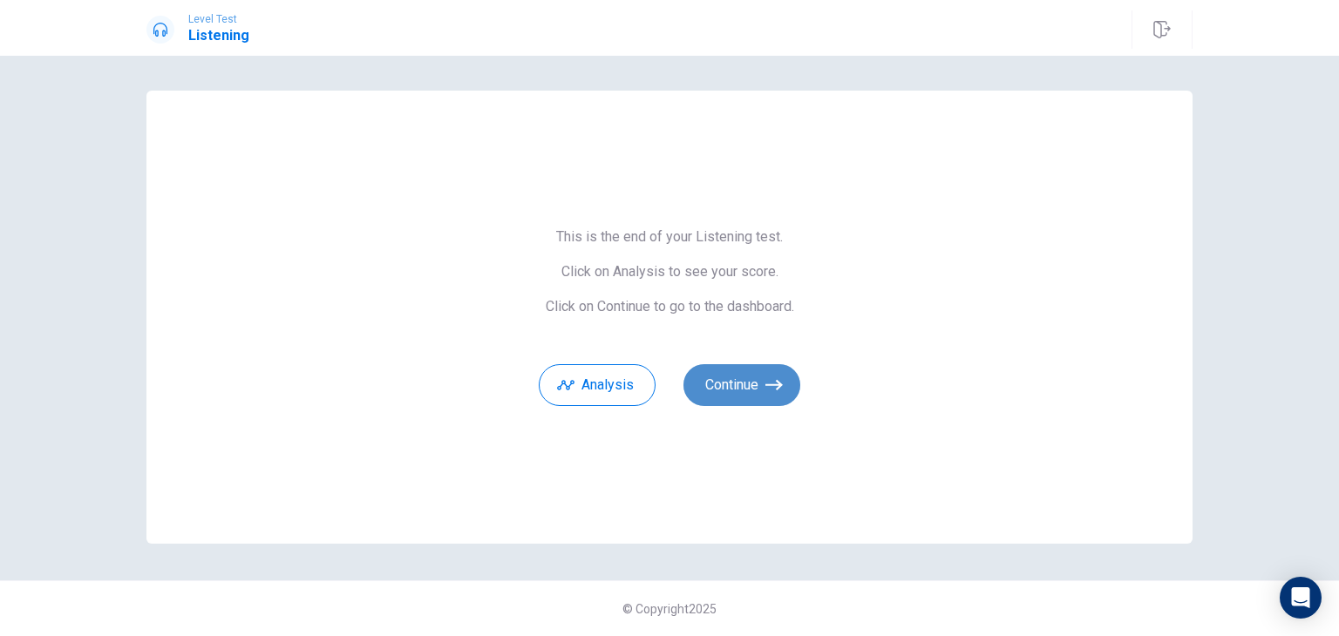
click at [736, 389] on button "Continue" at bounding box center [741, 385] width 117 height 42
